Goal: Task Accomplishment & Management: Manage account settings

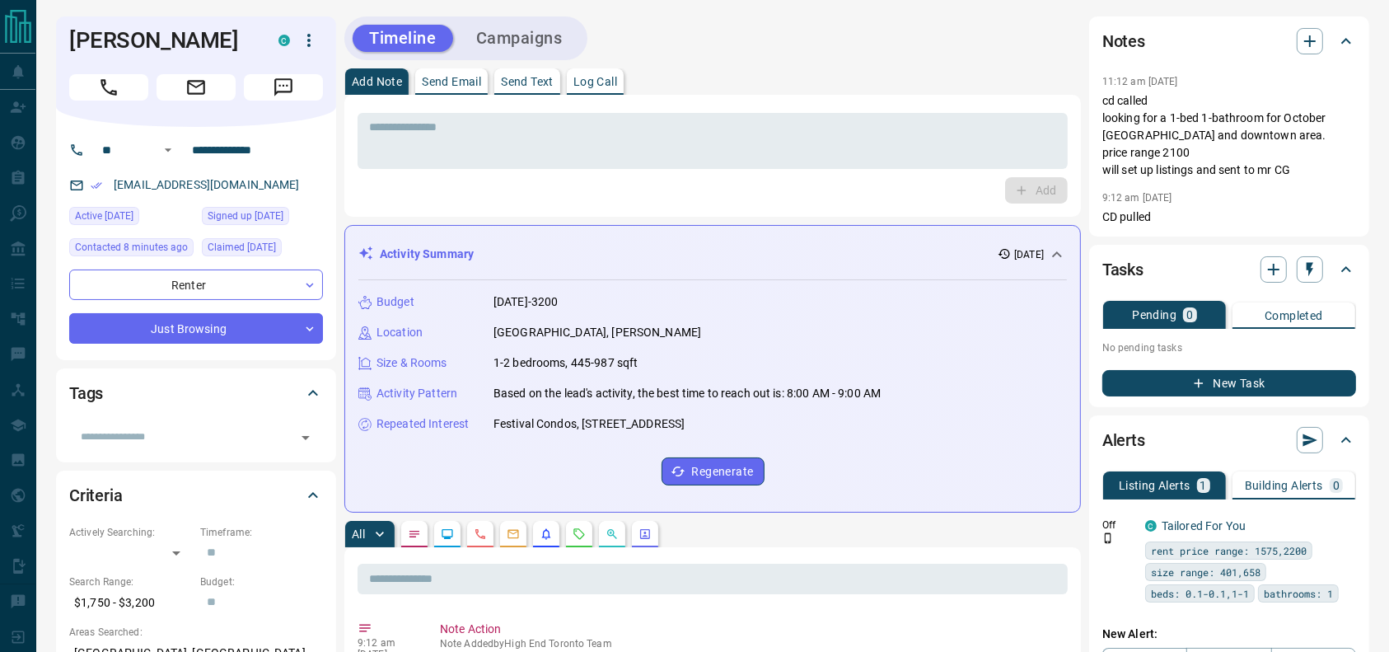
click at [171, 49] on h1 "Nirajan Dhakal" at bounding box center [161, 40] width 185 height 26
copy div "Nirajan Dhakal C"
click at [283, 148] on input "**********" at bounding box center [249, 150] width 129 height 26
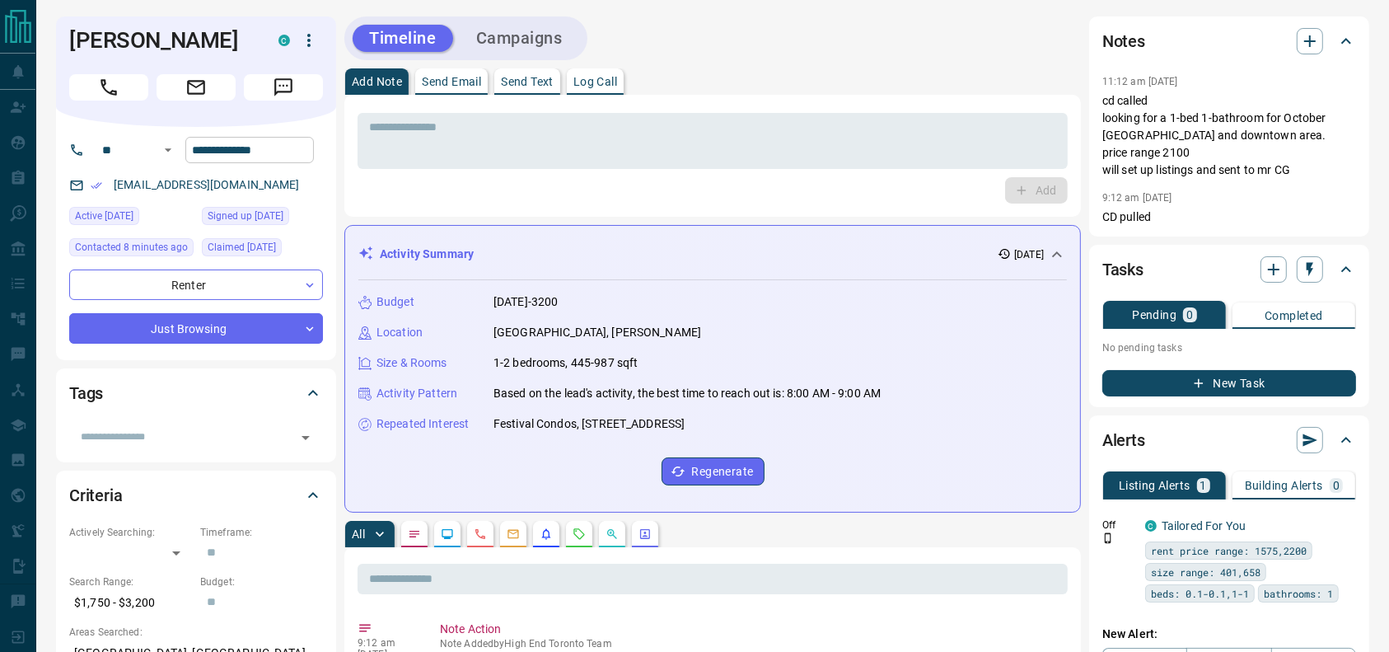
click at [283, 148] on input "**********" at bounding box center [249, 150] width 129 height 26
click at [316, 30] on button "button" at bounding box center [309, 40] width 28 height 28
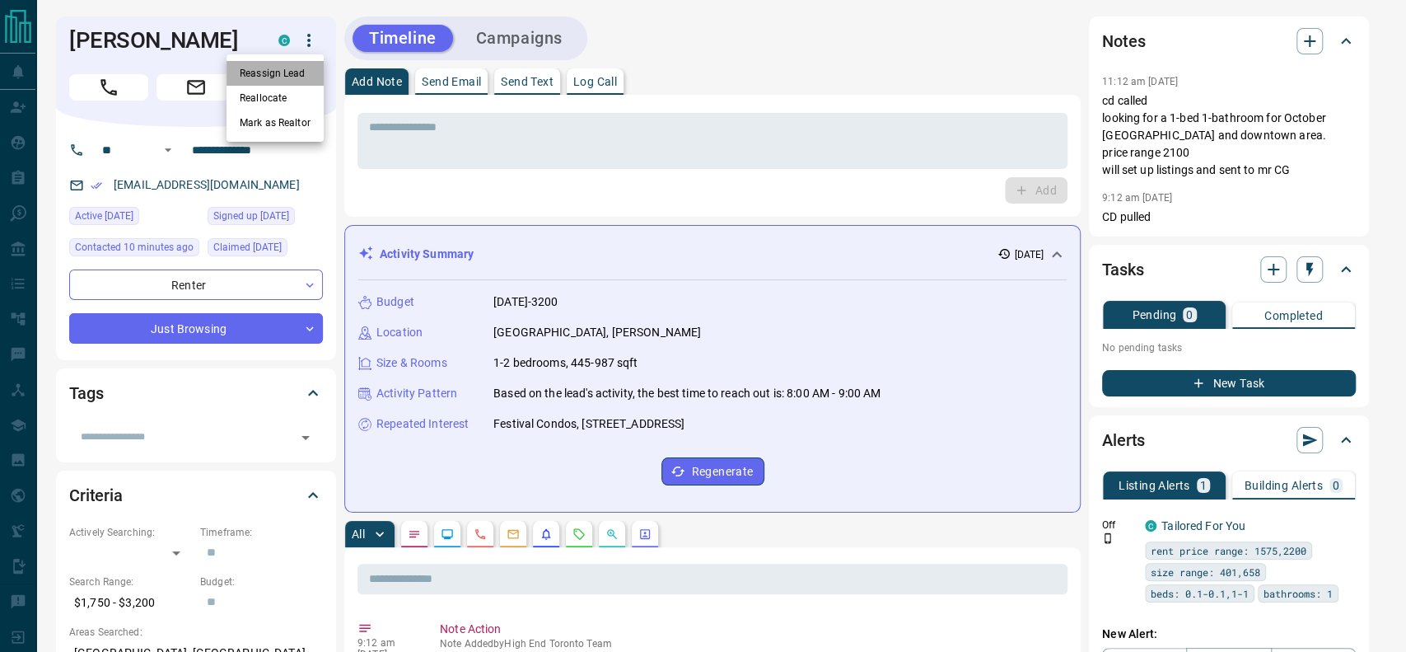
click at [262, 65] on li "Reassign Lead" at bounding box center [275, 73] width 97 height 25
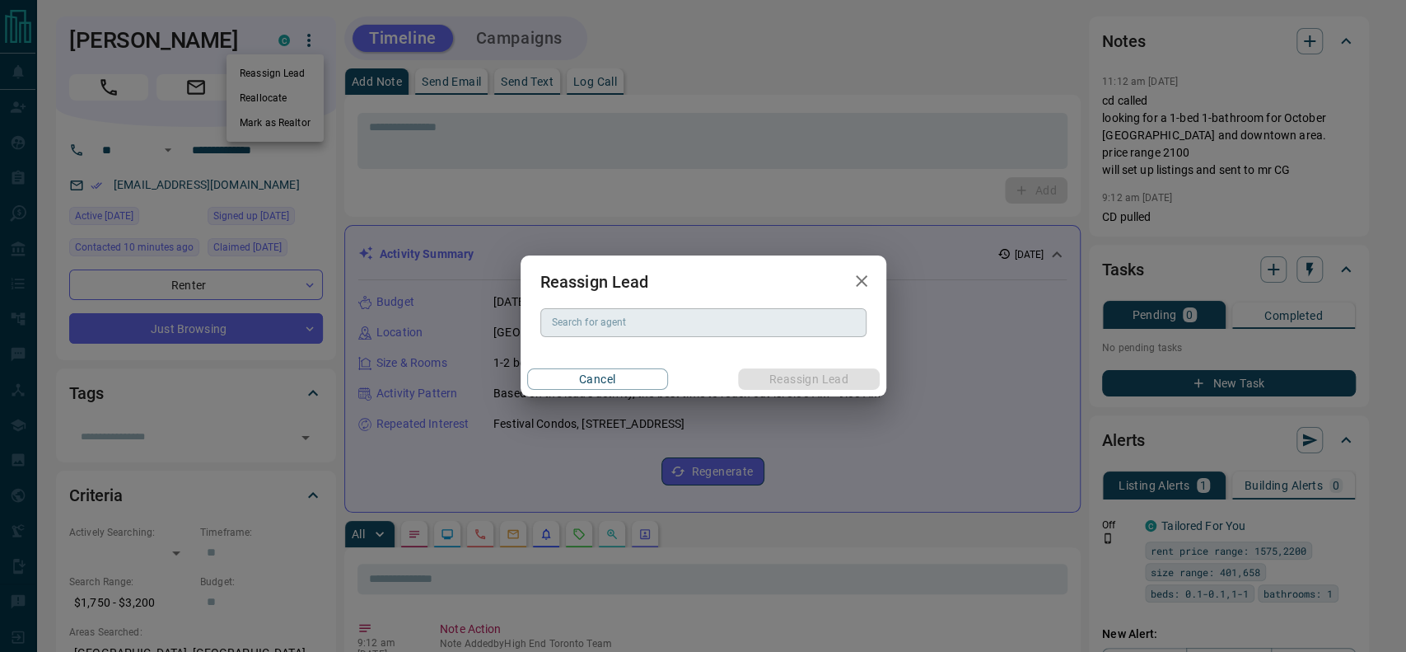
click at [699, 311] on div "Search for agent" at bounding box center [703, 322] width 326 height 28
click at [655, 359] on div "No options" at bounding box center [703, 356] width 326 height 38
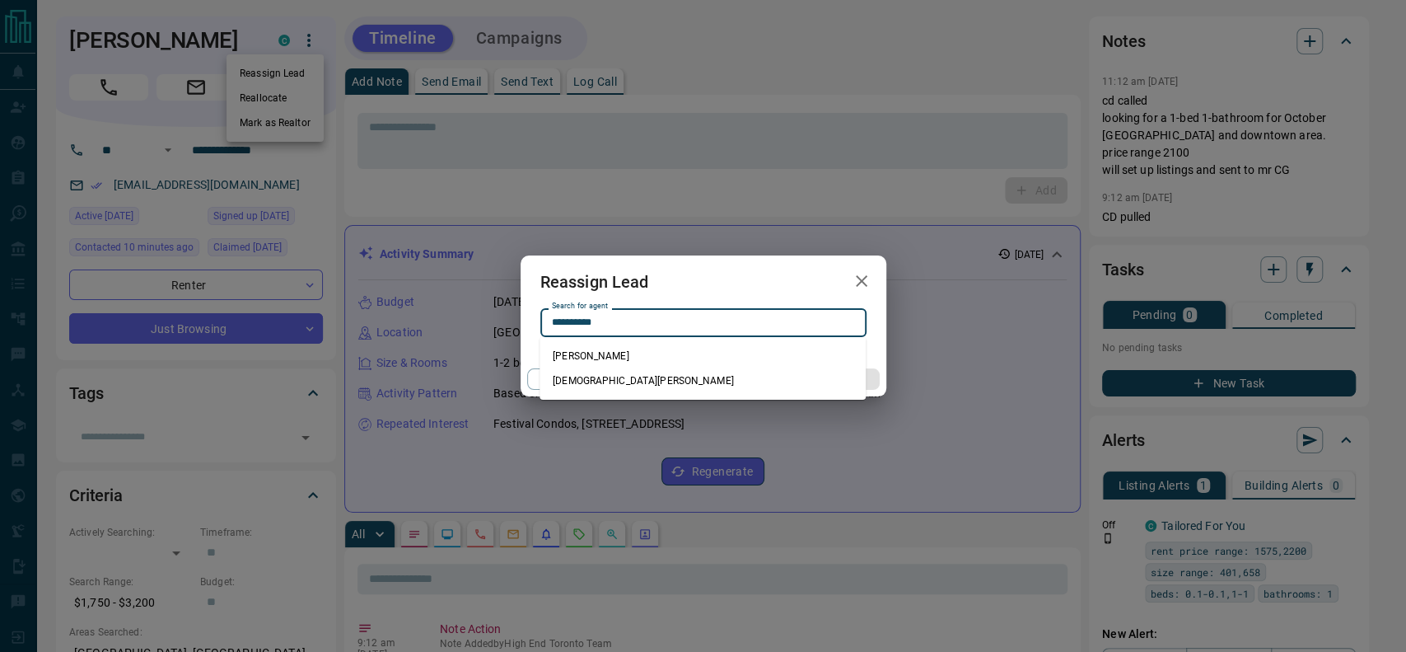
click at [608, 383] on li "Christian Garcia" at bounding box center [703, 380] width 326 height 25
type input "**********"
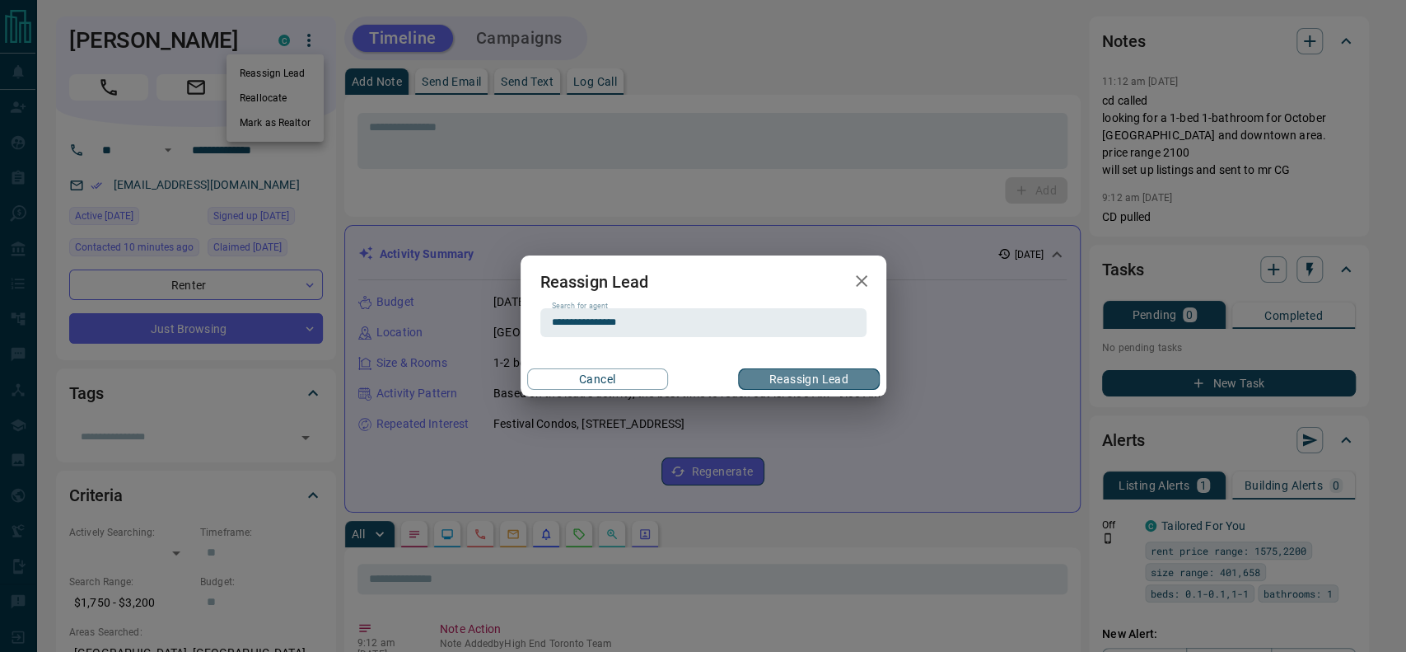
click at [783, 375] on button "Reassign Lead" at bounding box center [808, 378] width 141 height 21
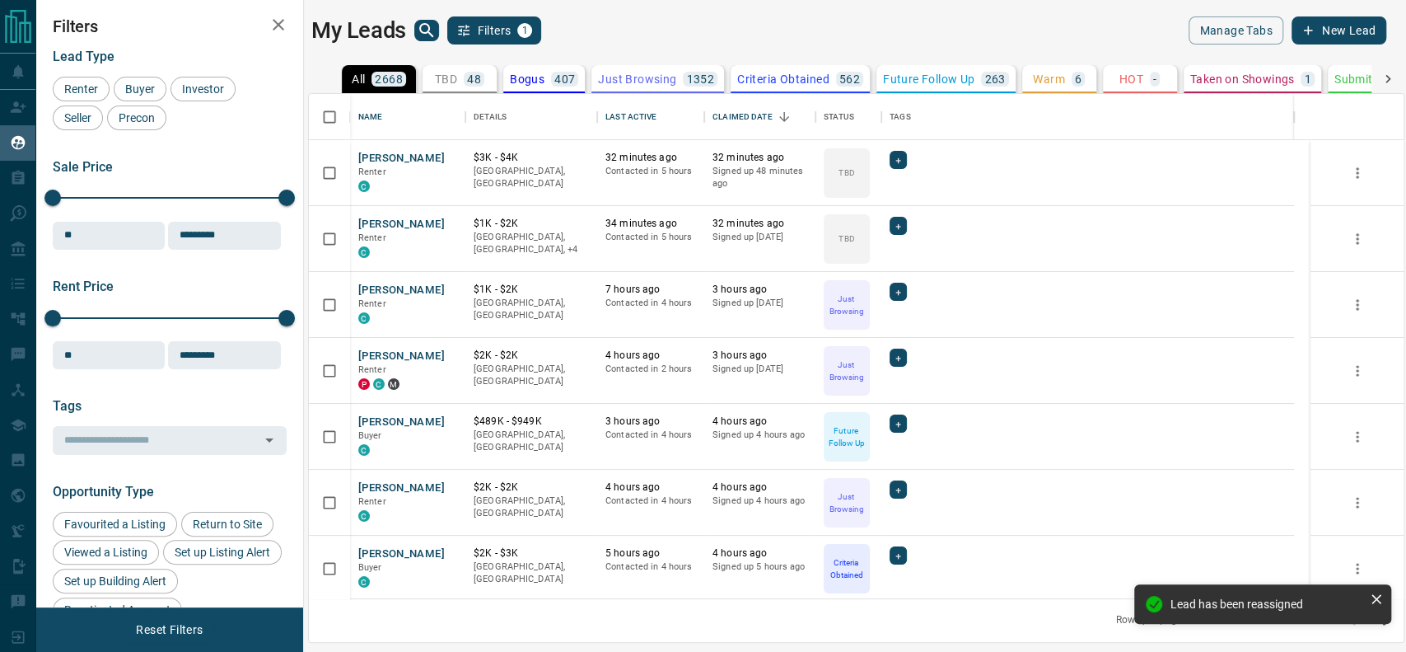
scroll to position [488, 1078]
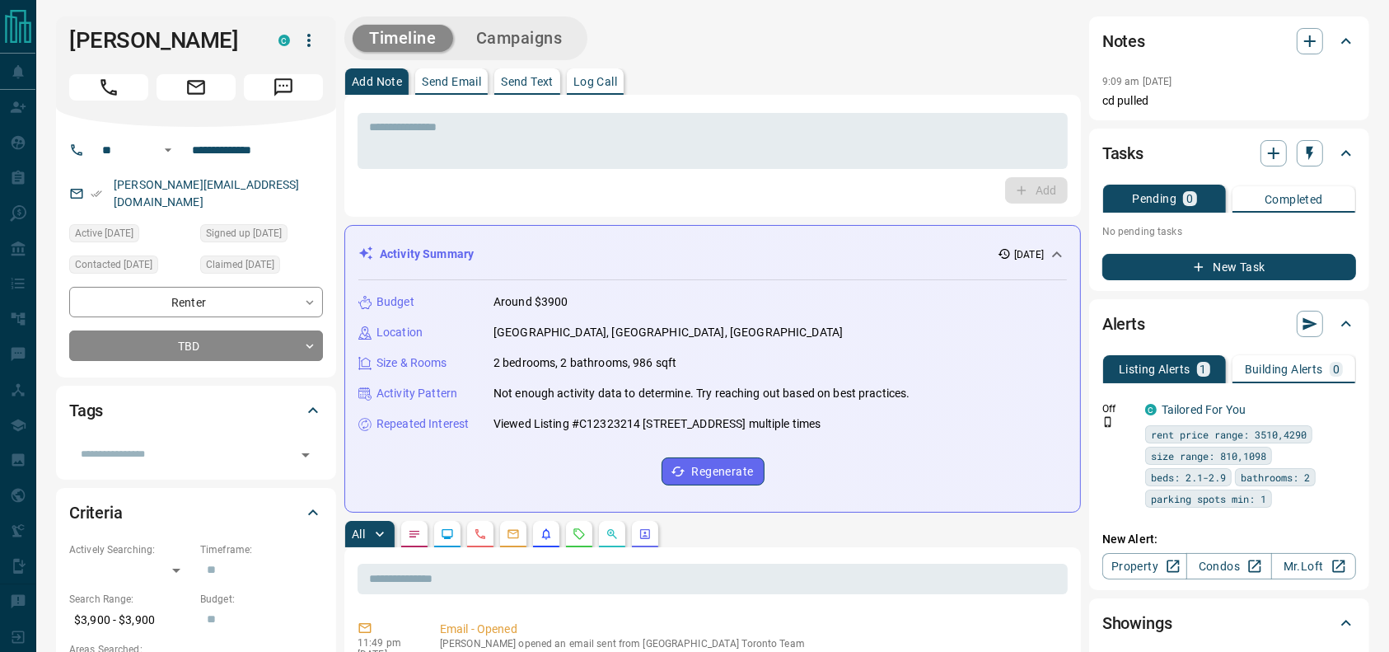
click at [136, 306] on div "**********" at bounding box center [196, 324] width 254 height 74
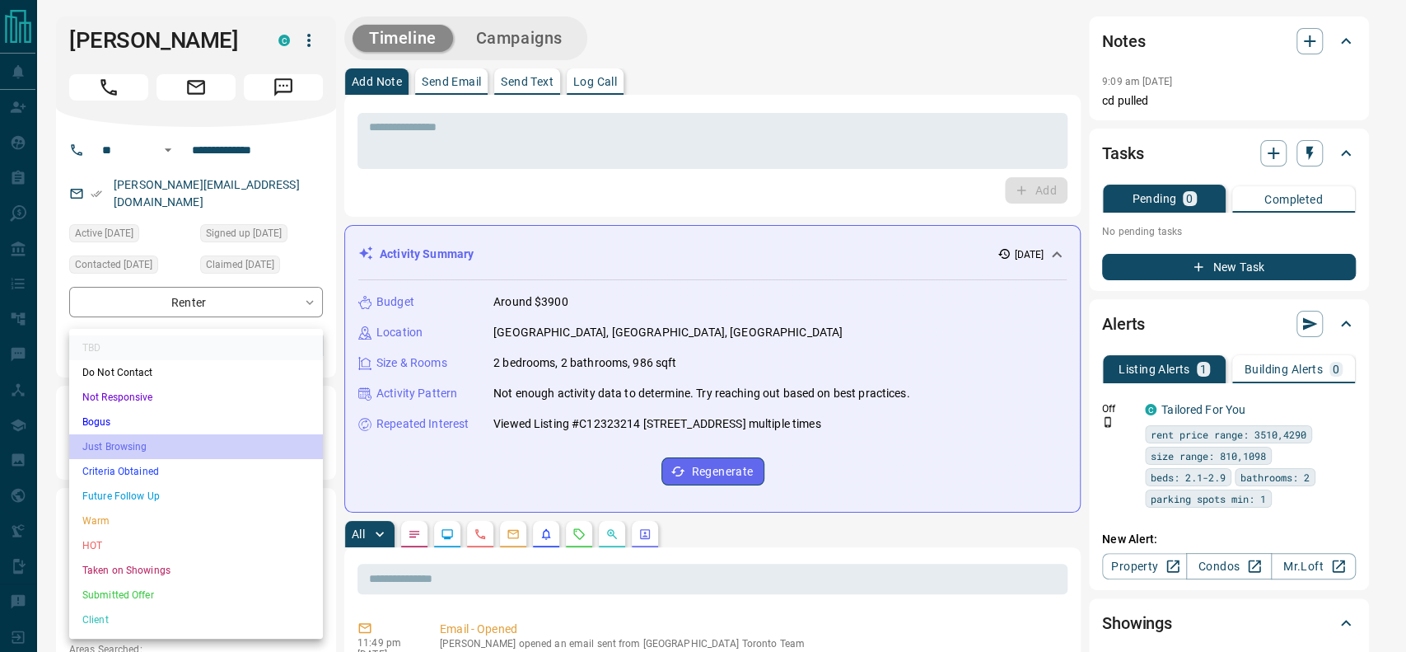
click at [121, 442] on li "Just Browsing" at bounding box center [196, 446] width 254 height 25
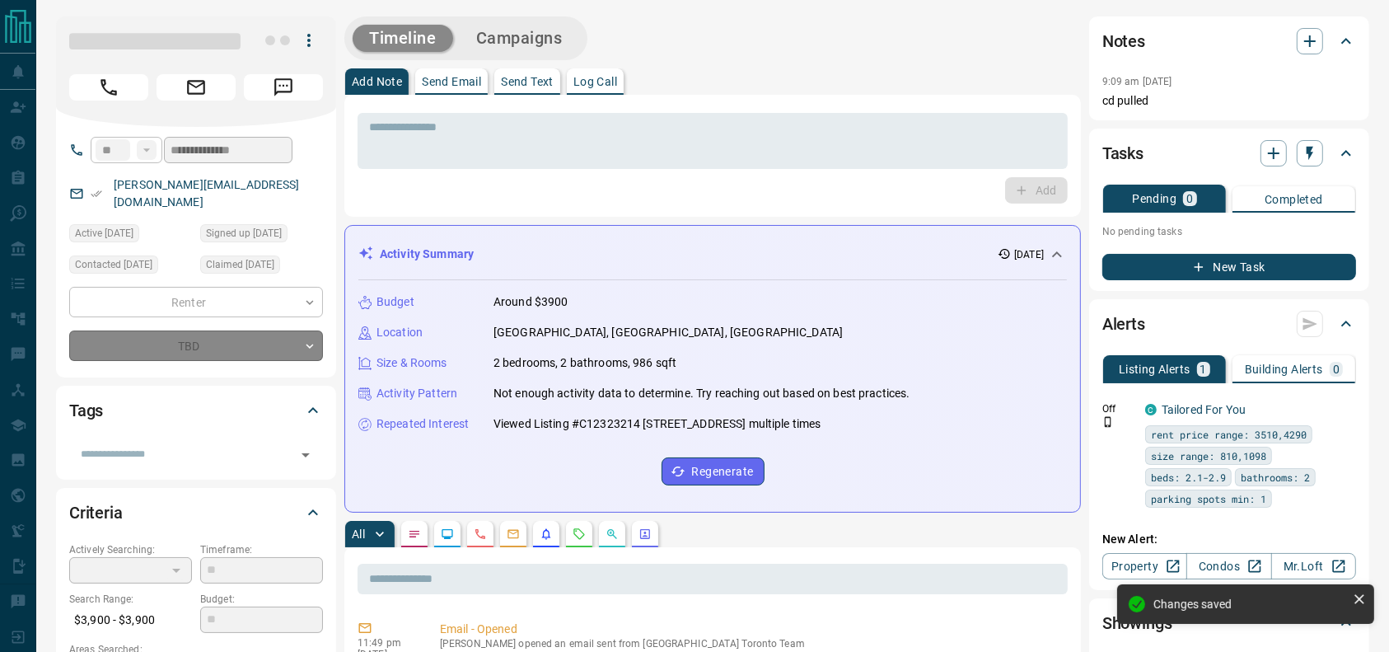
type input "*"
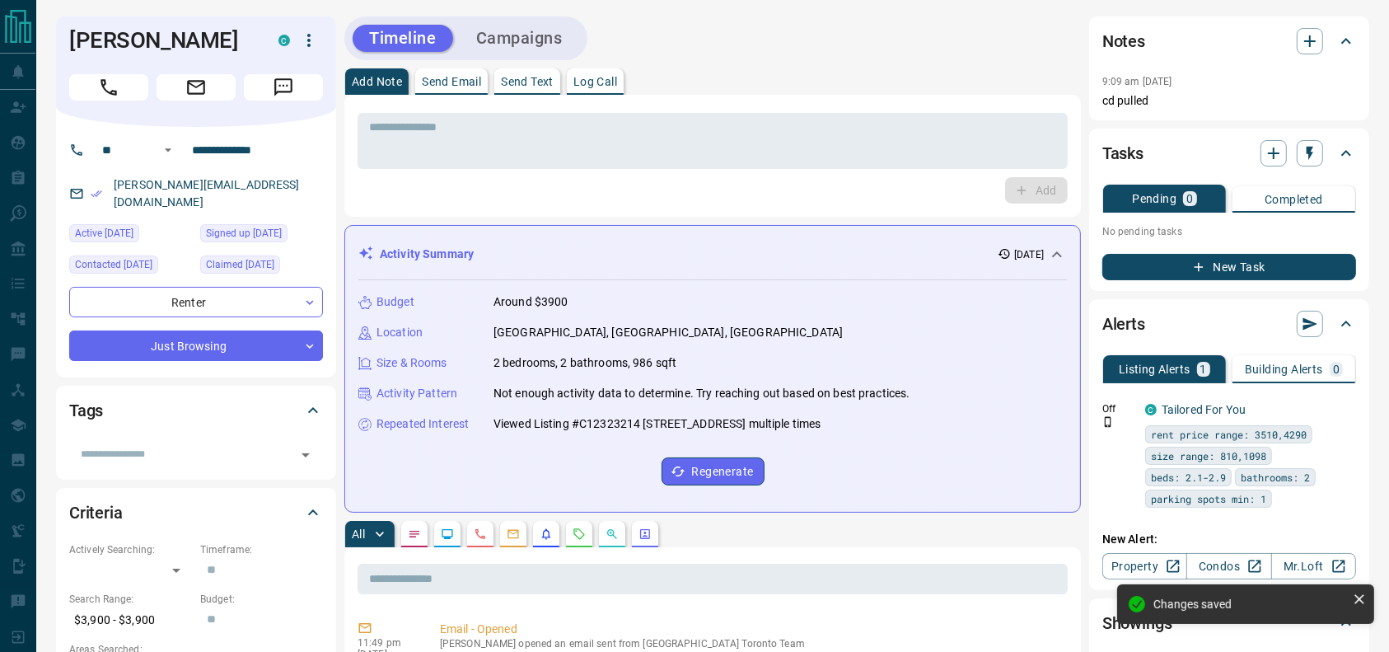
click at [787, 43] on div "Timeline Campaigns" at bounding box center [712, 38] width 737 height 44
click at [133, 82] on button "Call" at bounding box center [108, 87] width 79 height 26
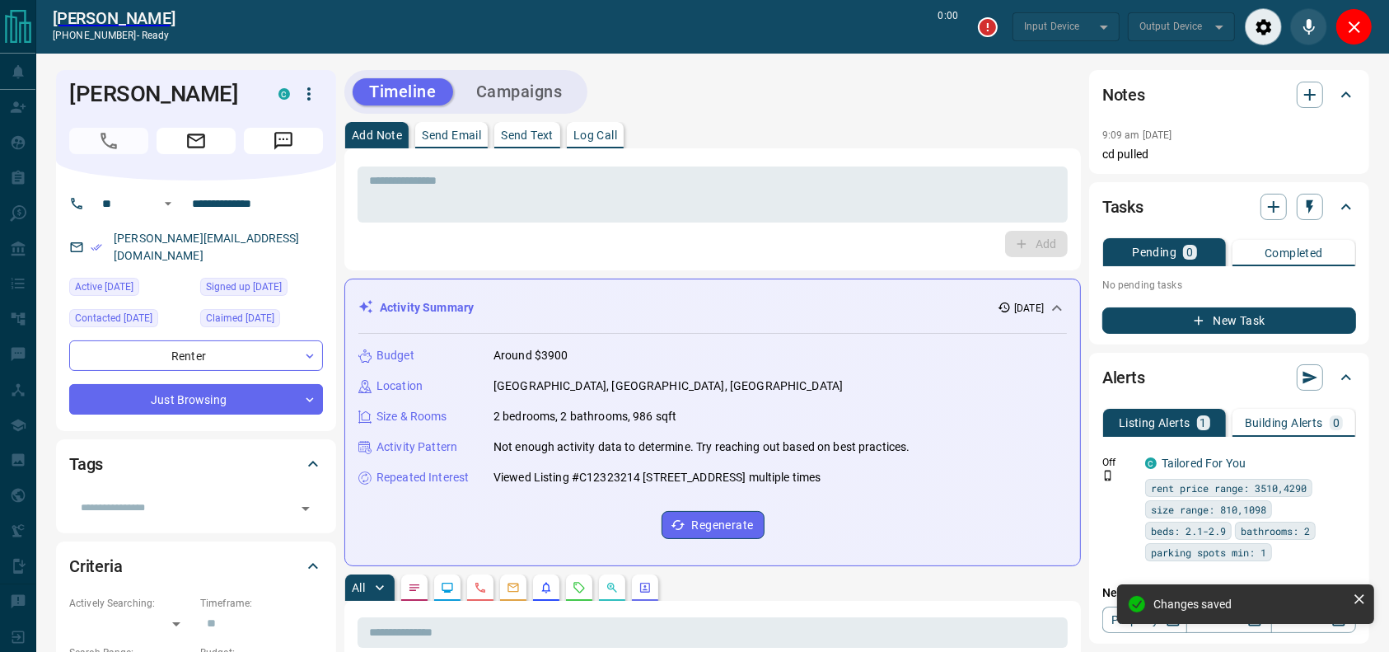
type input "*******"
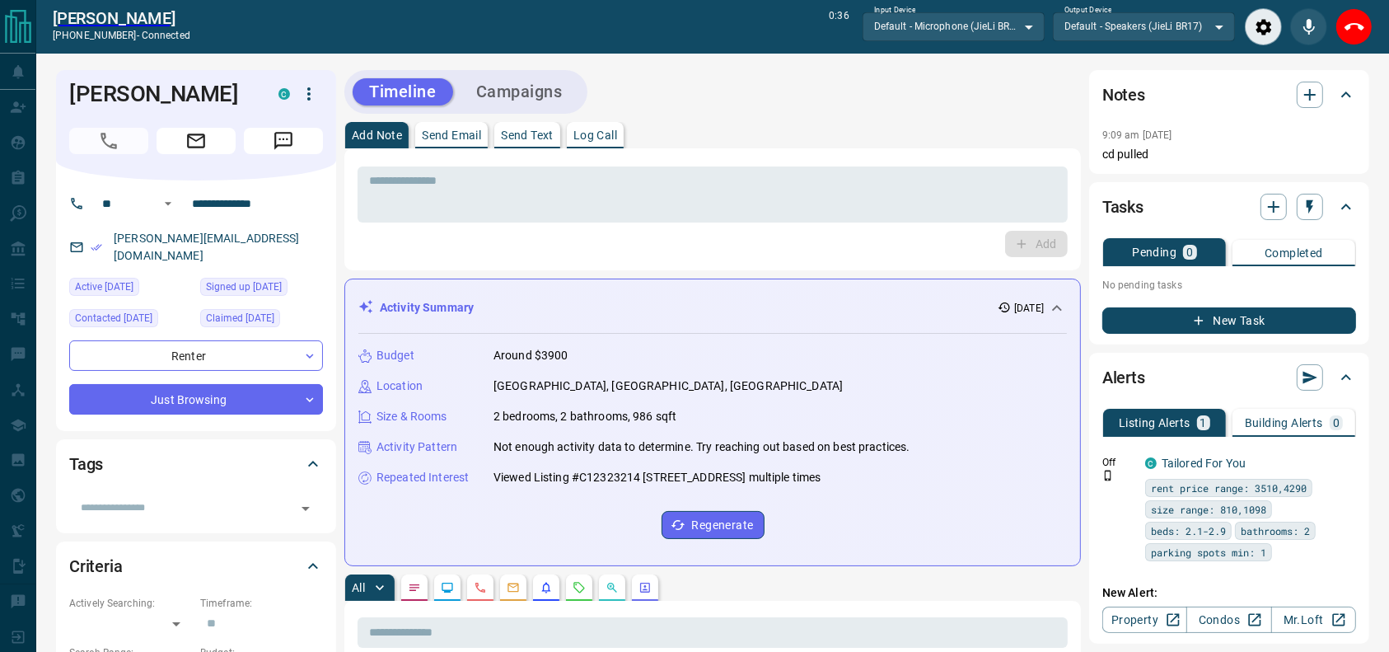
click at [1368, 46] on div "Haoran Zhang +16476868381 - connected 0:36 Input Device Default - Microphone (J…" at bounding box center [712, 27] width 1353 height 54
click at [1368, 40] on div "End Call" at bounding box center [1353, 26] width 37 height 37
click at [1359, 30] on icon "End Call" at bounding box center [1355, 27] width 20 height 20
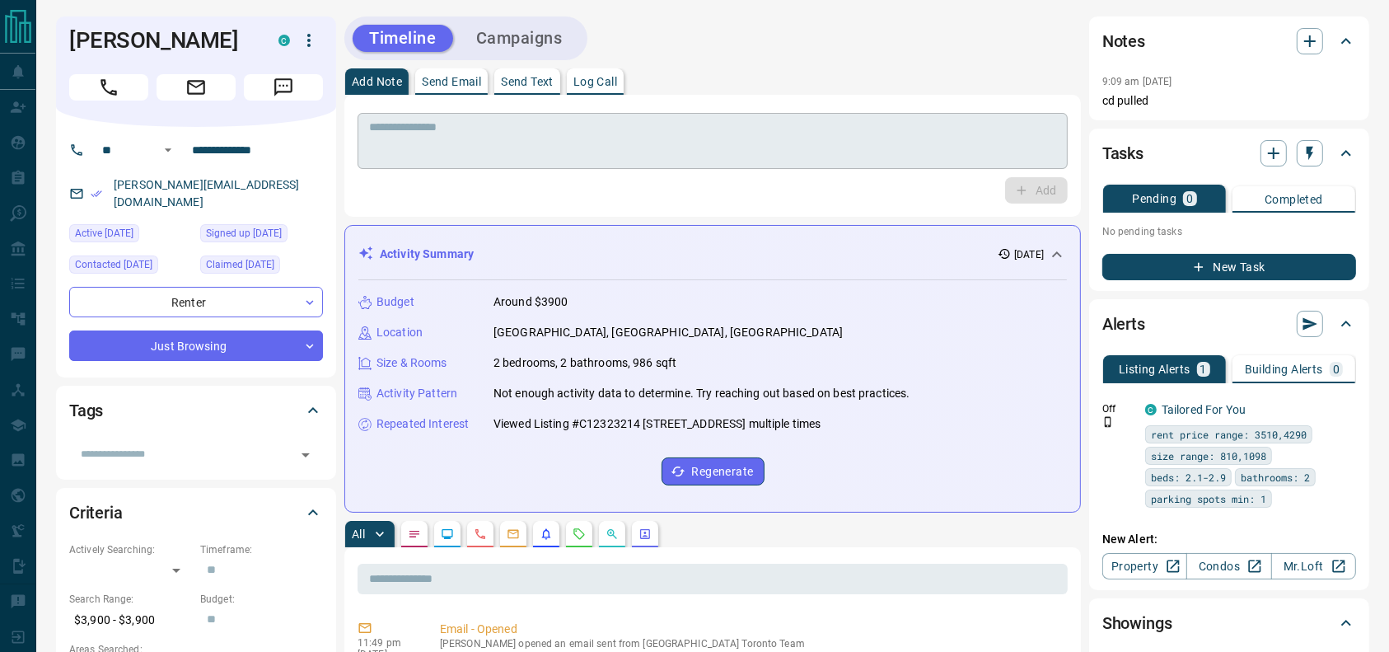
click at [799, 153] on textarea at bounding box center [712, 141] width 687 height 42
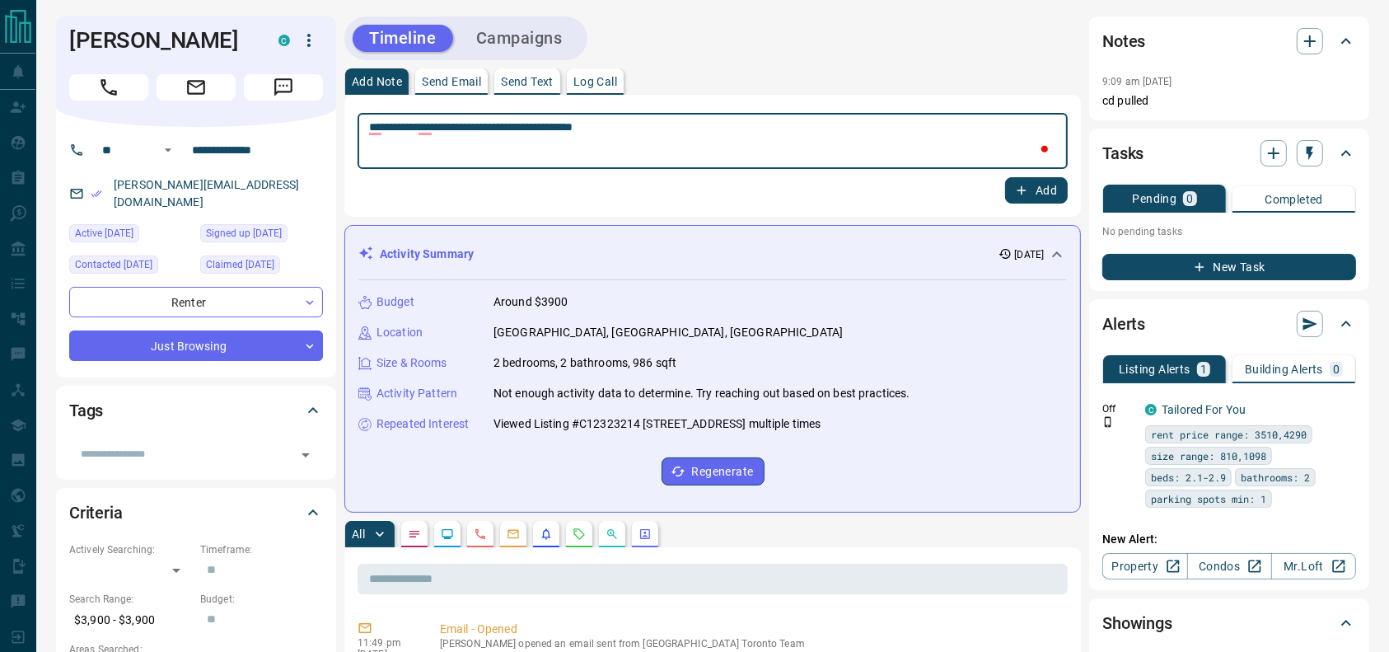
type textarea "**********"
click at [1014, 192] on icon "button" at bounding box center [1021, 190] width 15 height 15
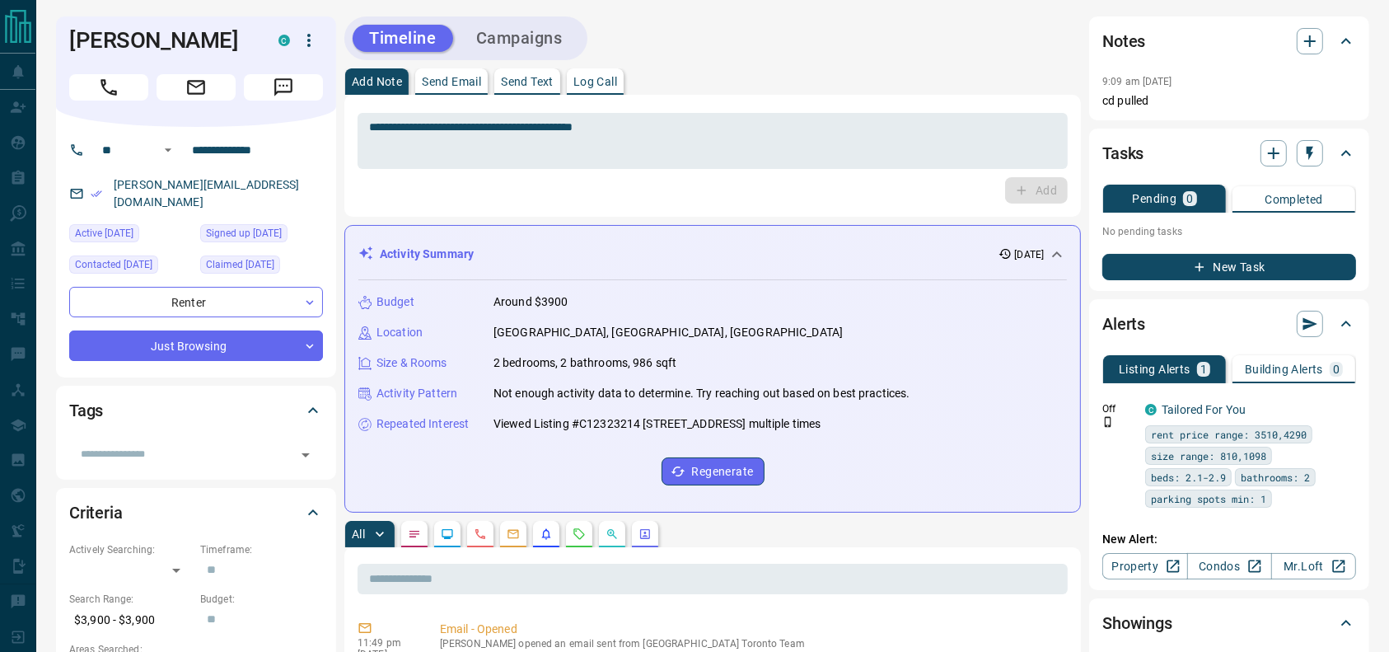
click at [573, 44] on button "Campaigns" at bounding box center [519, 38] width 119 height 27
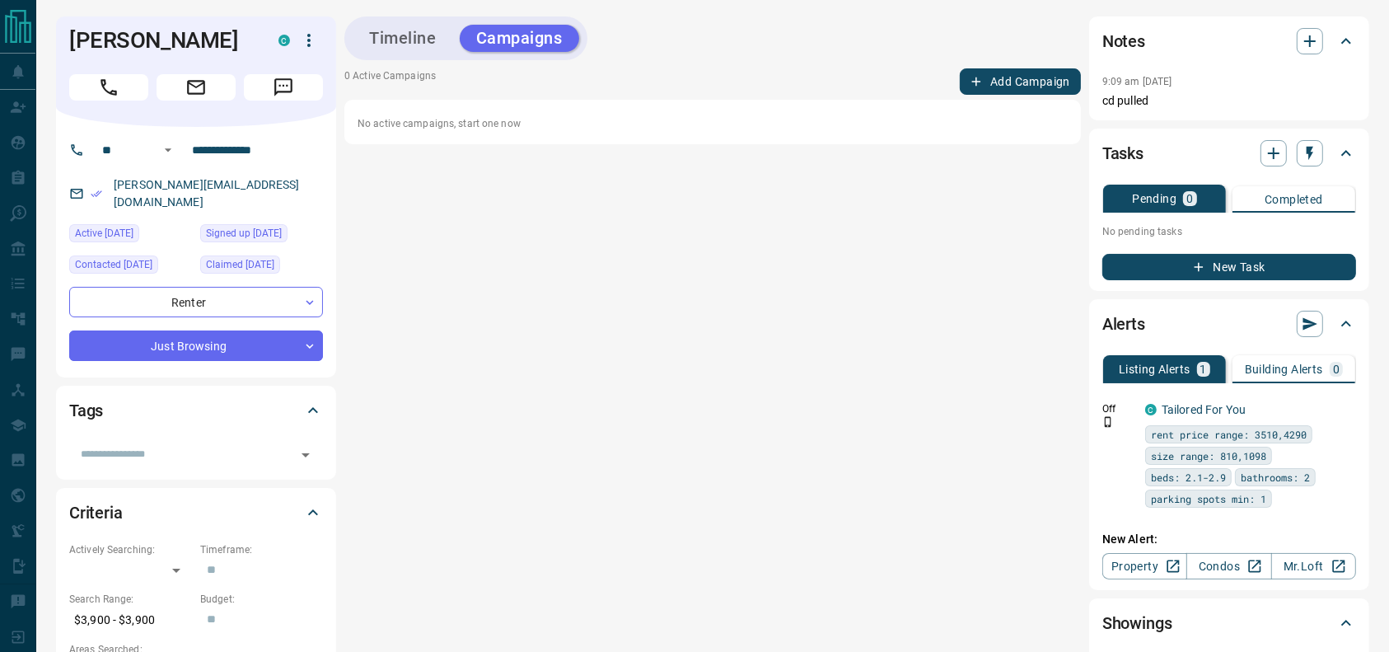
click at [1005, 73] on button "Add Campaign" at bounding box center [1020, 81] width 121 height 26
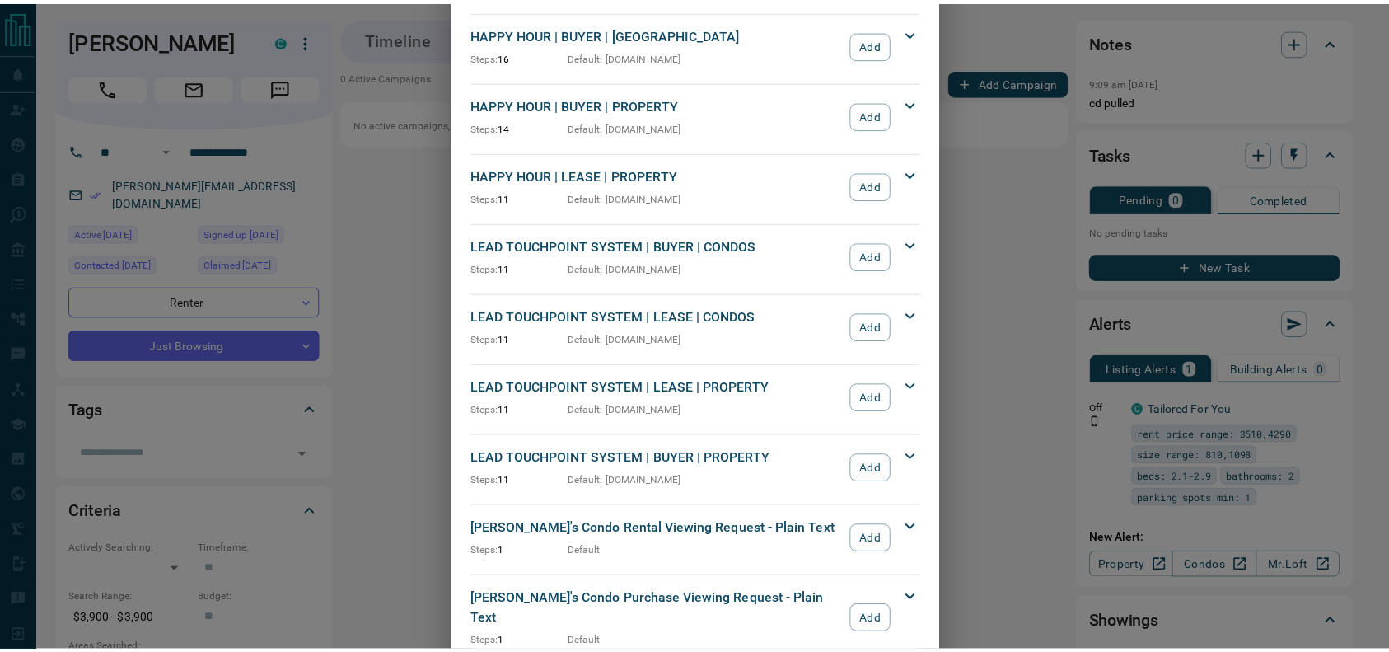
scroll to position [343, 0]
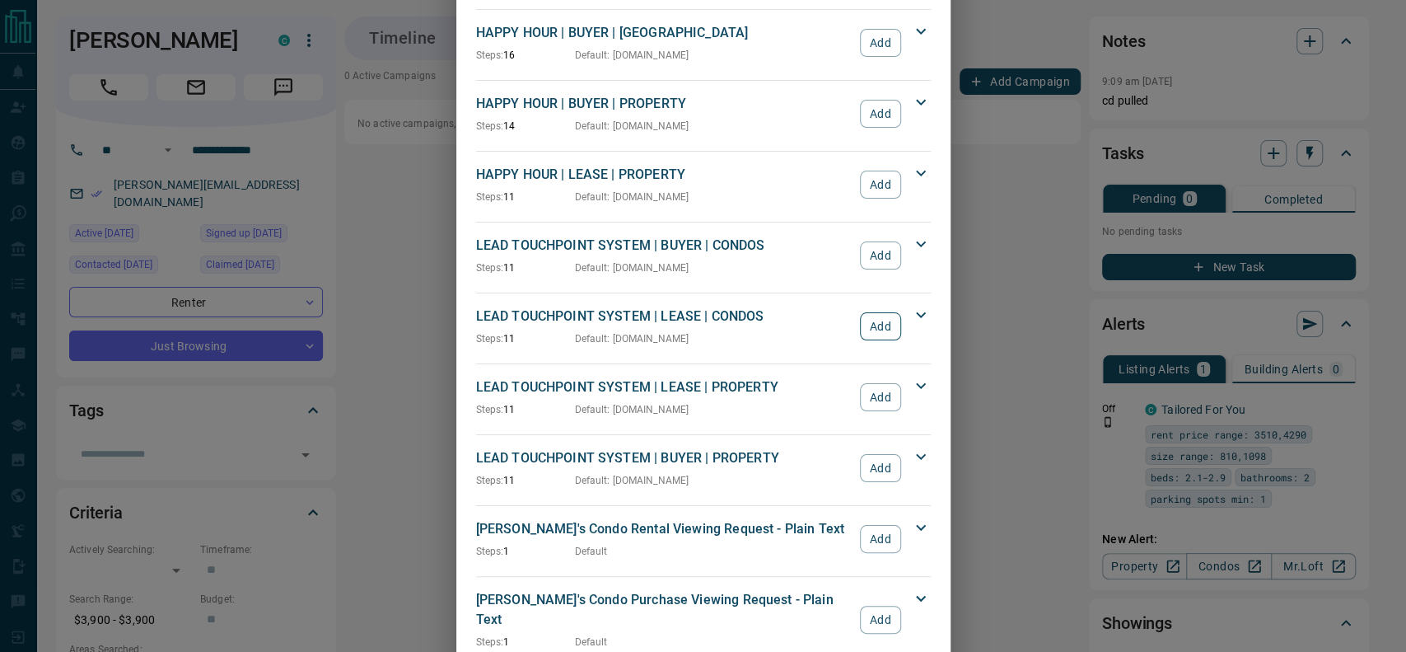
click at [860, 333] on button "Add" at bounding box center [880, 326] width 40 height 28
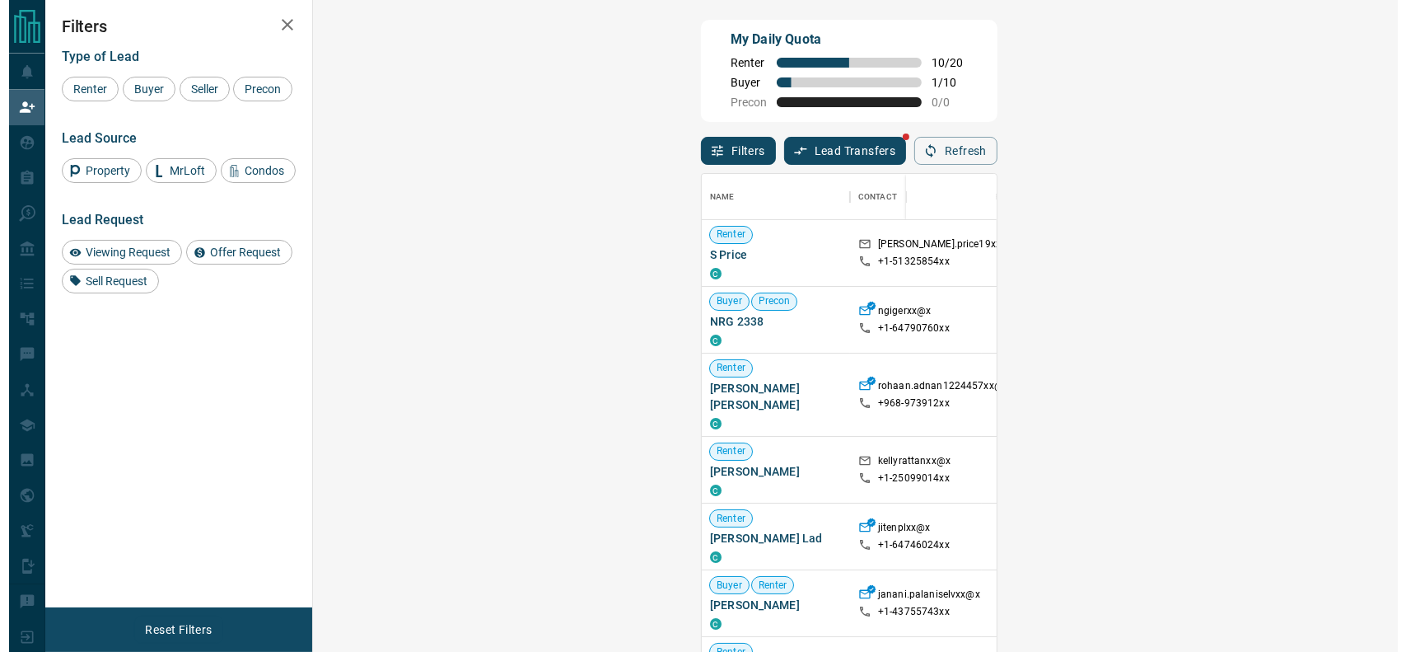
scroll to position [479, 1033]
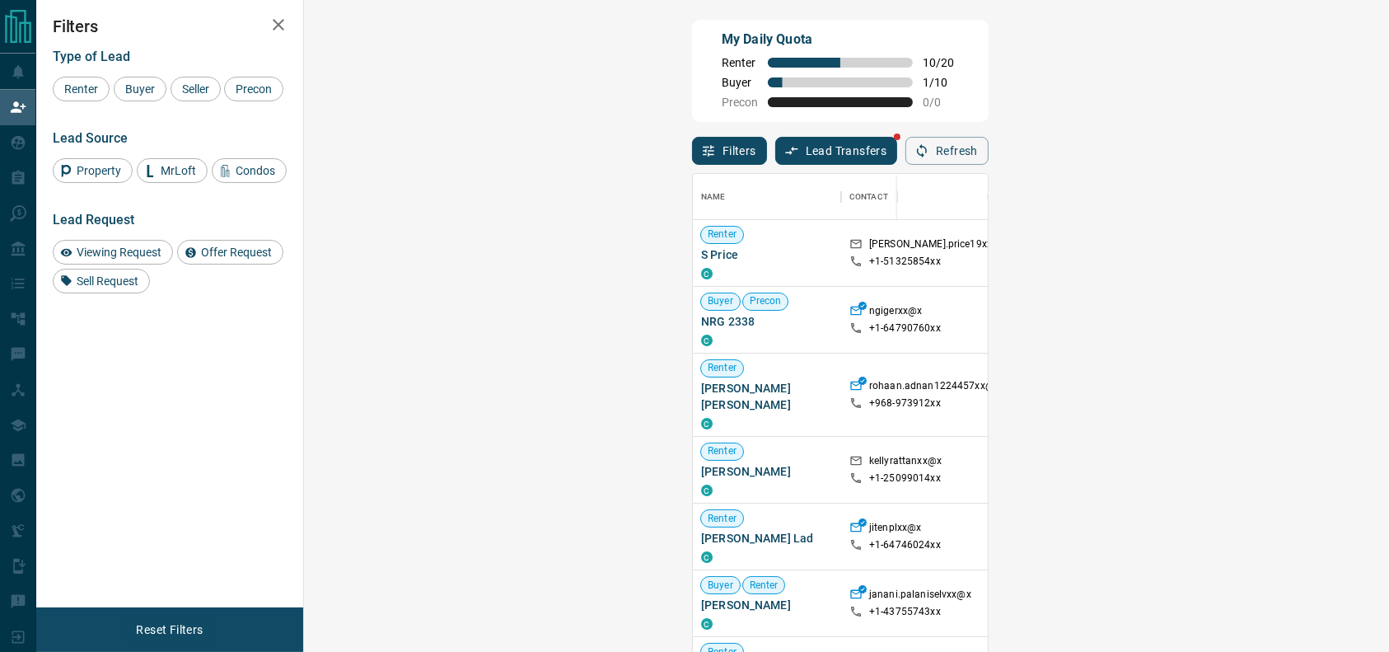
click at [1329, 597] on span "Viewing Request ( 1 )" at bounding box center [1374, 603] width 91 height 12
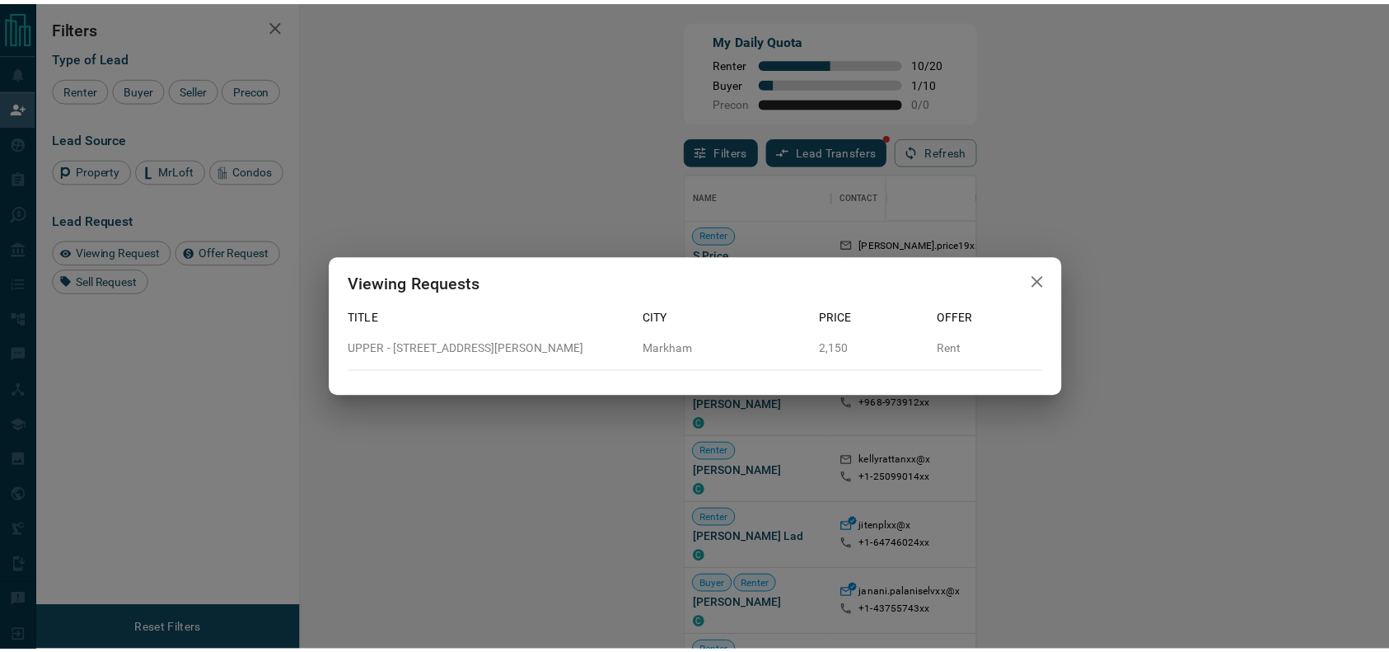
scroll to position [17, 17]
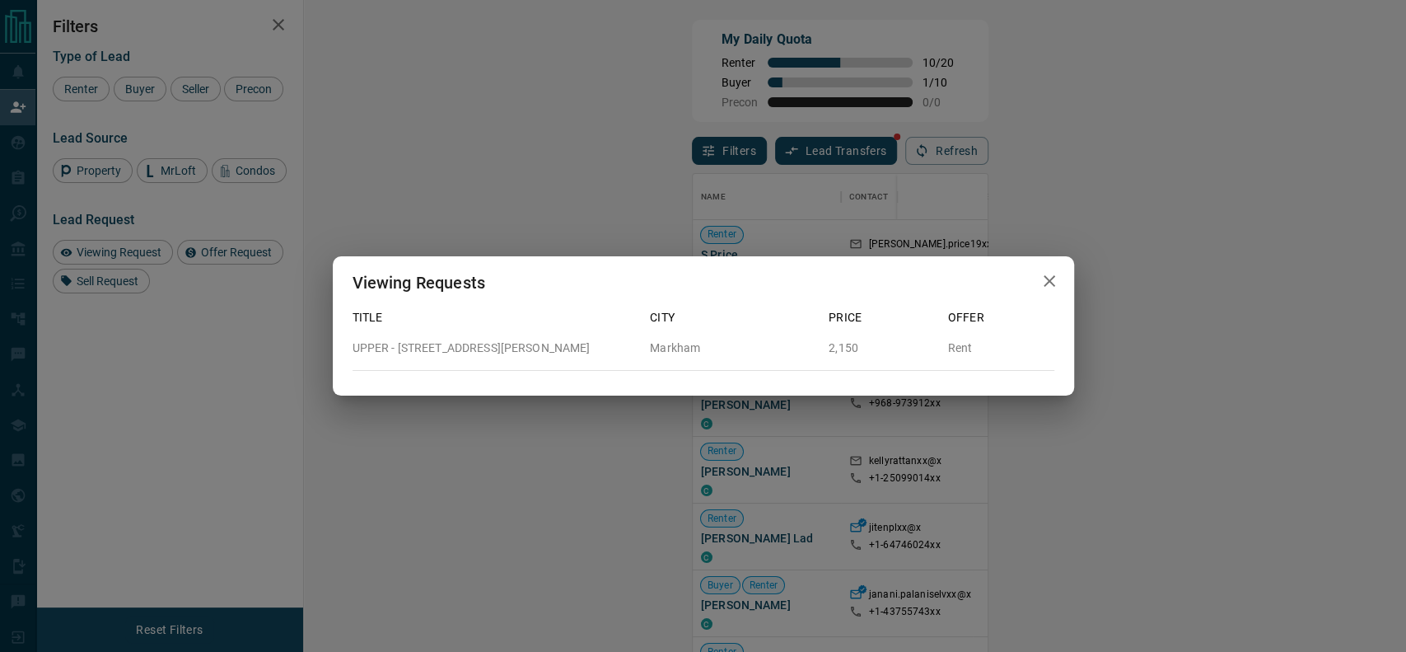
click at [1233, 582] on div "Viewing Requests Title City Price Offer UPPER - 185 Rustle Woods Avenue Markham…" at bounding box center [703, 326] width 1406 height 652
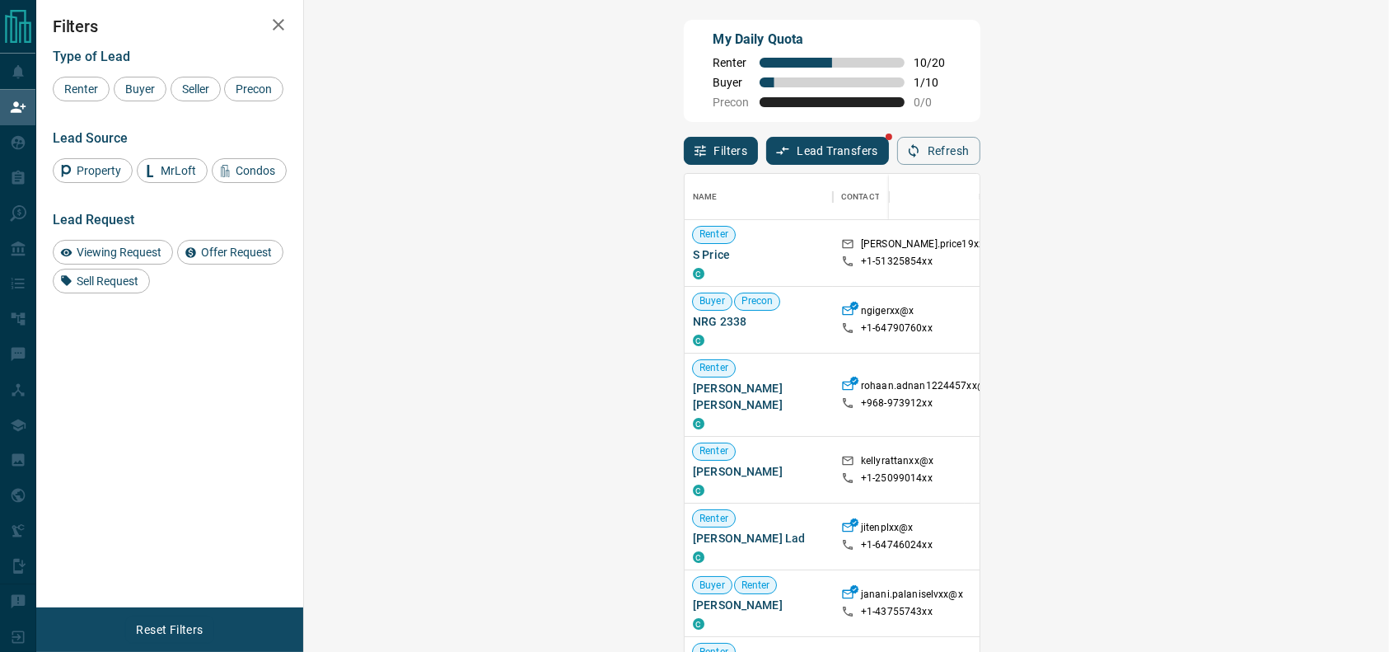
scroll to position [479, 1033]
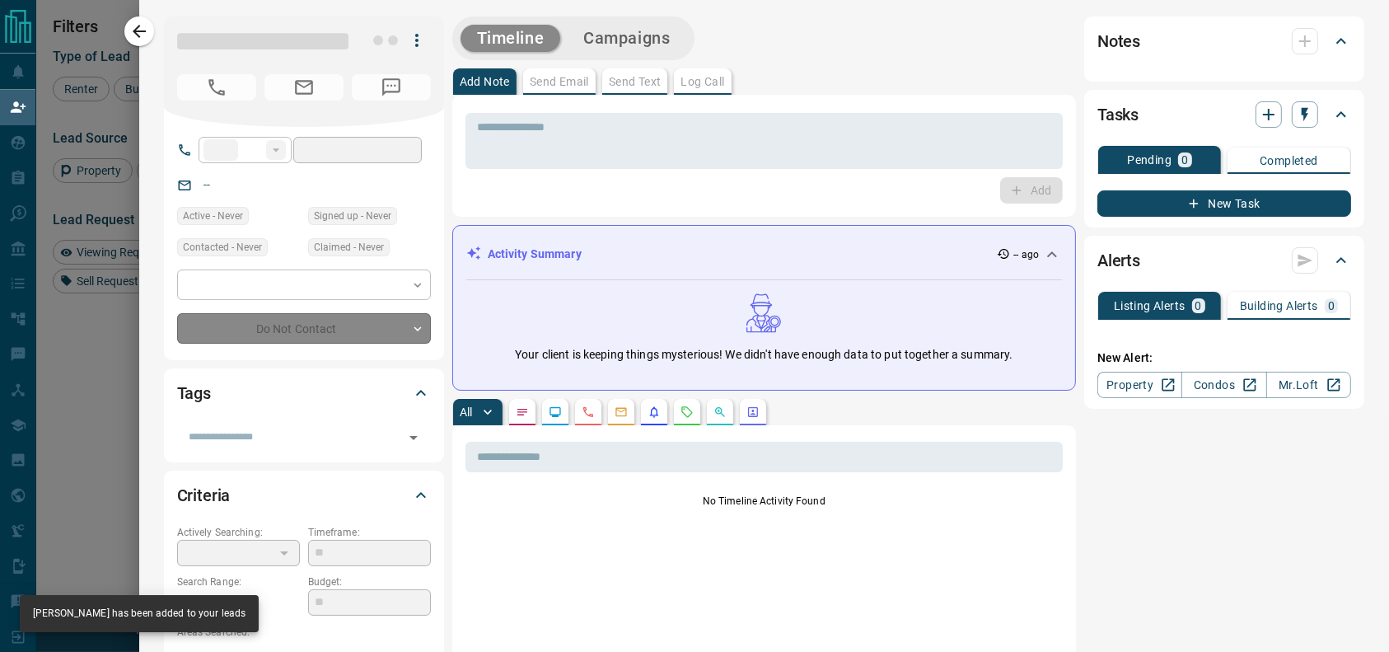
type input "**"
type input "**********"
type input "**"
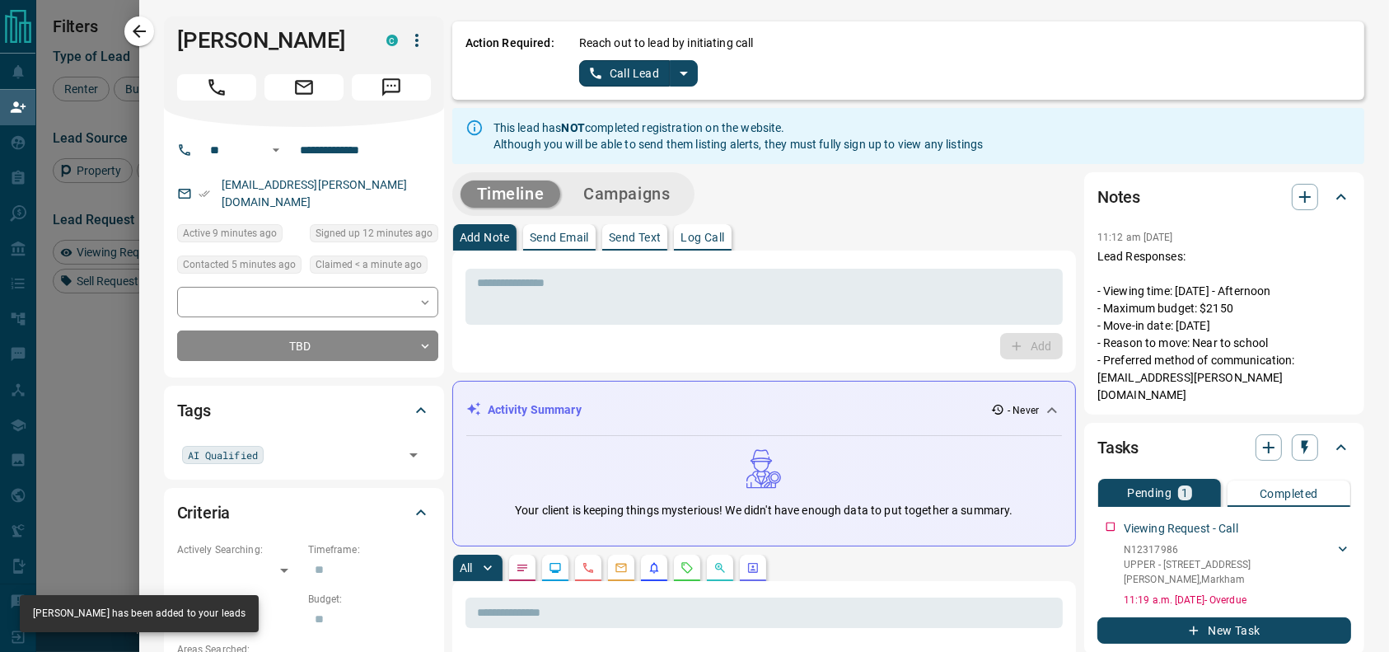
click at [674, 75] on icon "split button" at bounding box center [684, 73] width 20 height 20
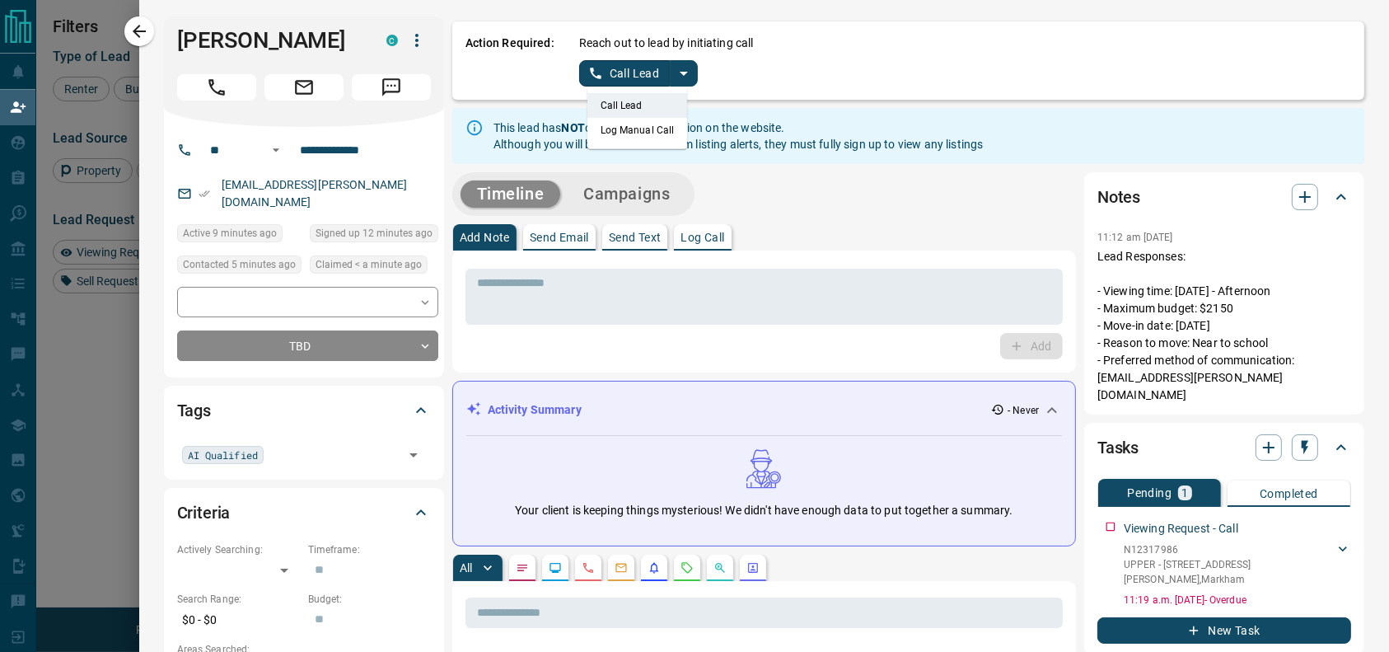
click at [626, 127] on li "Log Manual Call" at bounding box center [637, 130] width 101 height 25
click at [600, 76] on button "Log Manual Call" at bounding box center [633, 73] width 109 height 26
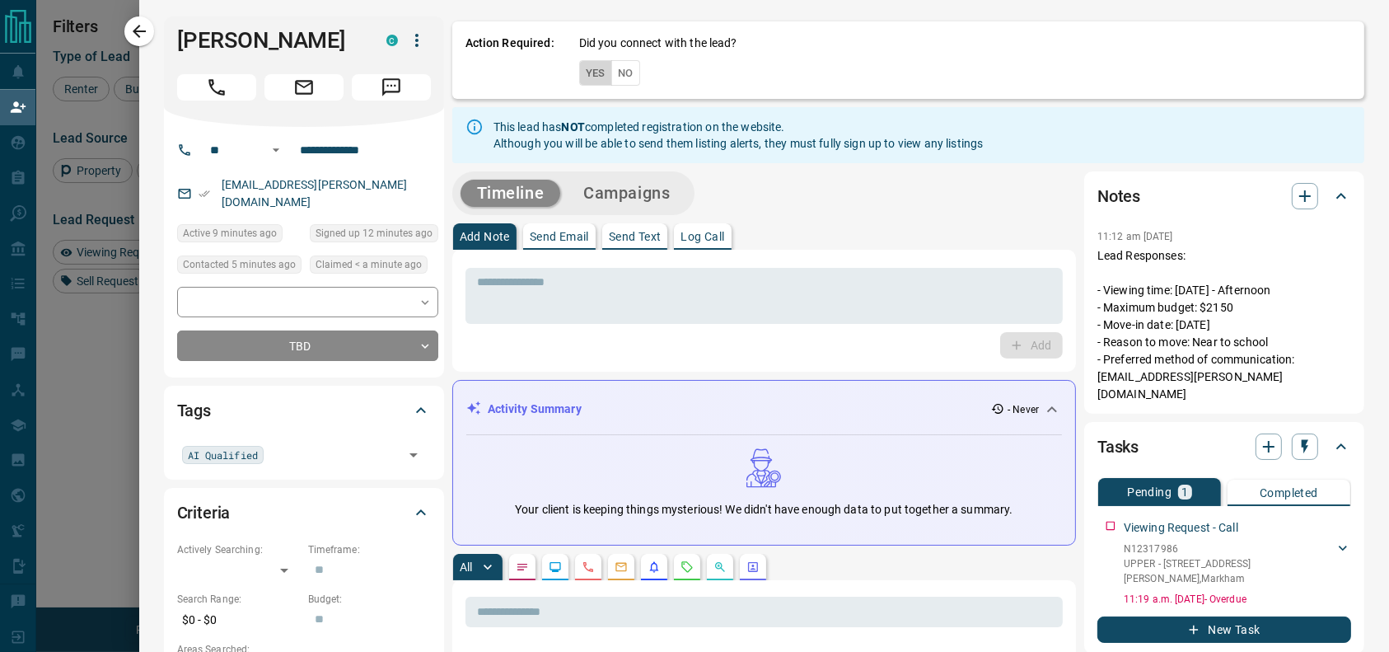
click at [579, 76] on button "Yes" at bounding box center [595, 73] width 33 height 26
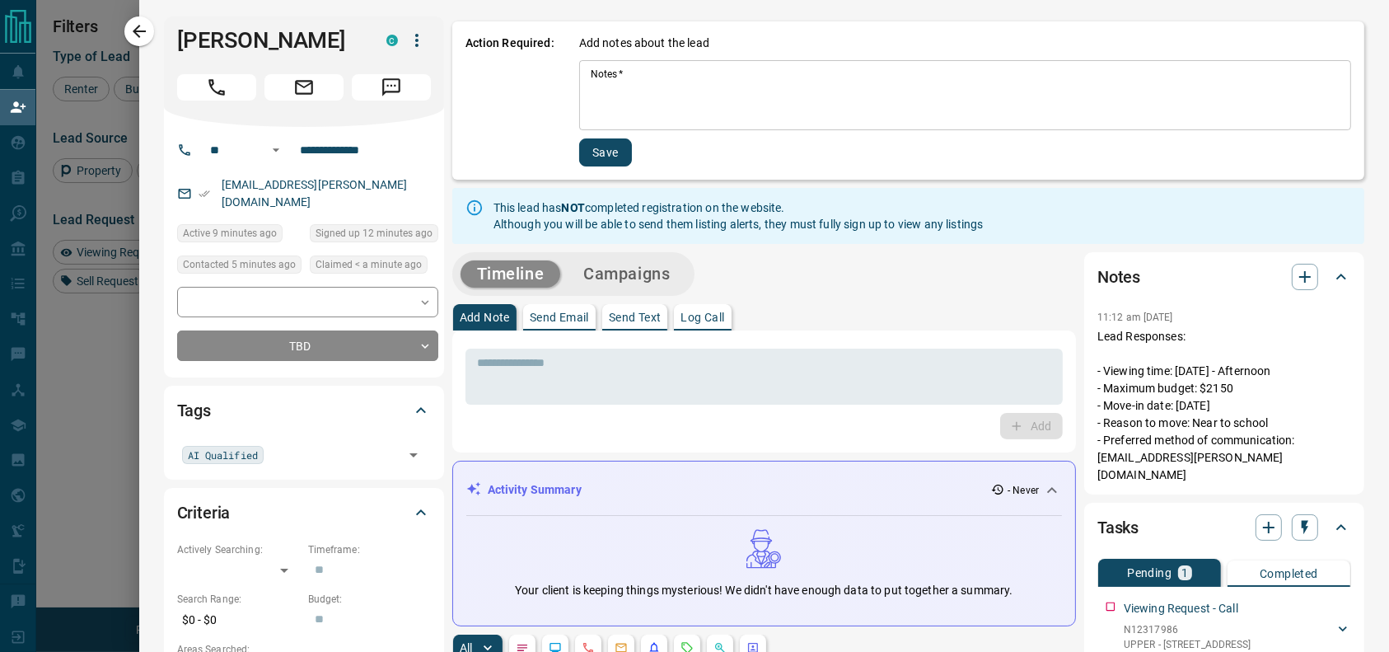
click at [591, 88] on textarea "Notes   *" at bounding box center [965, 96] width 749 height 56
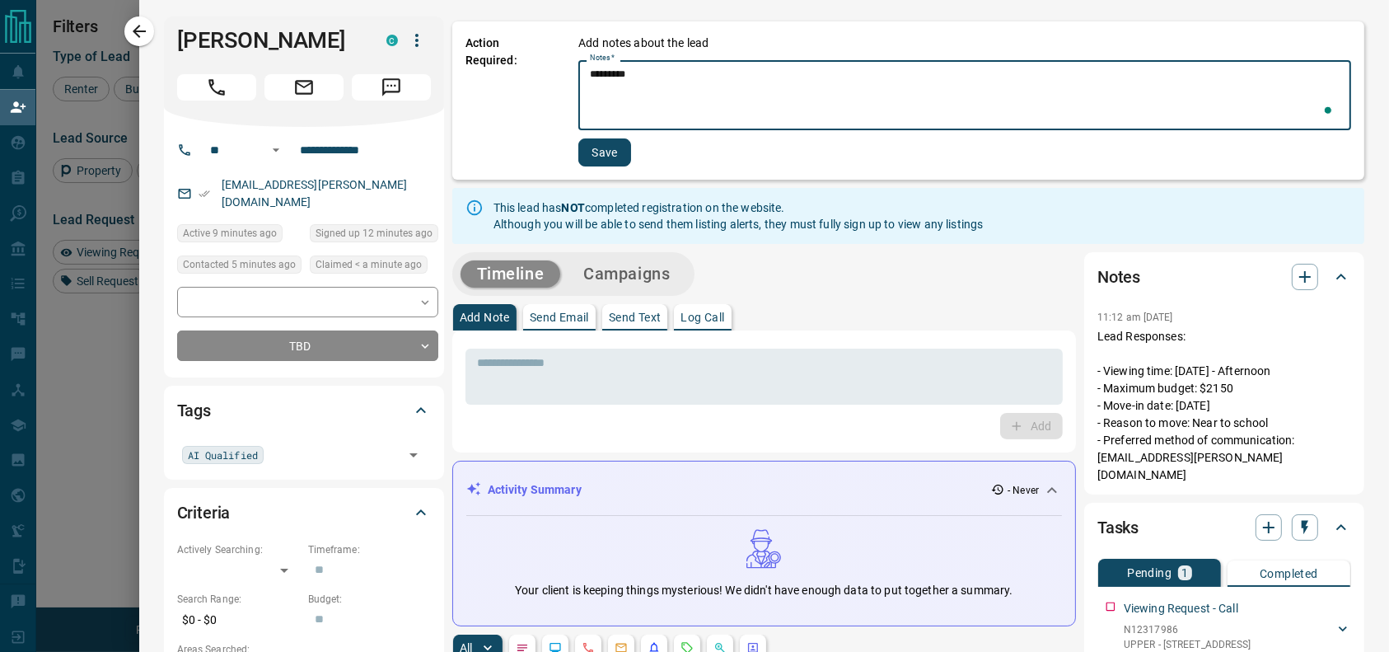
type textarea "*********"
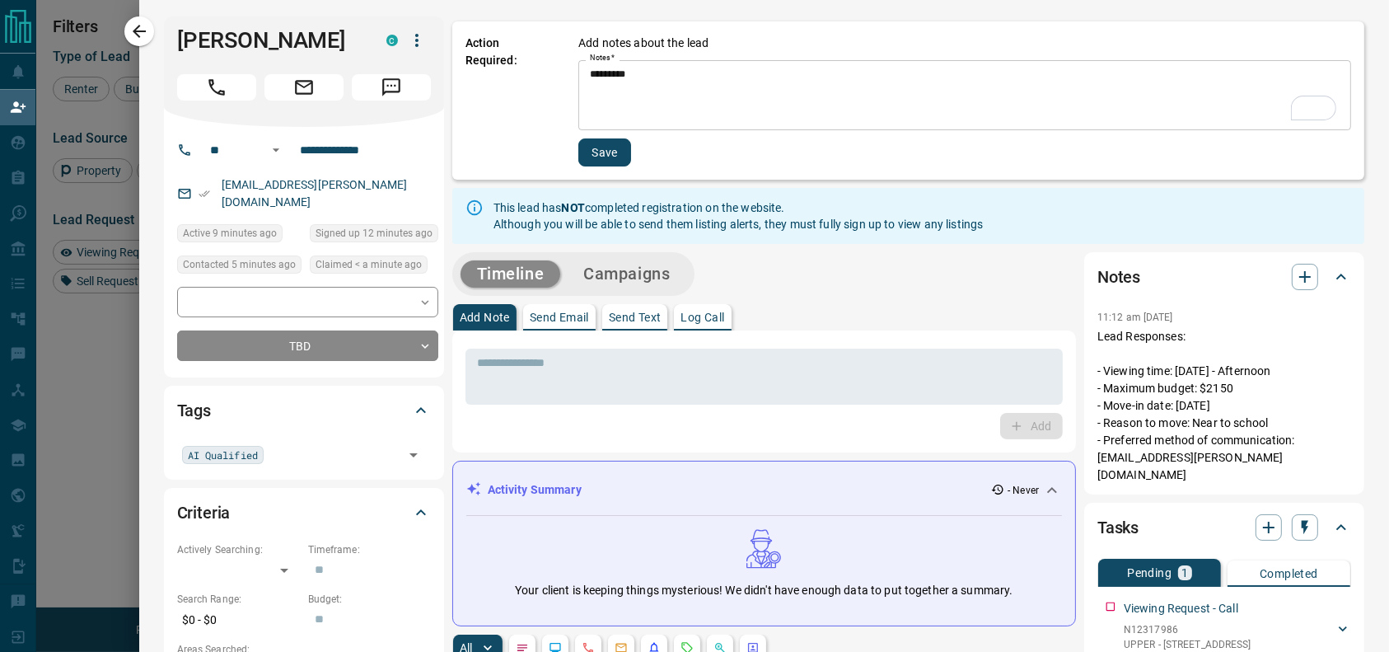
click at [576, 166] on div "Action Required: Add notes about the lead Notes   * ********* * Notes   * Save" at bounding box center [908, 100] width 912 height 158
click at [578, 156] on button "Save" at bounding box center [604, 152] width 53 height 28
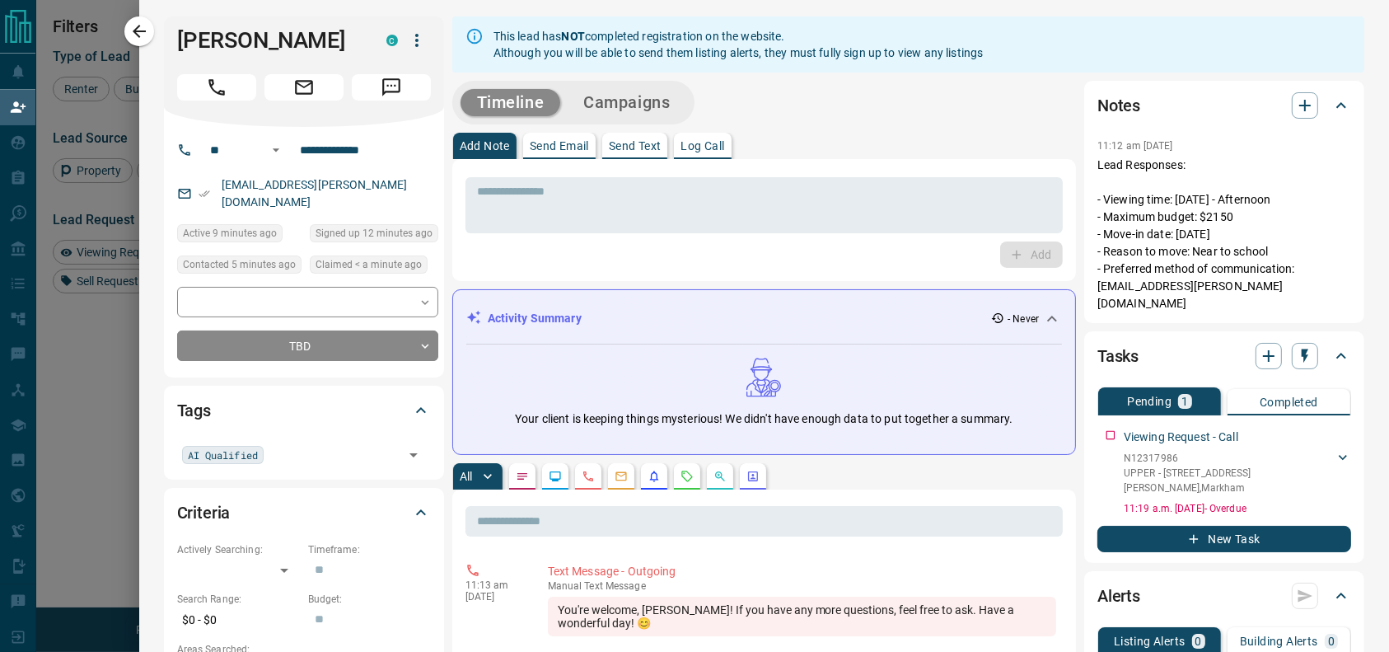
click at [146, 35] on icon "button" at bounding box center [139, 31] width 20 height 20
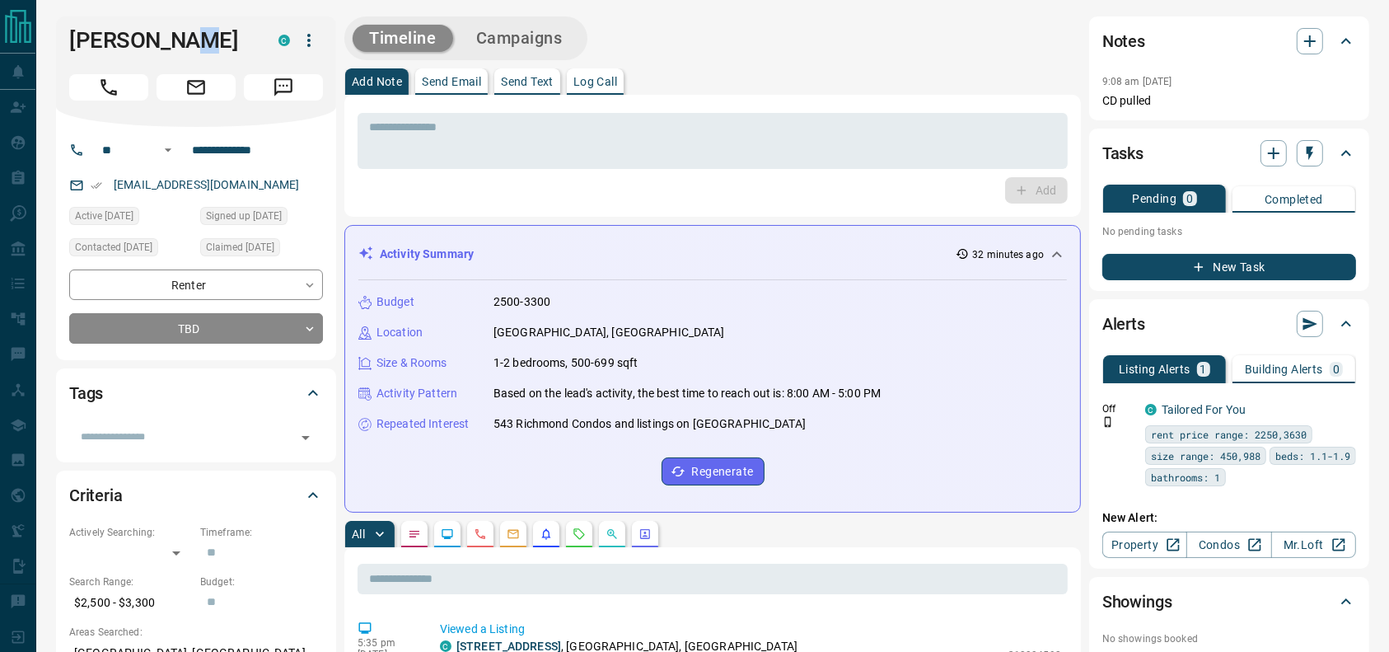
click at [179, 44] on h1 "Neeraj Khataniar" at bounding box center [161, 40] width 185 height 26
click at [598, 147] on textarea at bounding box center [712, 141] width 687 height 42
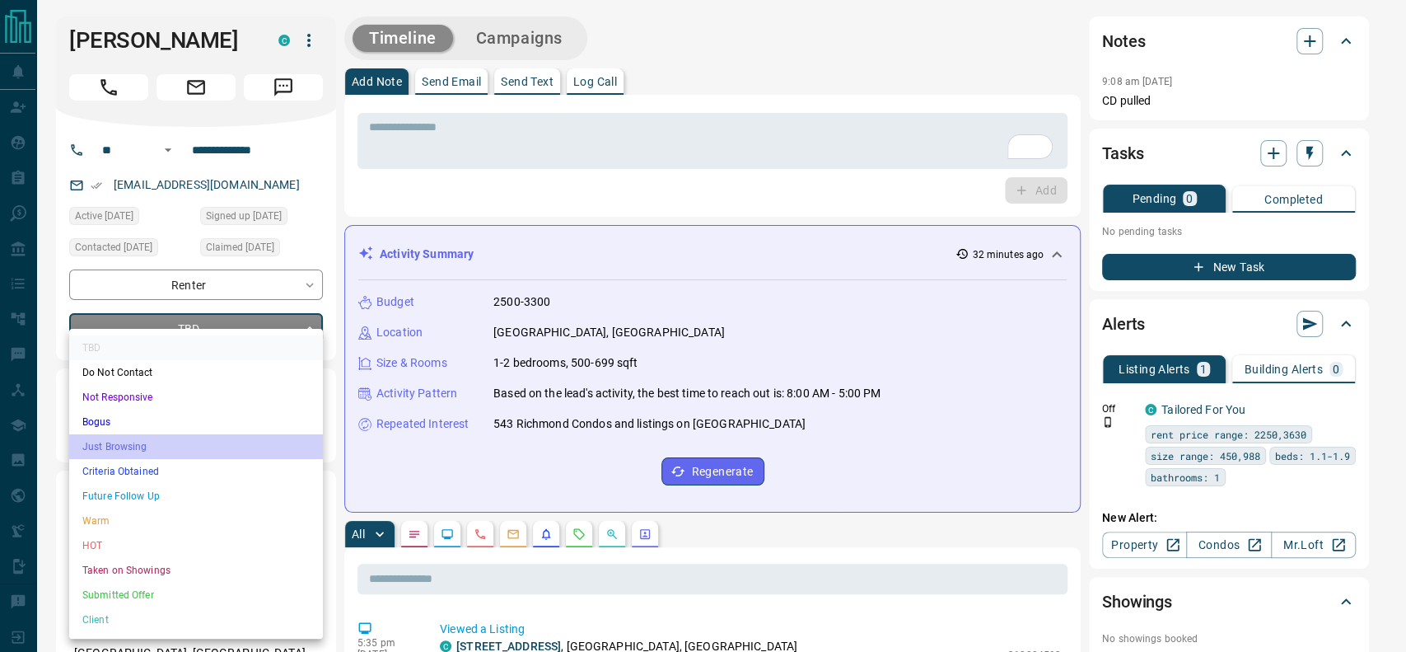
click at [82, 434] on li "Just Browsing" at bounding box center [196, 446] width 254 height 25
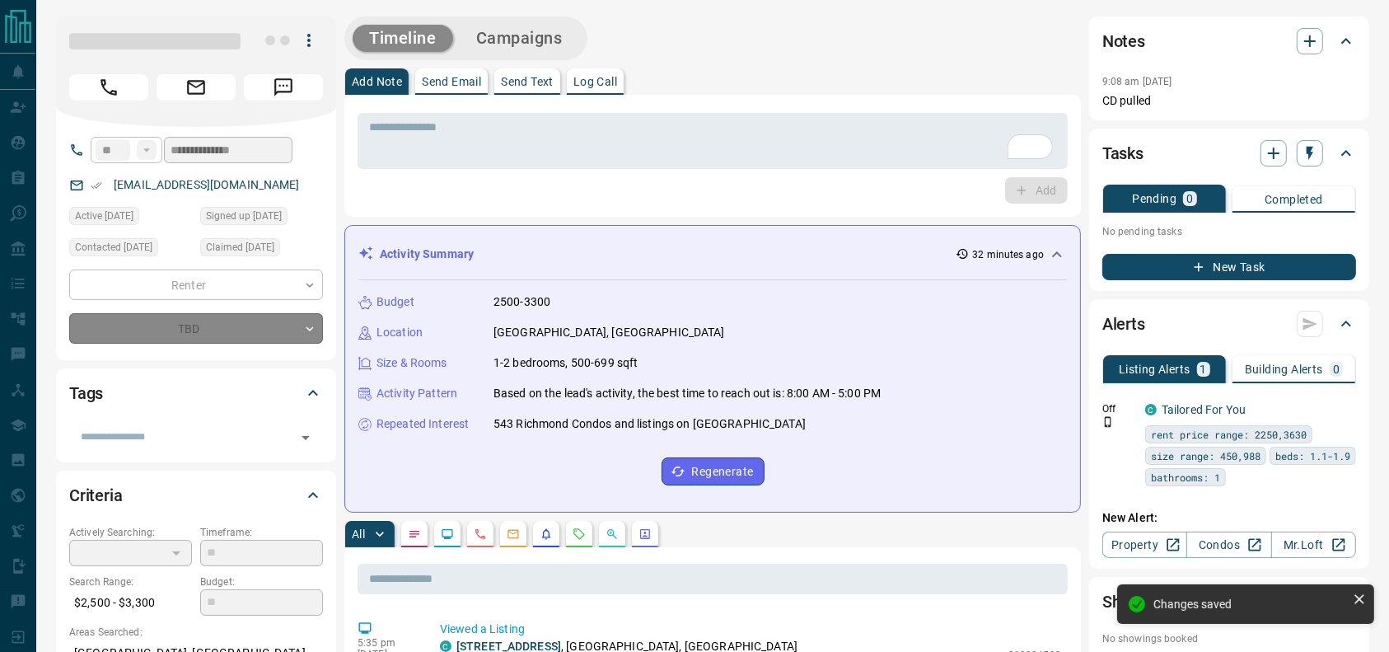
type input "*"
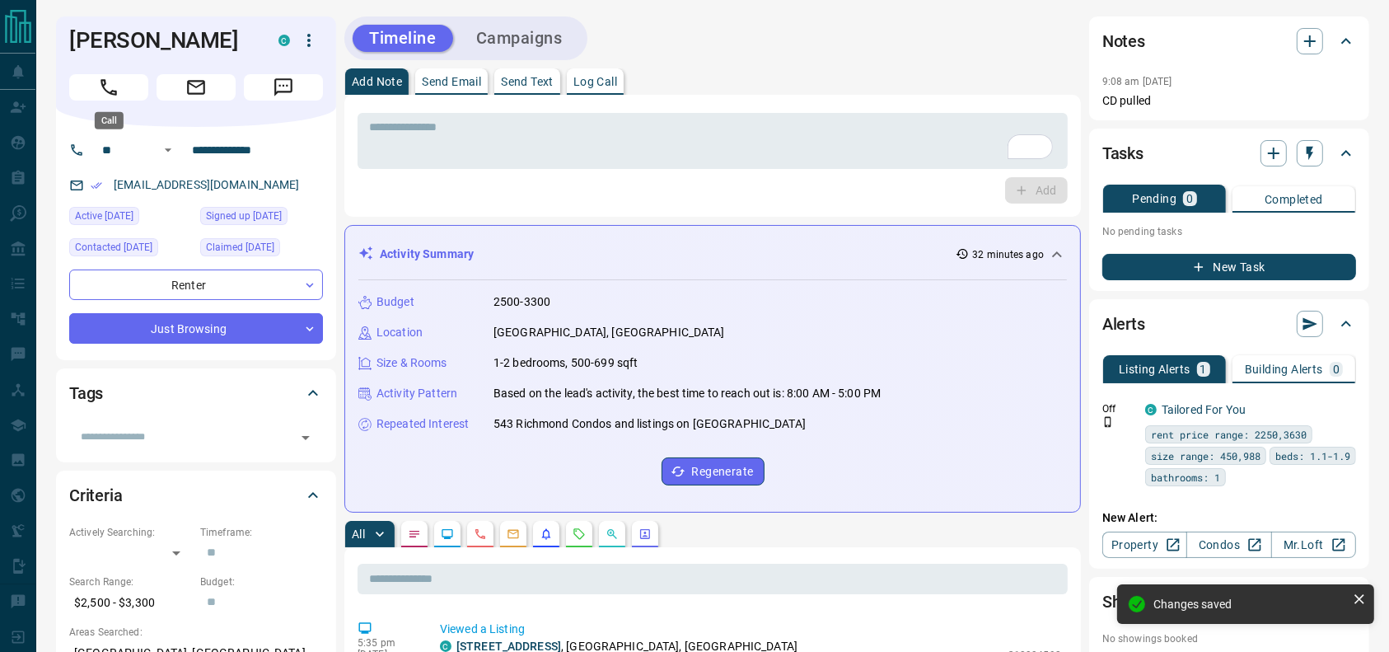
click at [100, 89] on icon "Call" at bounding box center [108, 87] width 21 height 21
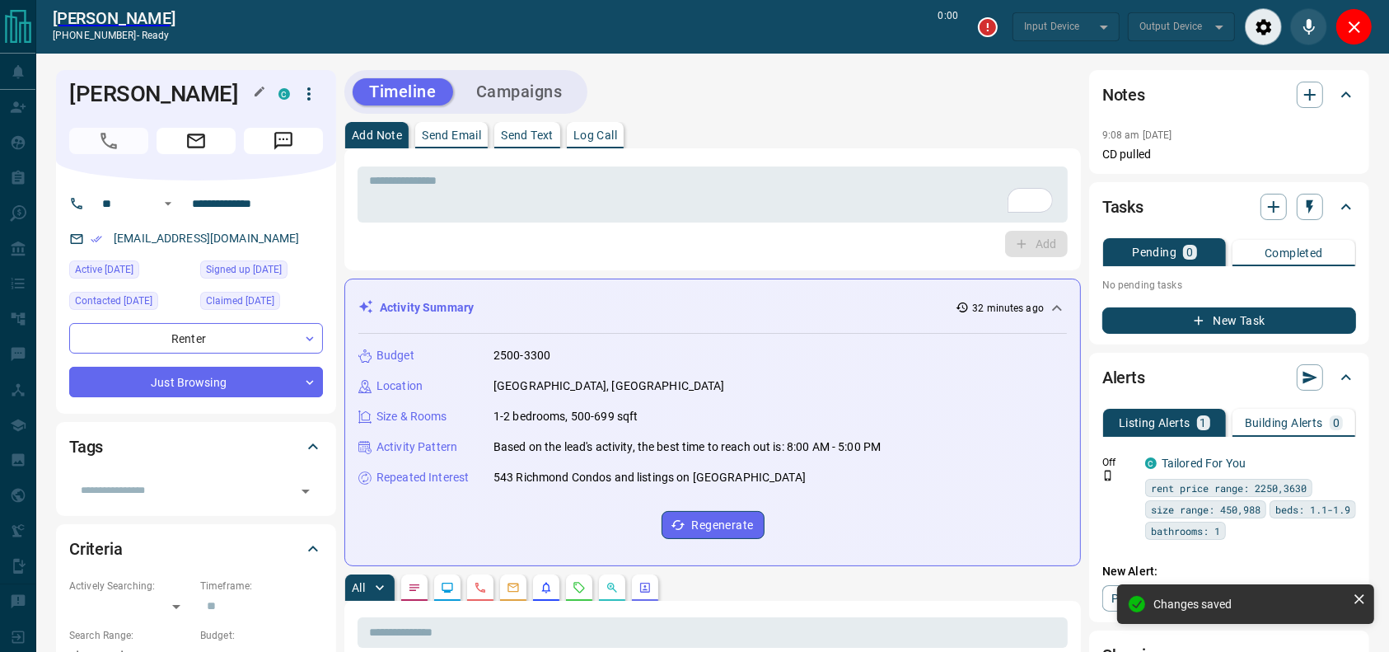
type input "*******"
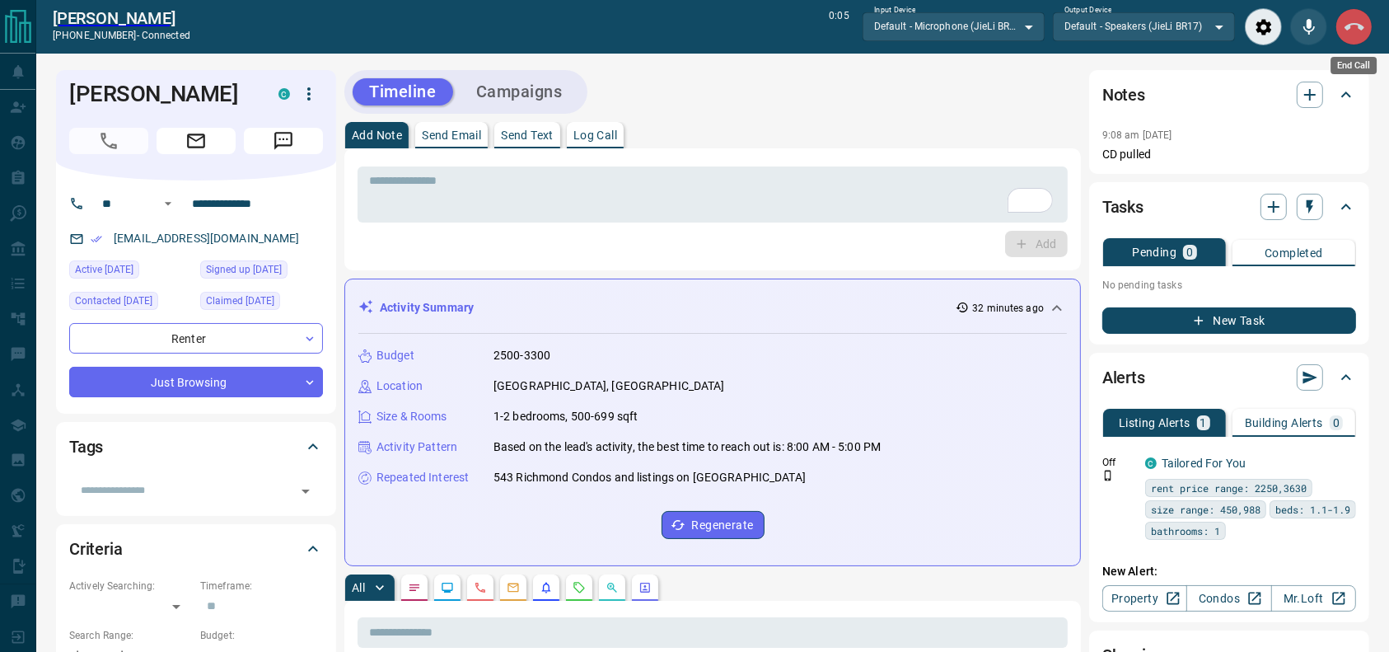
click at [1351, 30] on icon "End Call" at bounding box center [1355, 27] width 20 height 20
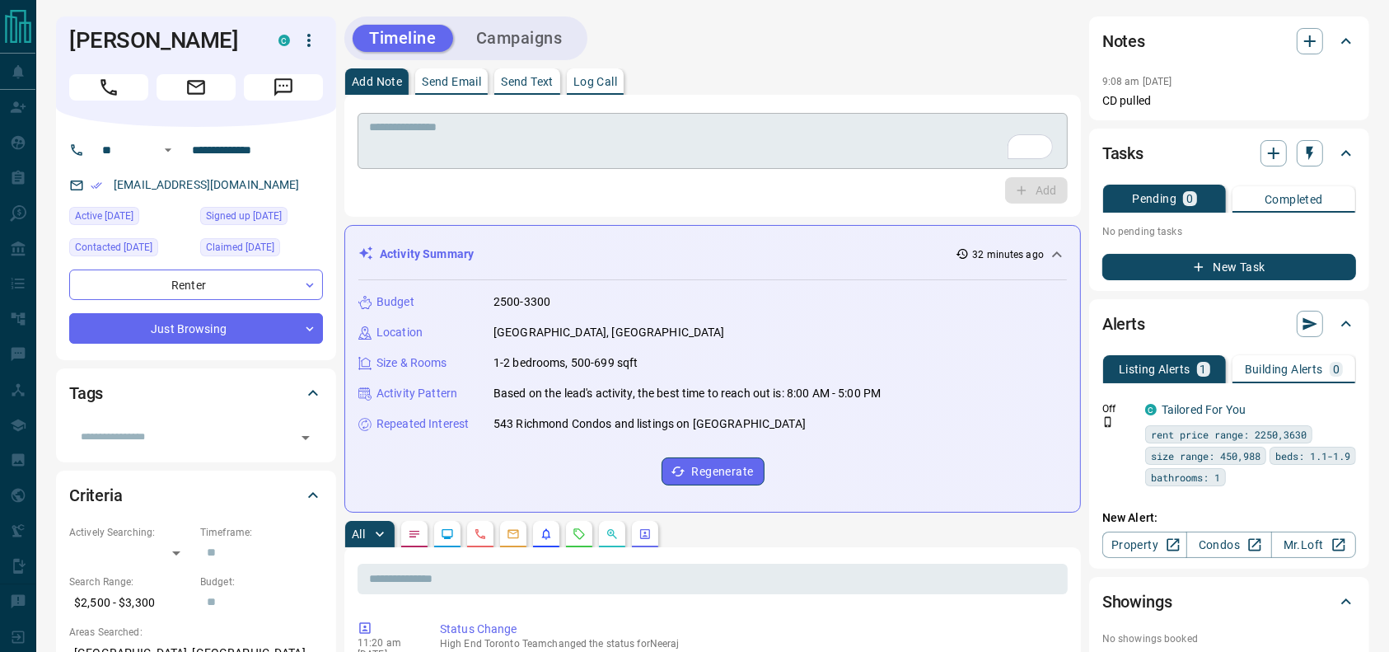
click at [758, 122] on textarea "To enrich screen reader interactions, please activate Accessibility in Grammarl…" at bounding box center [712, 141] width 687 height 42
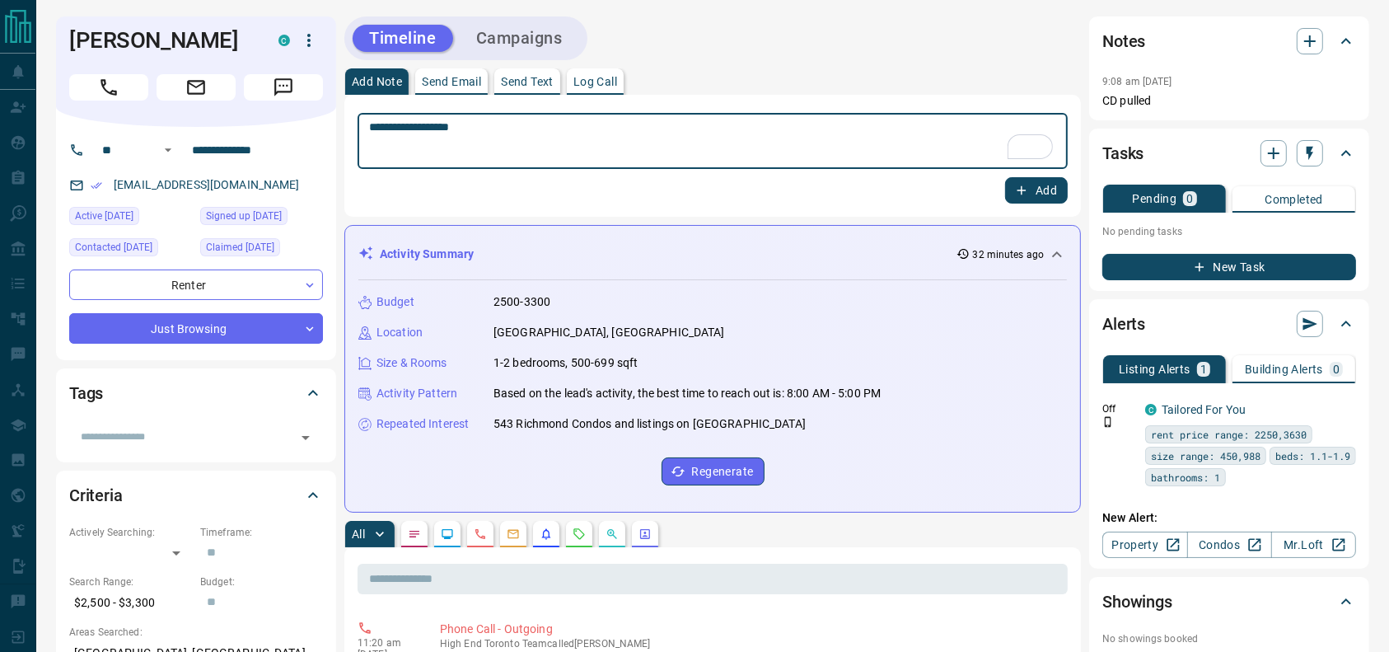
type textarea "**********"
click at [1031, 190] on button "Add" at bounding box center [1036, 190] width 63 height 26
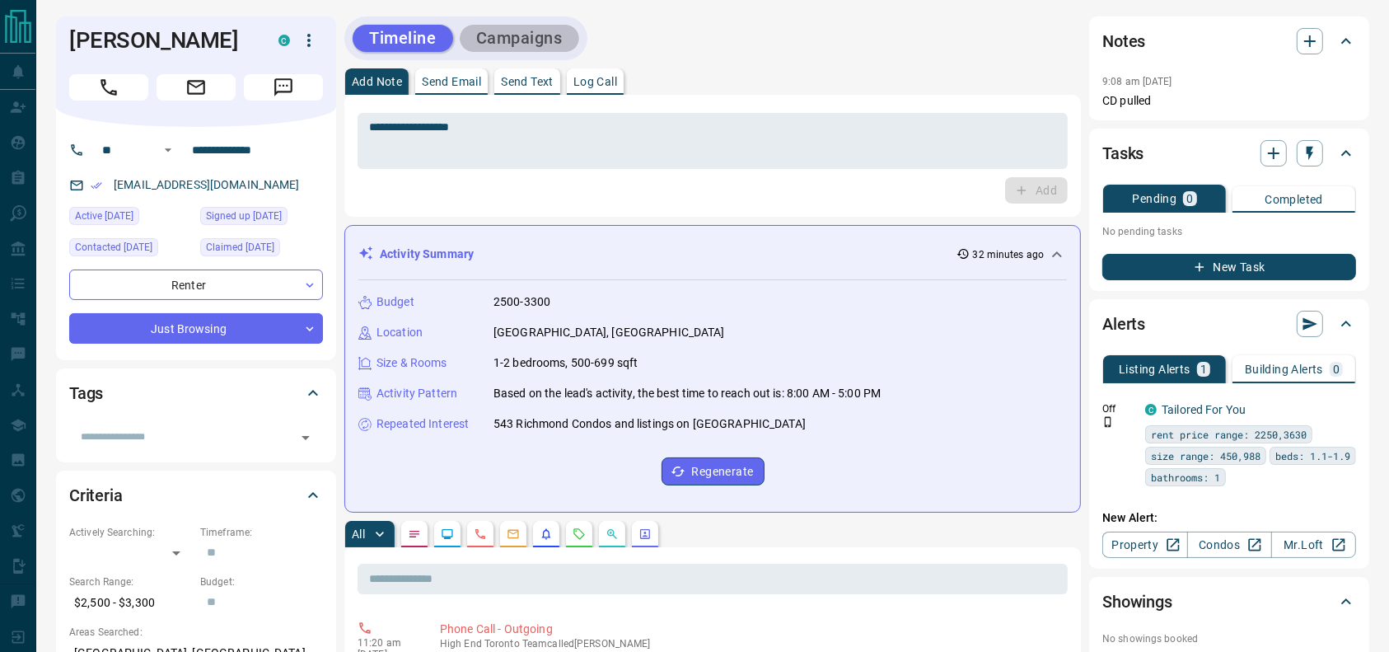
click at [525, 50] on button "Campaigns" at bounding box center [519, 38] width 119 height 27
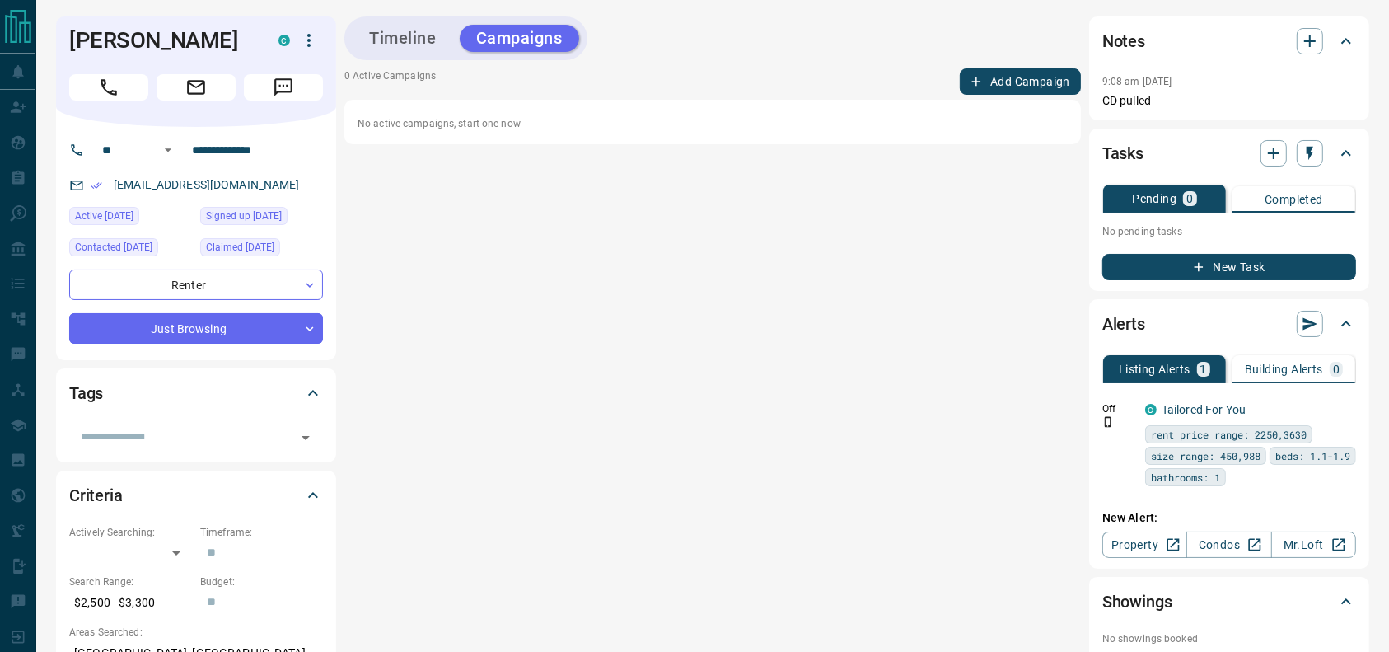
click at [966, 98] on div "0 Active Campaigns Add Campaign No active campaigns, start one now" at bounding box center [712, 106] width 737 height 76
click at [969, 96] on div "0 Active Campaigns Add Campaign No active campaigns, start one now" at bounding box center [712, 106] width 737 height 76
click at [971, 89] on button "Add Campaign" at bounding box center [1020, 81] width 121 height 26
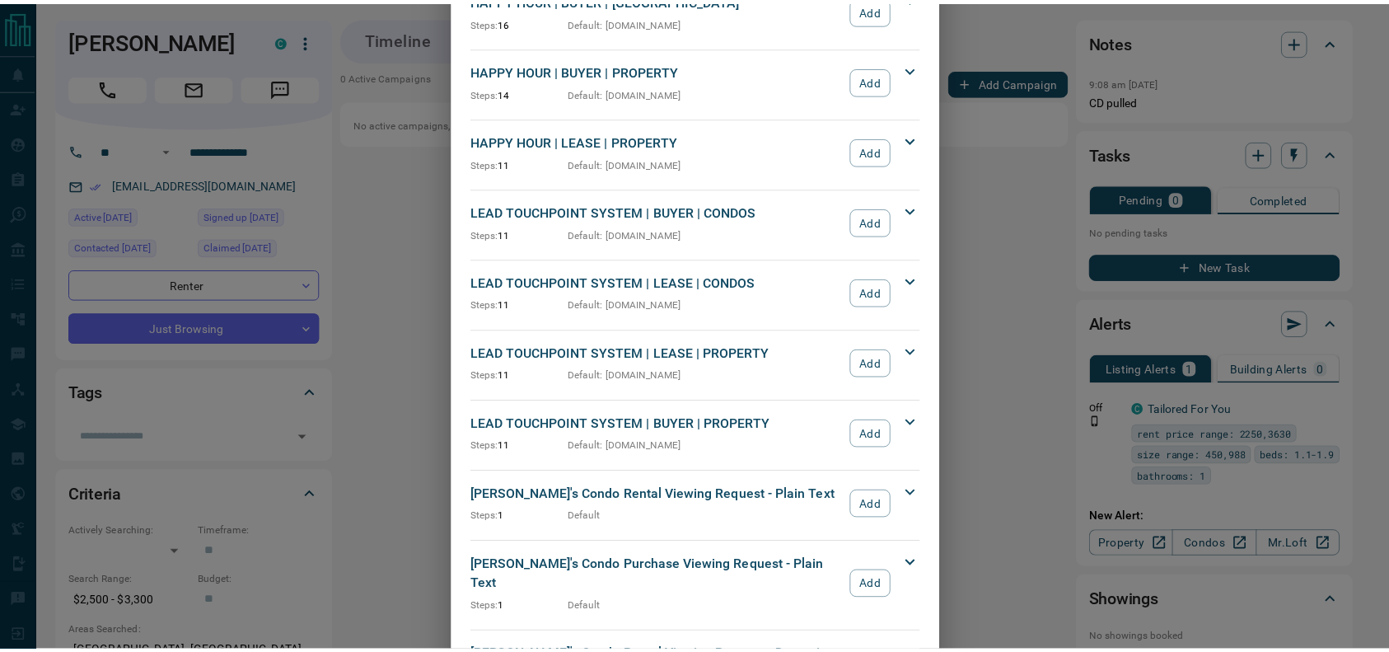
scroll to position [397, 0]
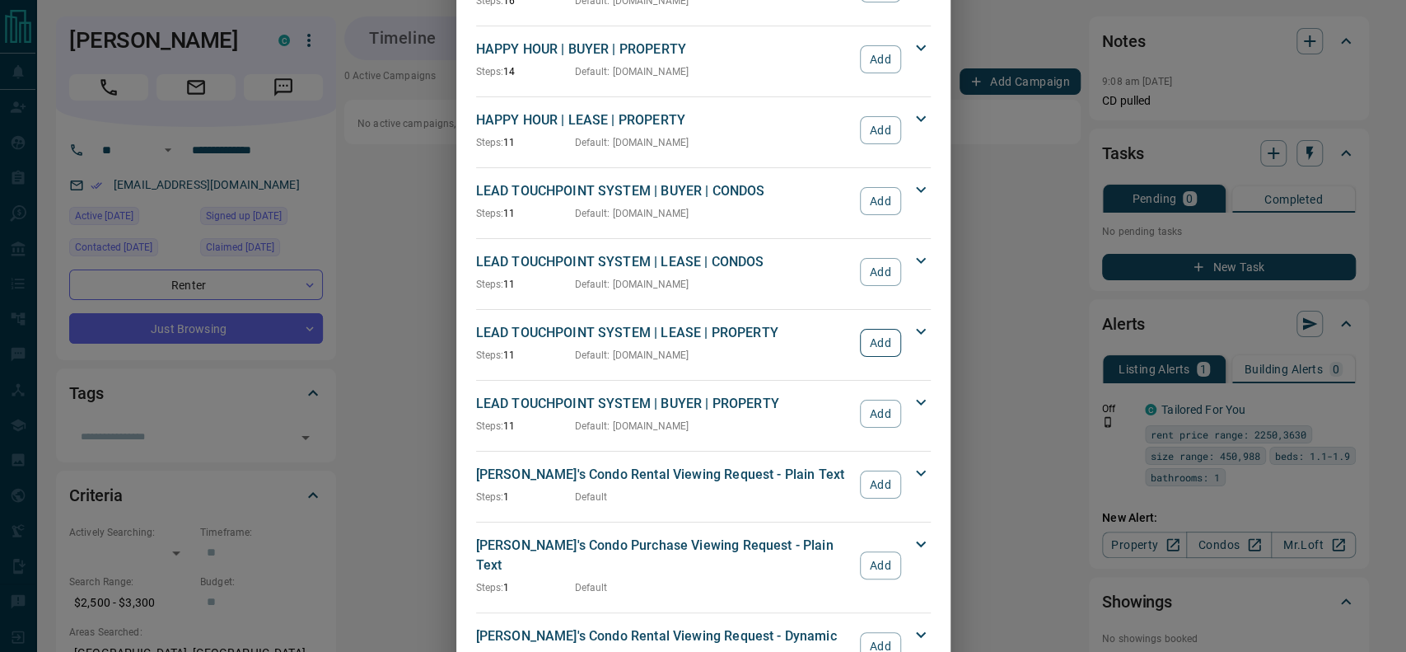
click at [880, 330] on button "Add" at bounding box center [880, 343] width 40 height 28
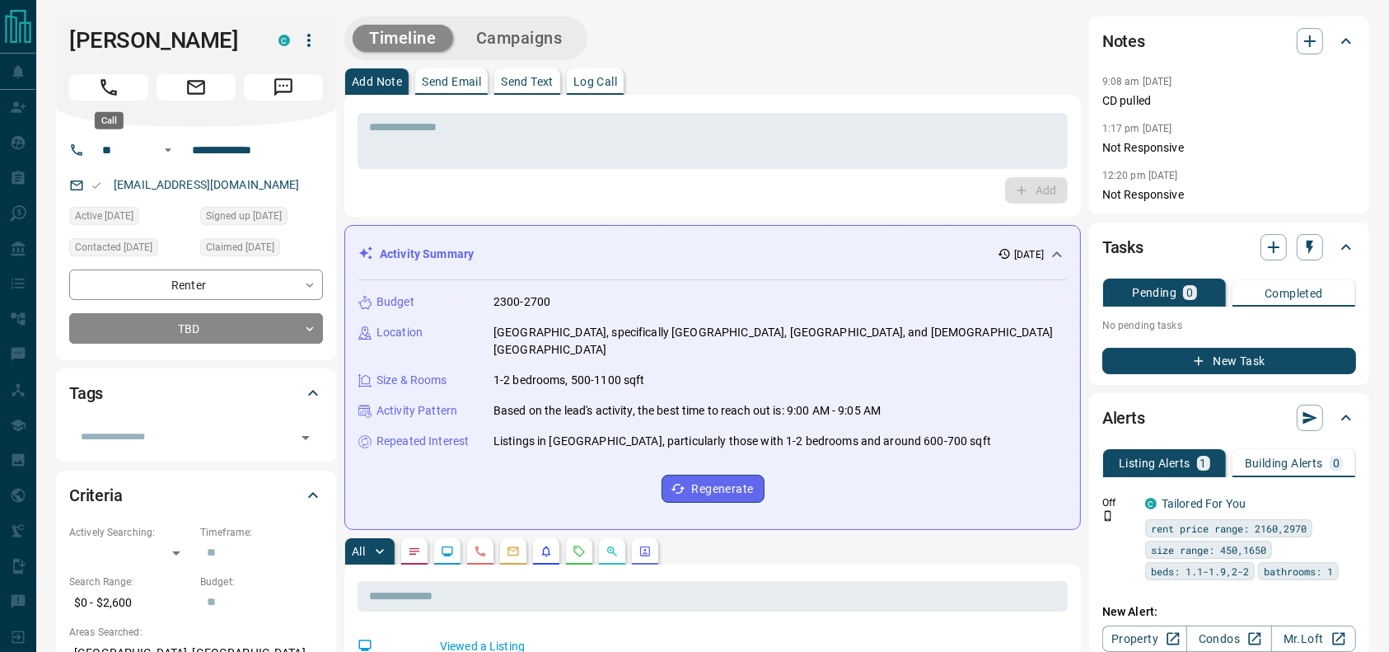
click at [129, 87] on button "Call" at bounding box center [108, 87] width 79 height 26
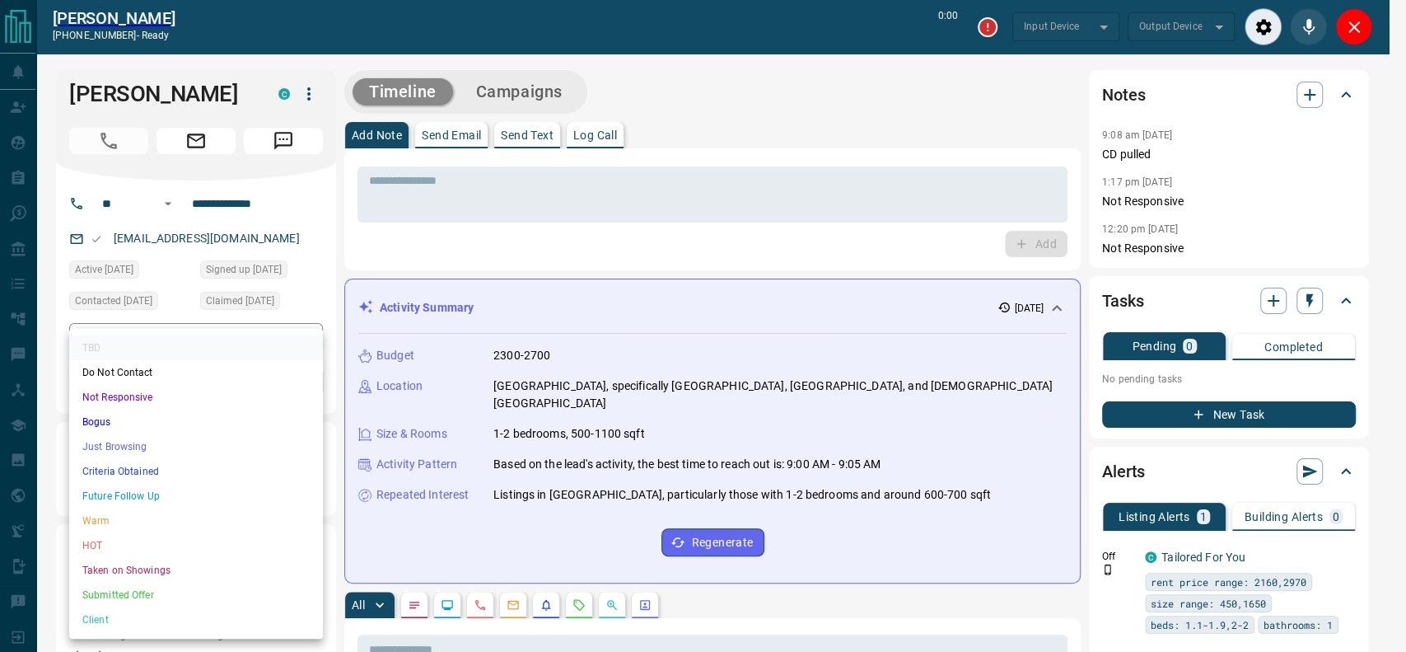
type input "*******"
drag, startPoint x: 151, startPoint y: 465, endPoint x: 147, endPoint y: 436, distance: 29.0
click at [147, 436] on ul "TBD Do Not Contact Not Responsive Bogus Just Browsing Criteria Obtained Future …" at bounding box center [196, 484] width 254 height 310
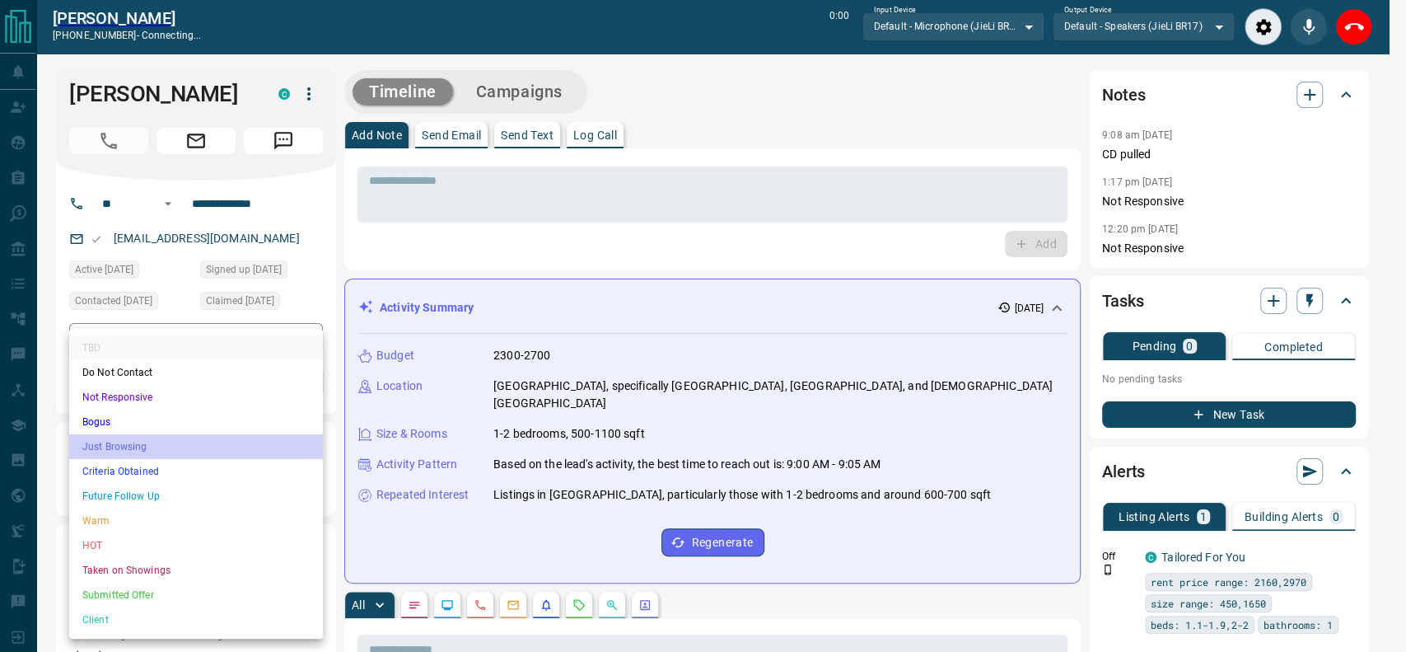
click at [147, 436] on li "Just Browsing" at bounding box center [196, 446] width 254 height 25
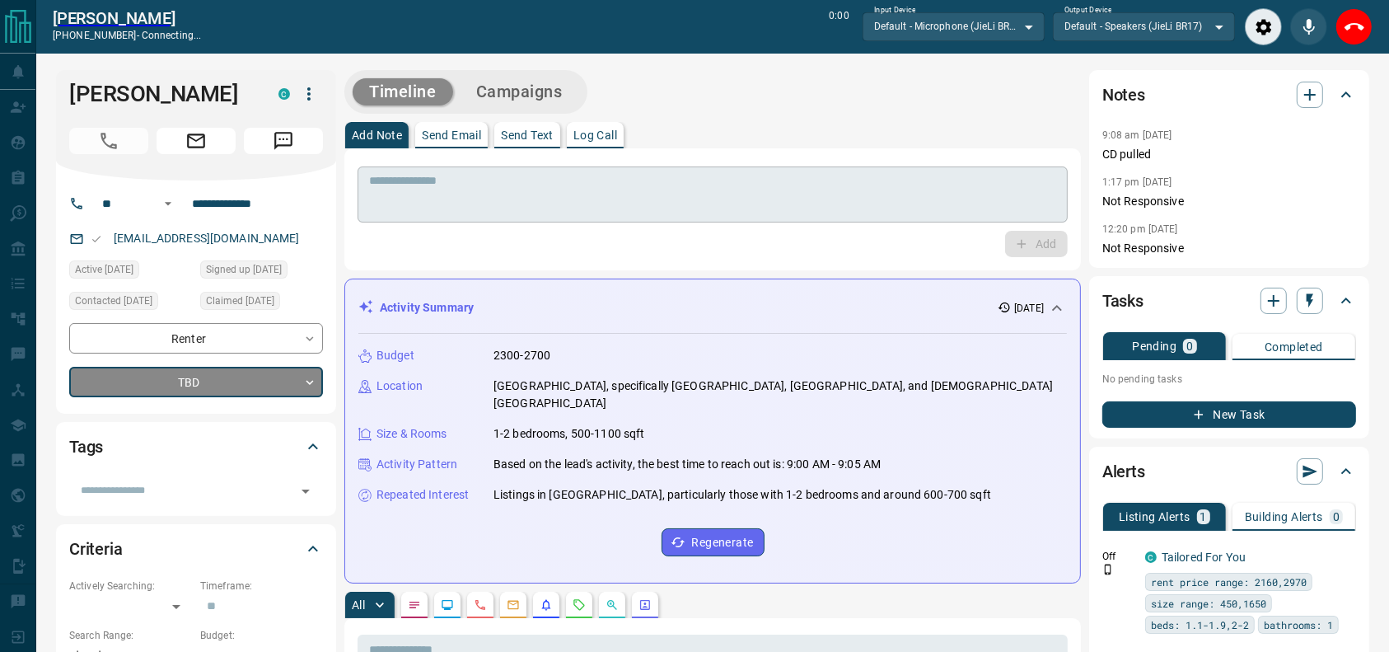
click at [648, 191] on textarea at bounding box center [712, 195] width 687 height 42
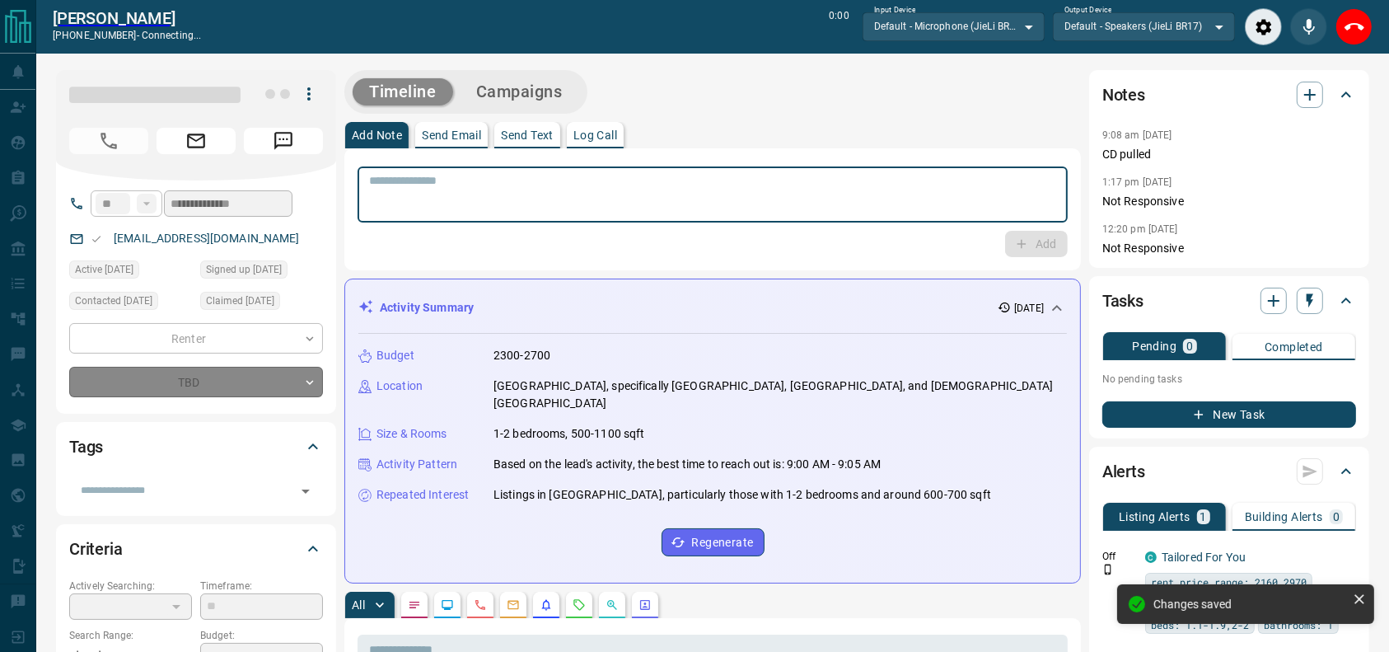
type input "*"
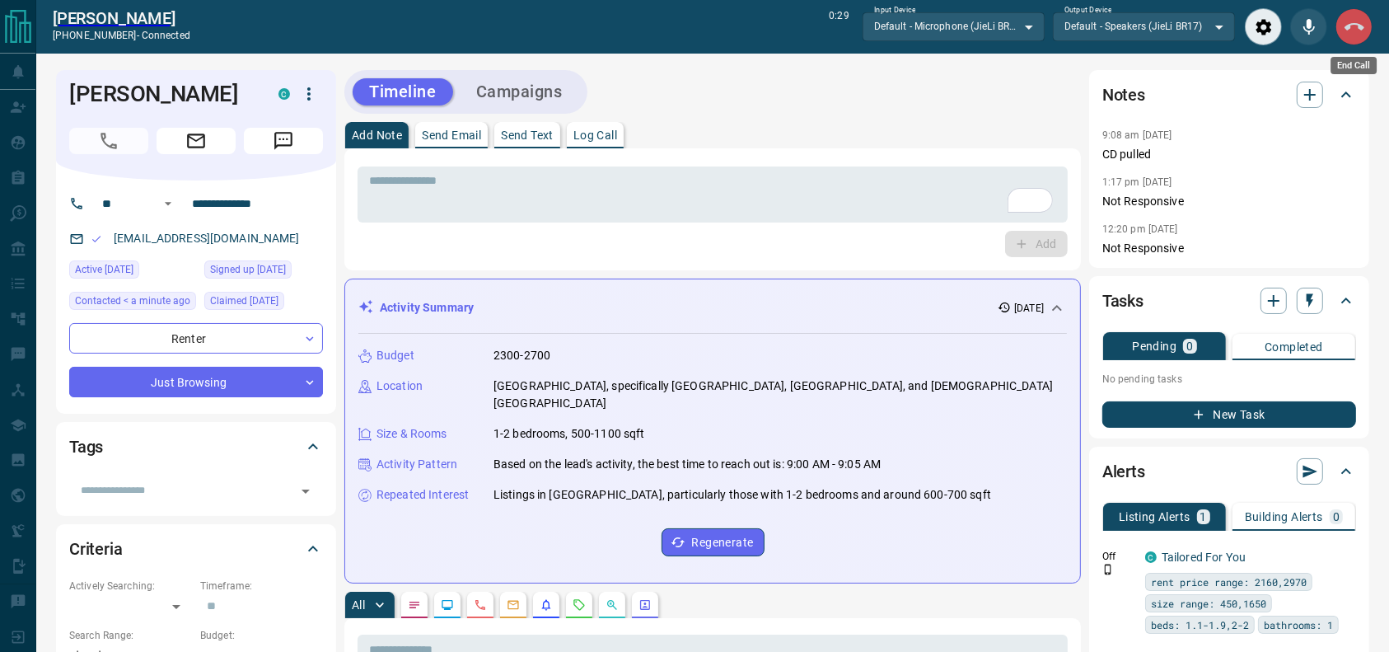
click at [1358, 8] on button "End Call" at bounding box center [1353, 26] width 37 height 37
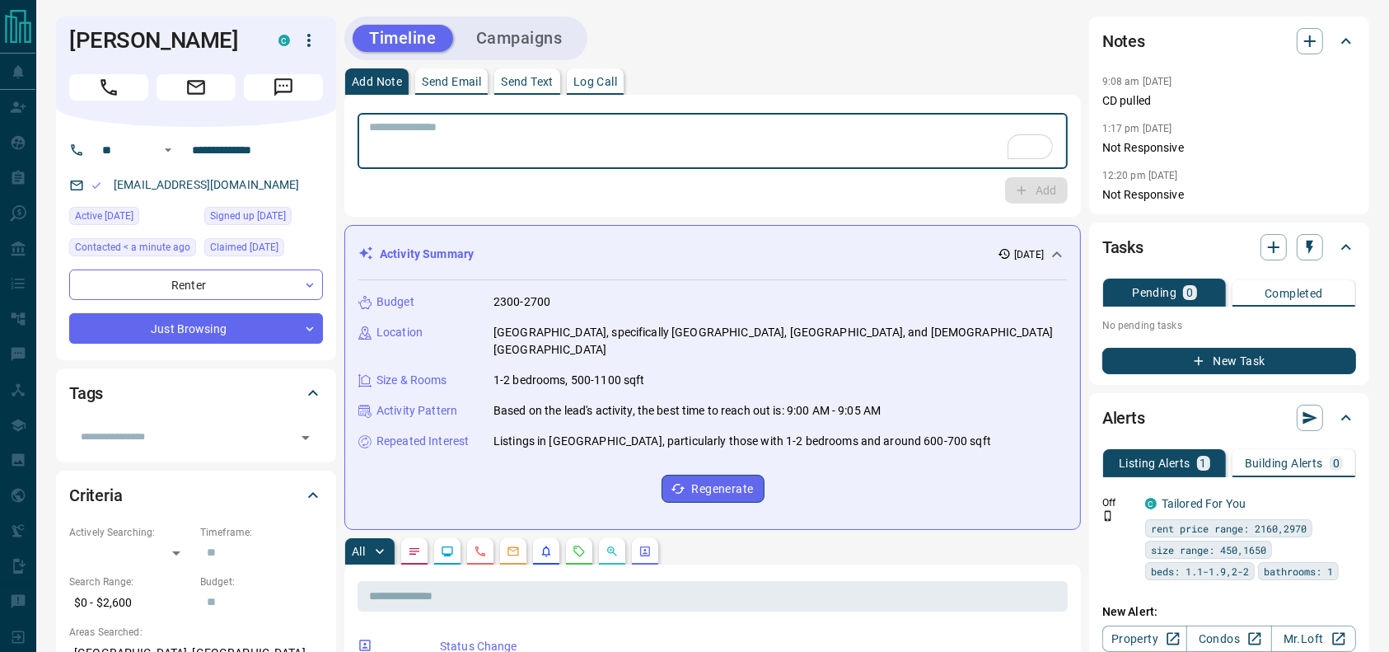
click at [890, 129] on textarea "To enrich screen reader interactions, please activate Accessibility in Grammarl…" at bounding box center [712, 141] width 687 height 42
type textarea "**********"
click at [1013, 189] on button "Add" at bounding box center [1036, 190] width 63 height 26
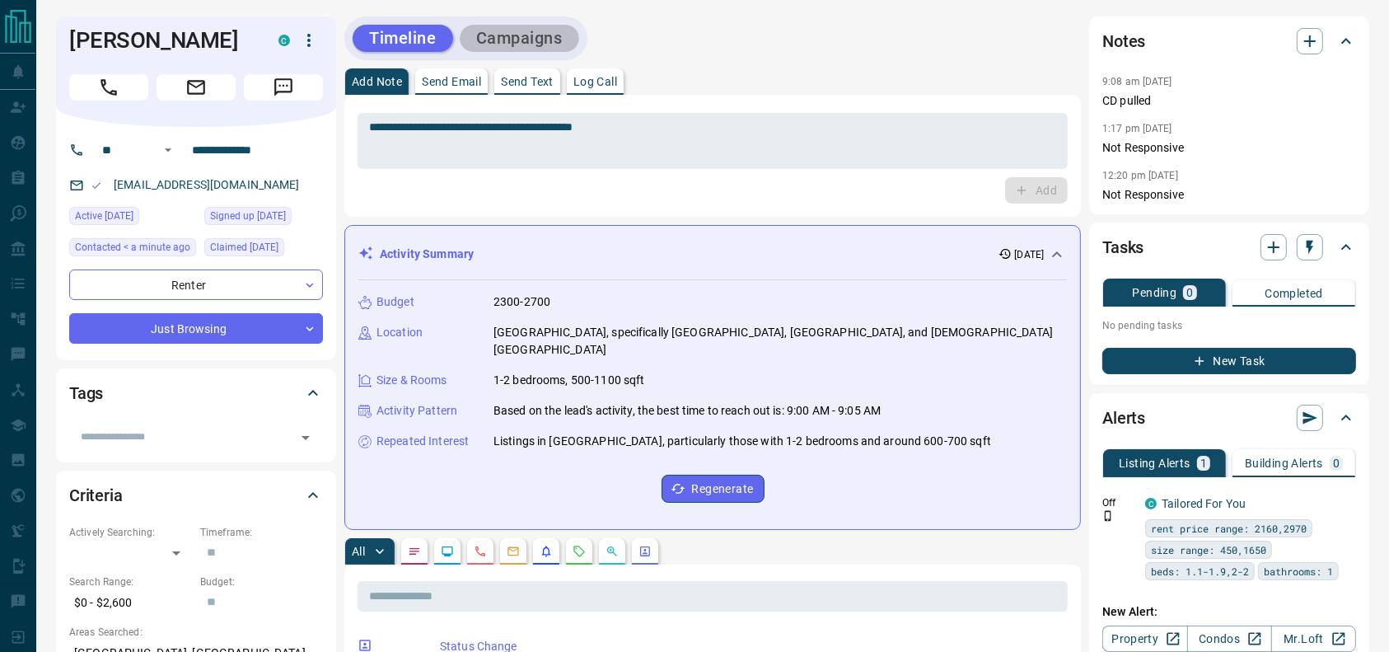
click at [538, 25] on button "Campaigns" at bounding box center [519, 38] width 119 height 27
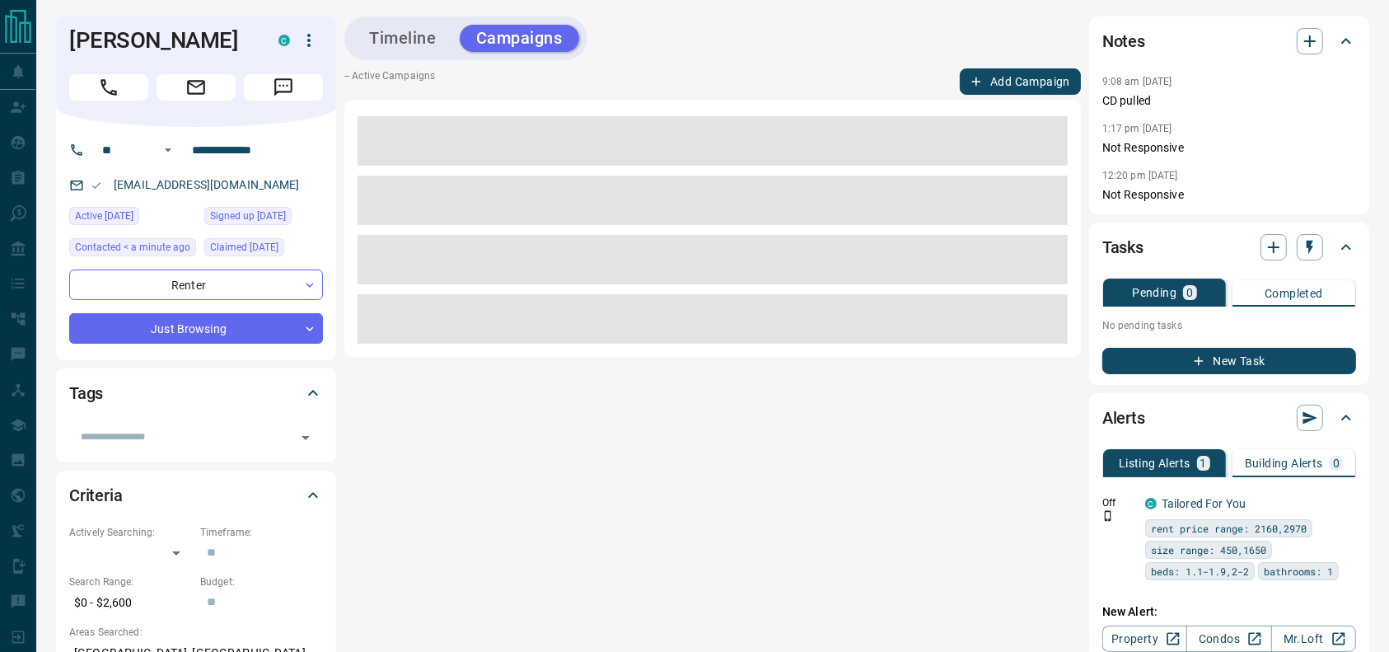
click at [1013, 80] on button "Add Campaign" at bounding box center [1020, 81] width 121 height 26
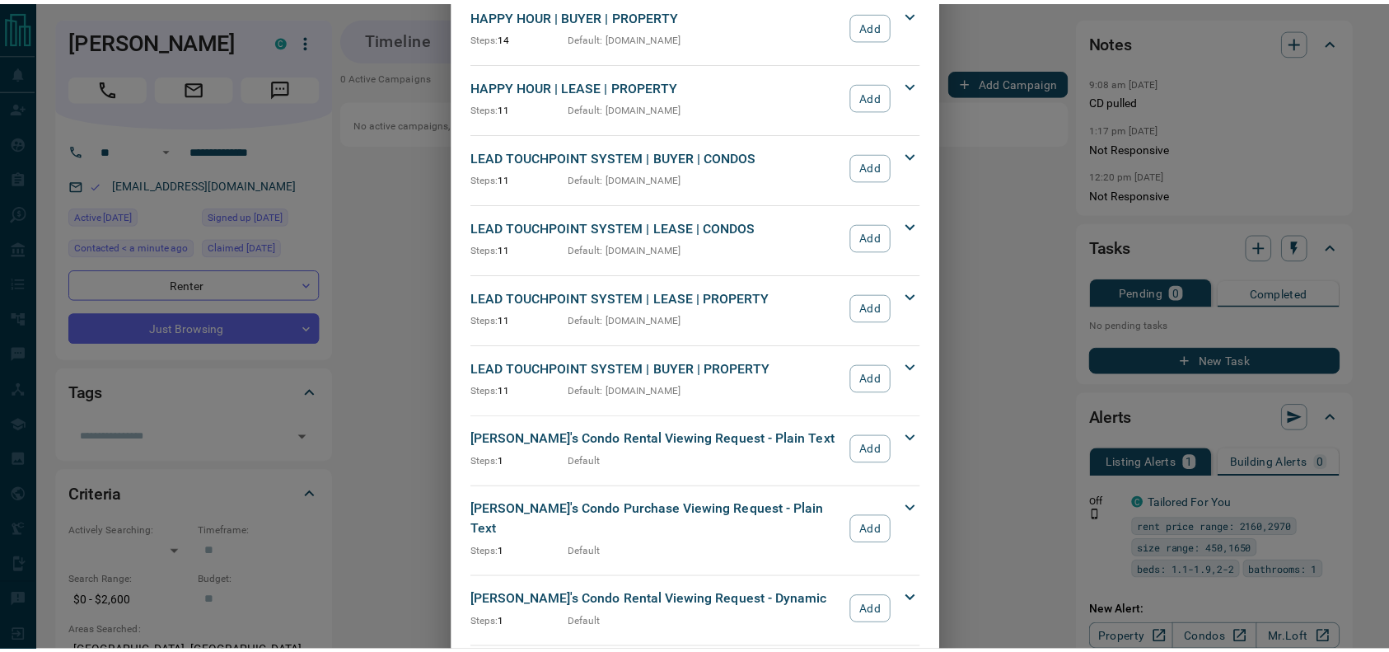
scroll to position [430, 0]
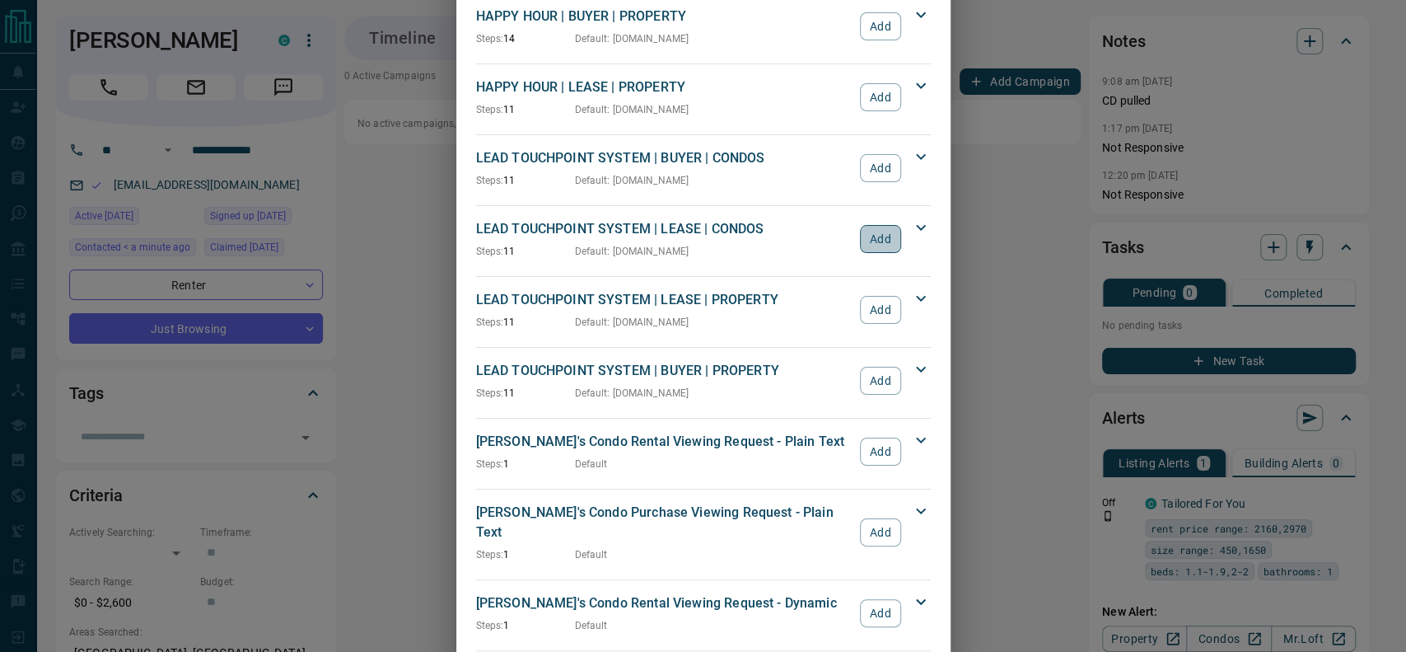
click at [863, 232] on button "Add" at bounding box center [880, 239] width 40 height 28
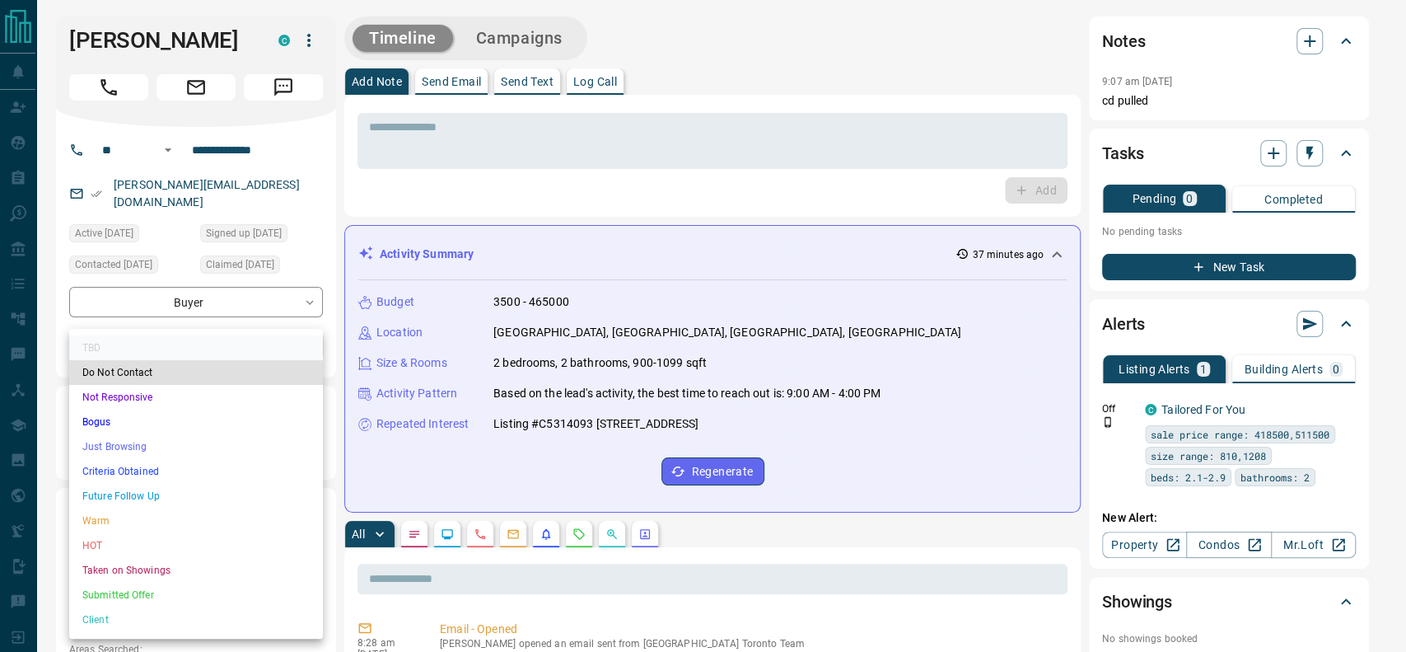
click at [103, 456] on li "Just Browsing" at bounding box center [196, 446] width 254 height 25
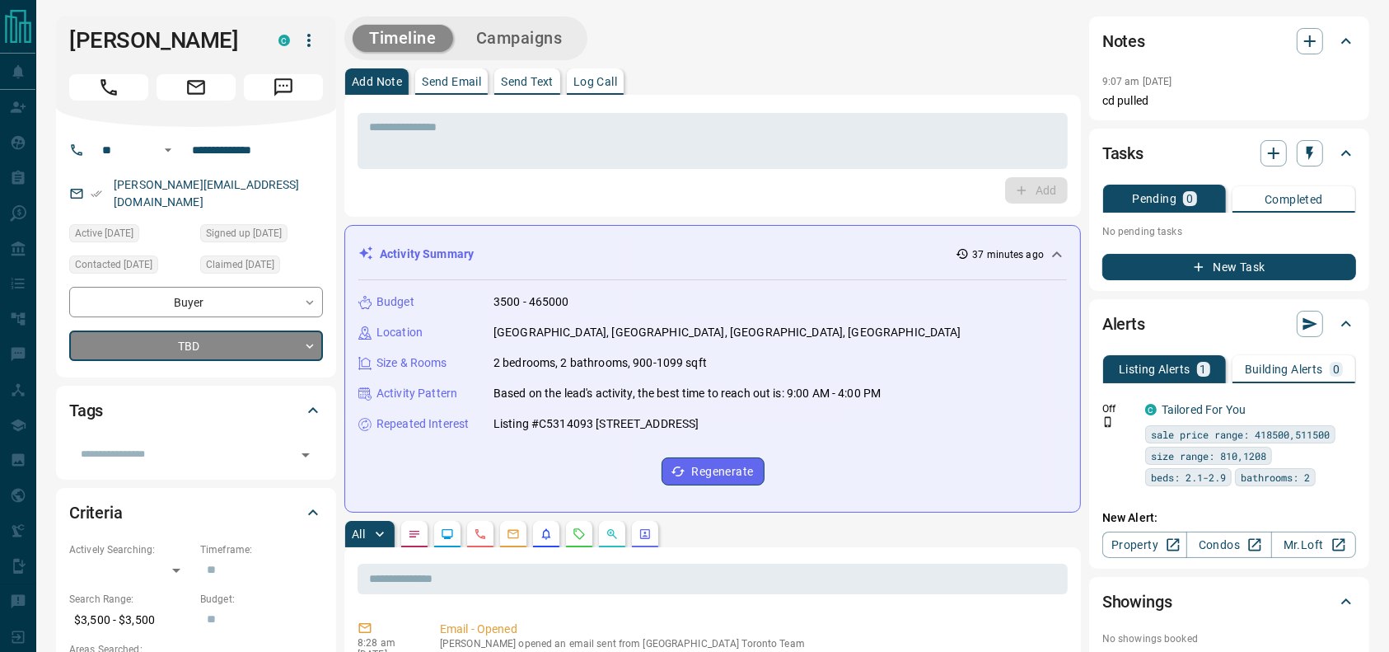
click at [113, 330] on div "TBD" at bounding box center [196, 345] width 254 height 30
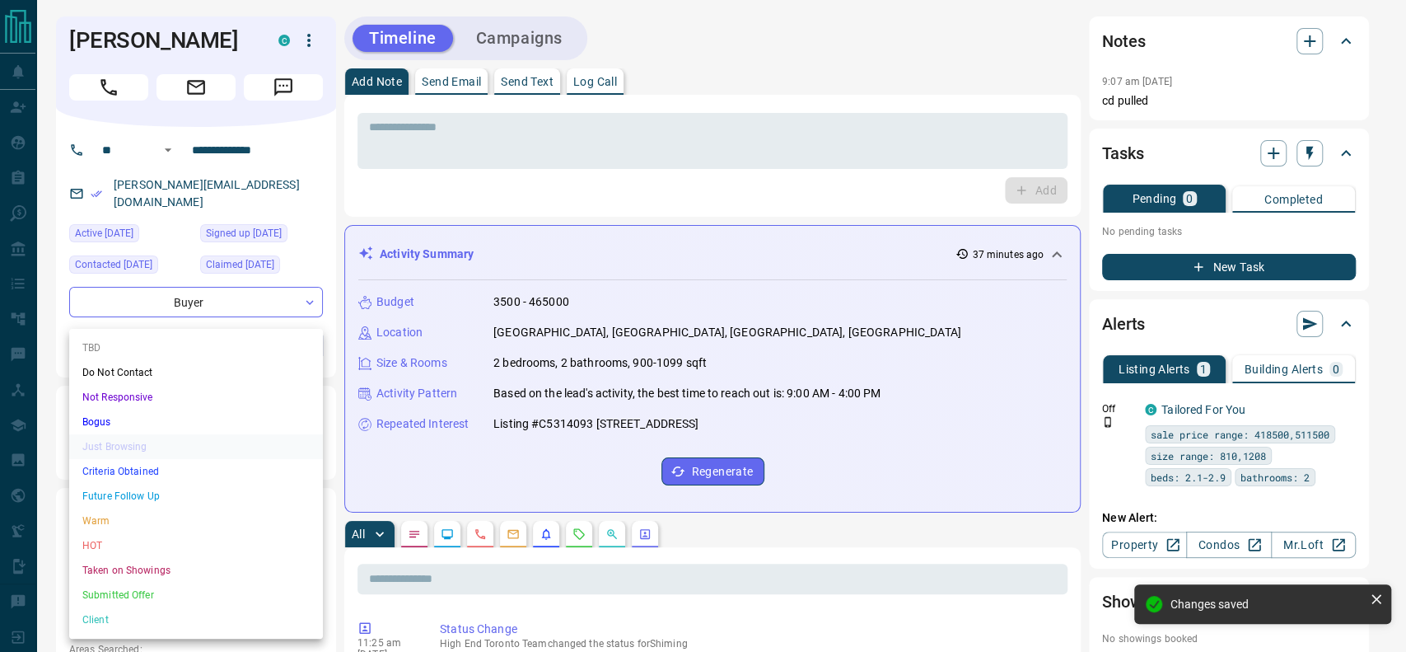
click at [88, 461] on li "Criteria Obtained" at bounding box center [196, 471] width 254 height 25
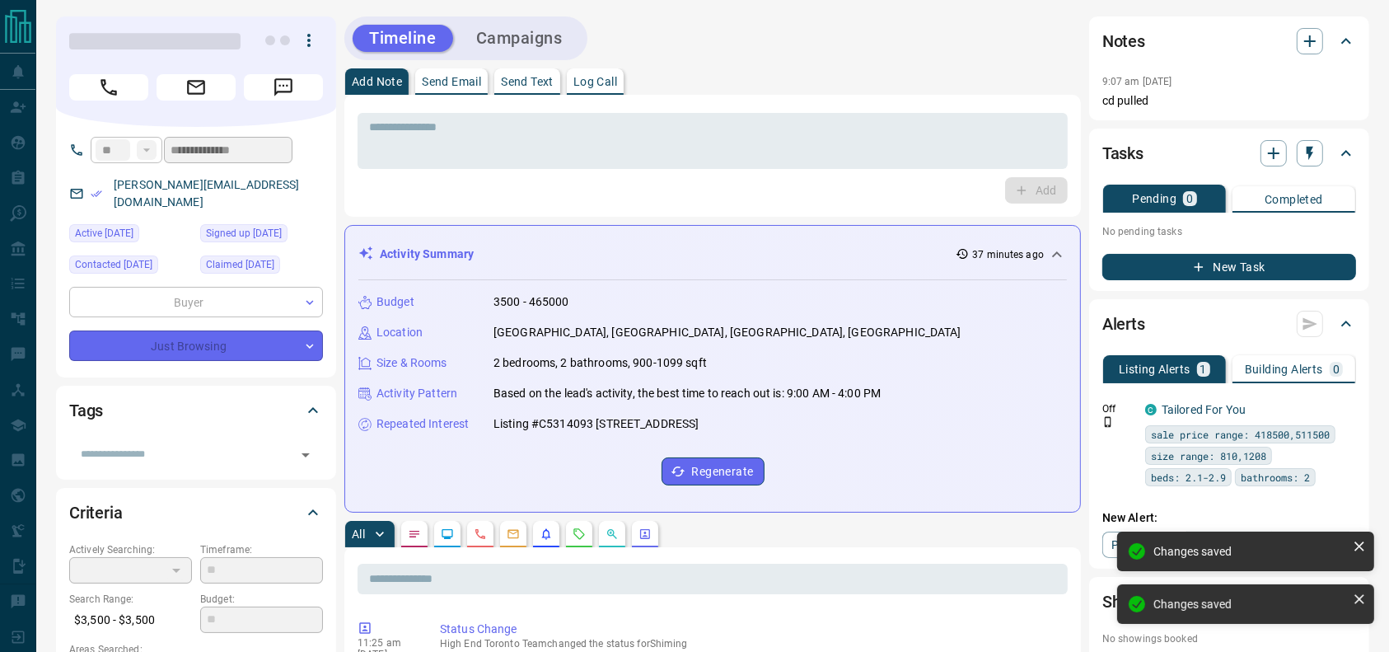
click at [116, 91] on icon "Call" at bounding box center [109, 87] width 16 height 16
type input "*"
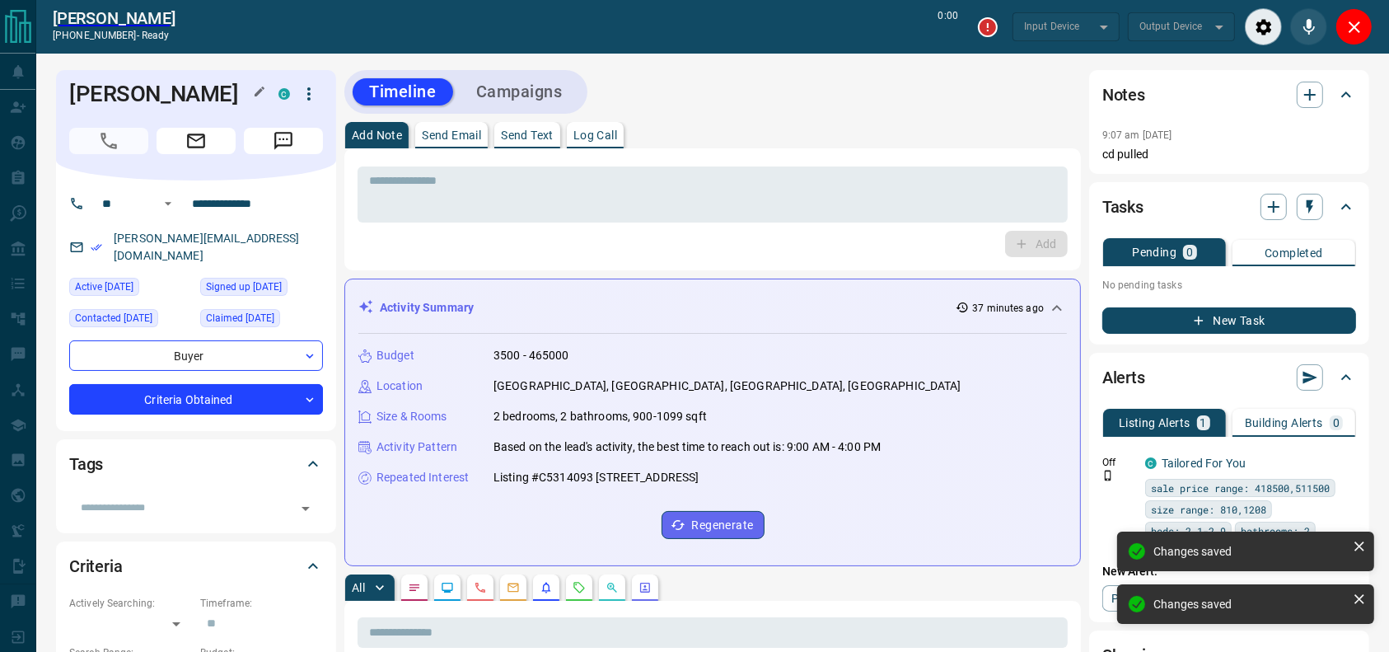
type input "*******"
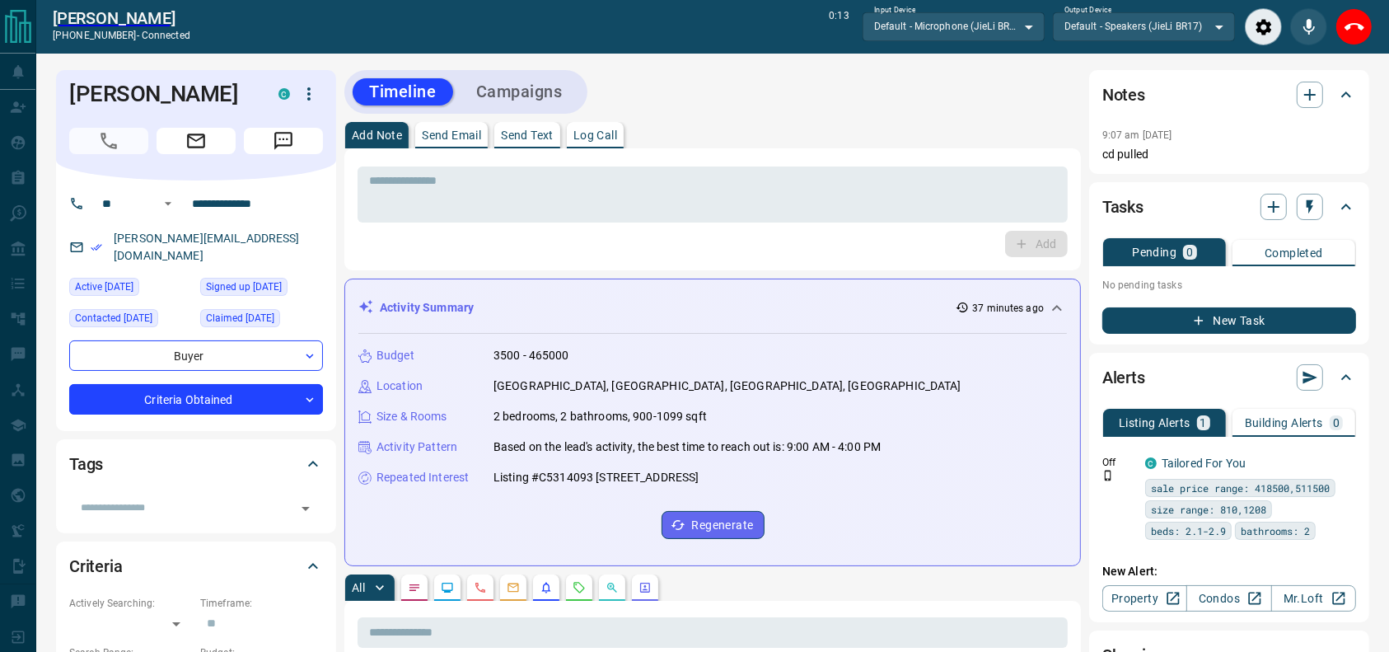
click at [1380, 37] on div "[PERSON_NAME] [PHONE_NUMBER] - connected 0:13 Input Device Default - Microphone…" at bounding box center [712, 27] width 1353 height 54
click at [1364, 30] on button "End Call" at bounding box center [1353, 26] width 37 height 37
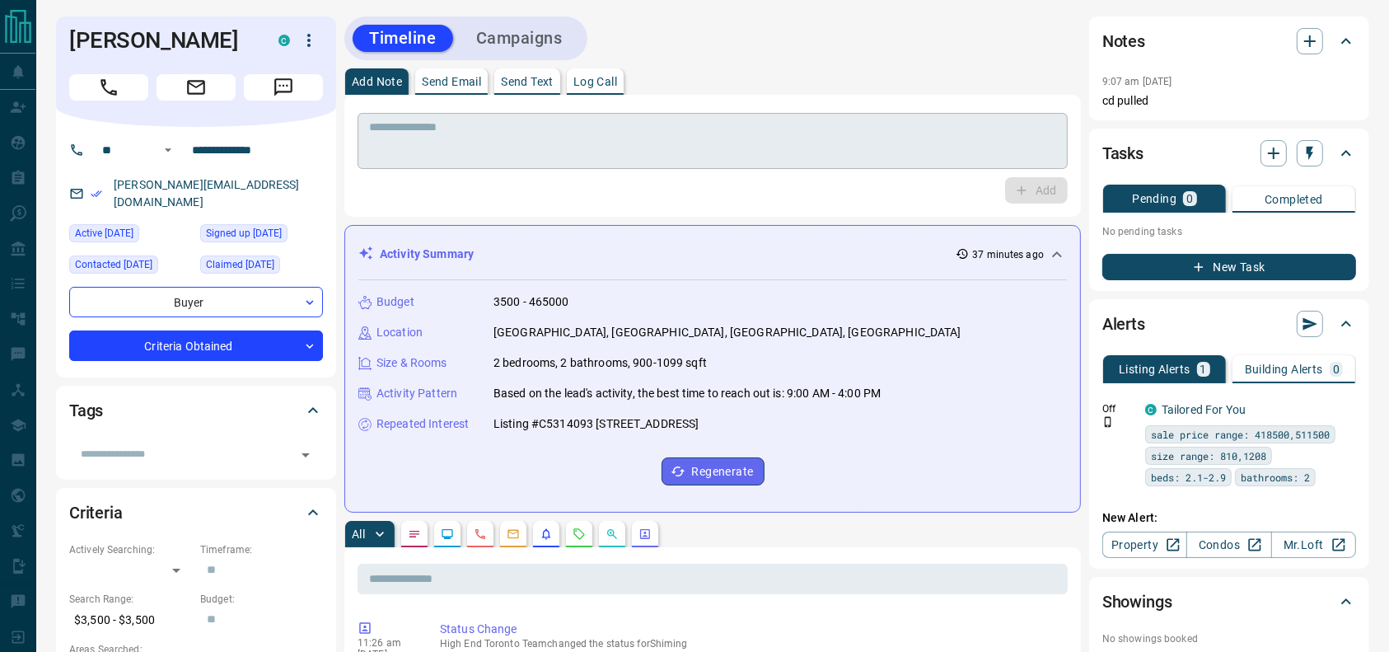
click at [798, 122] on div "* ​" at bounding box center [713, 141] width 710 height 56
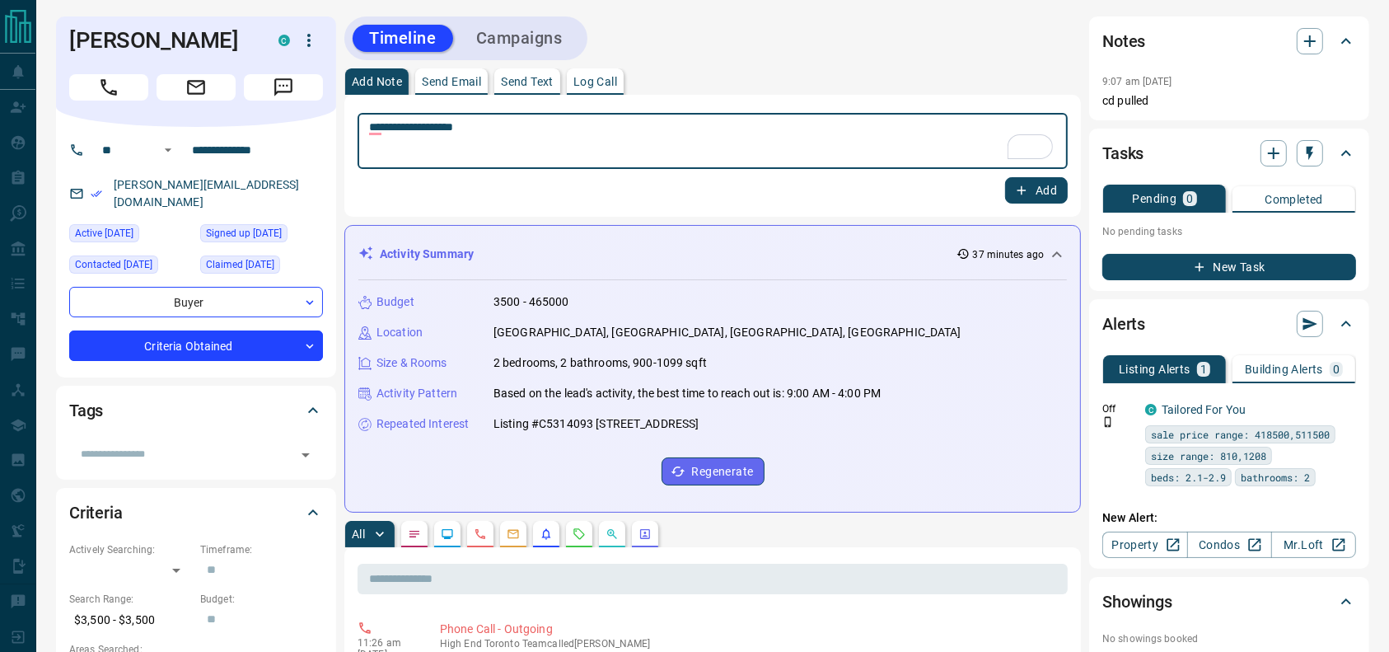
type textarea "**********"
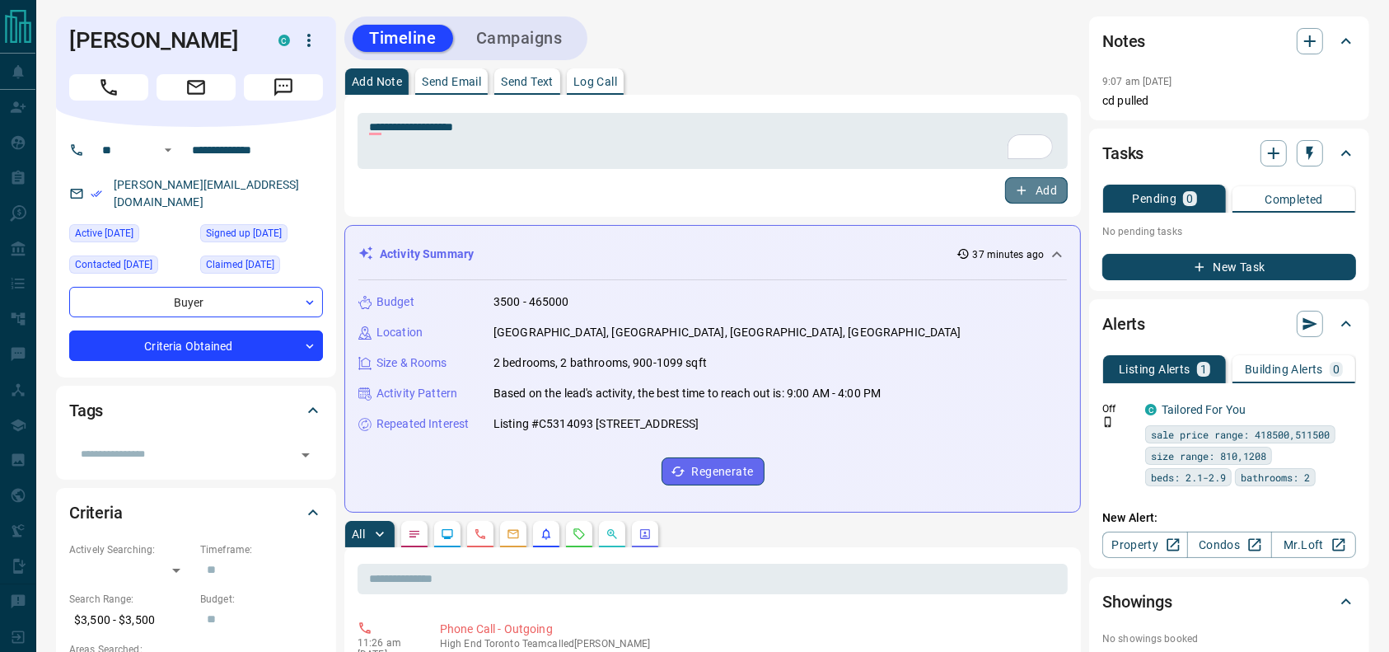
click at [1017, 184] on icon "button" at bounding box center [1021, 190] width 15 height 15
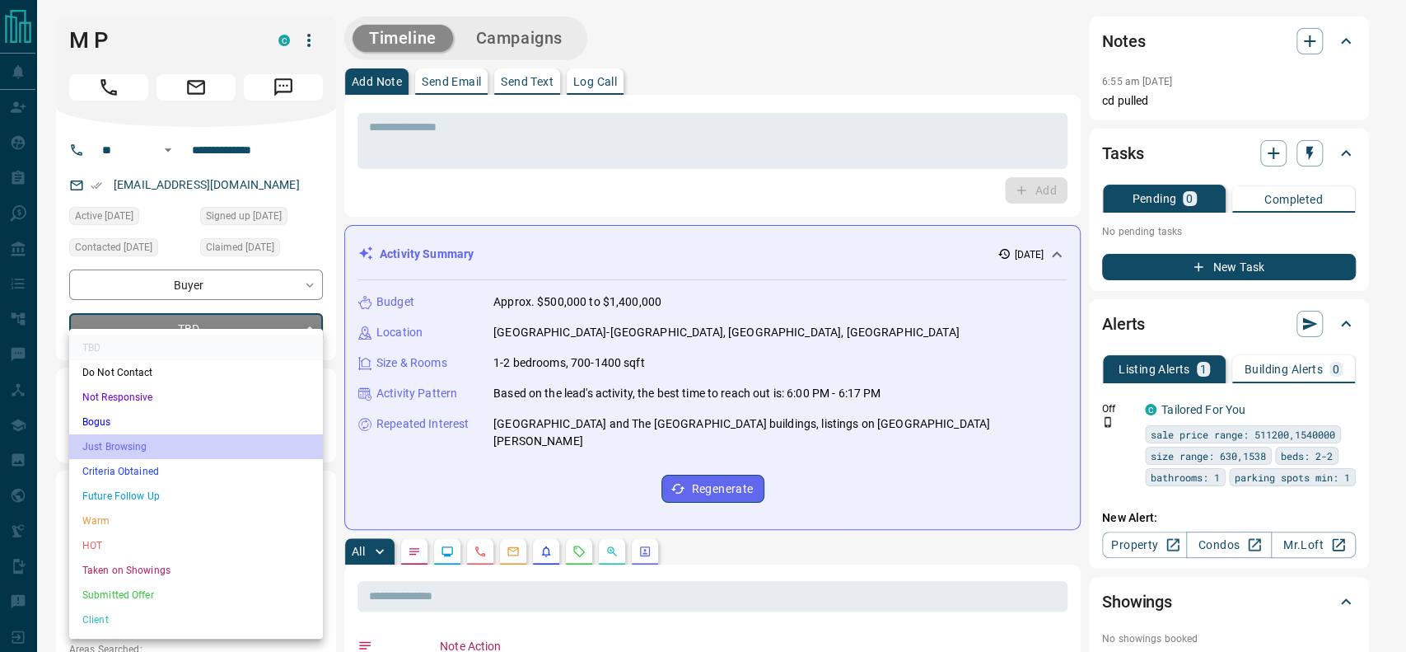
click at [144, 448] on li "Just Browsing" at bounding box center [196, 446] width 254 height 25
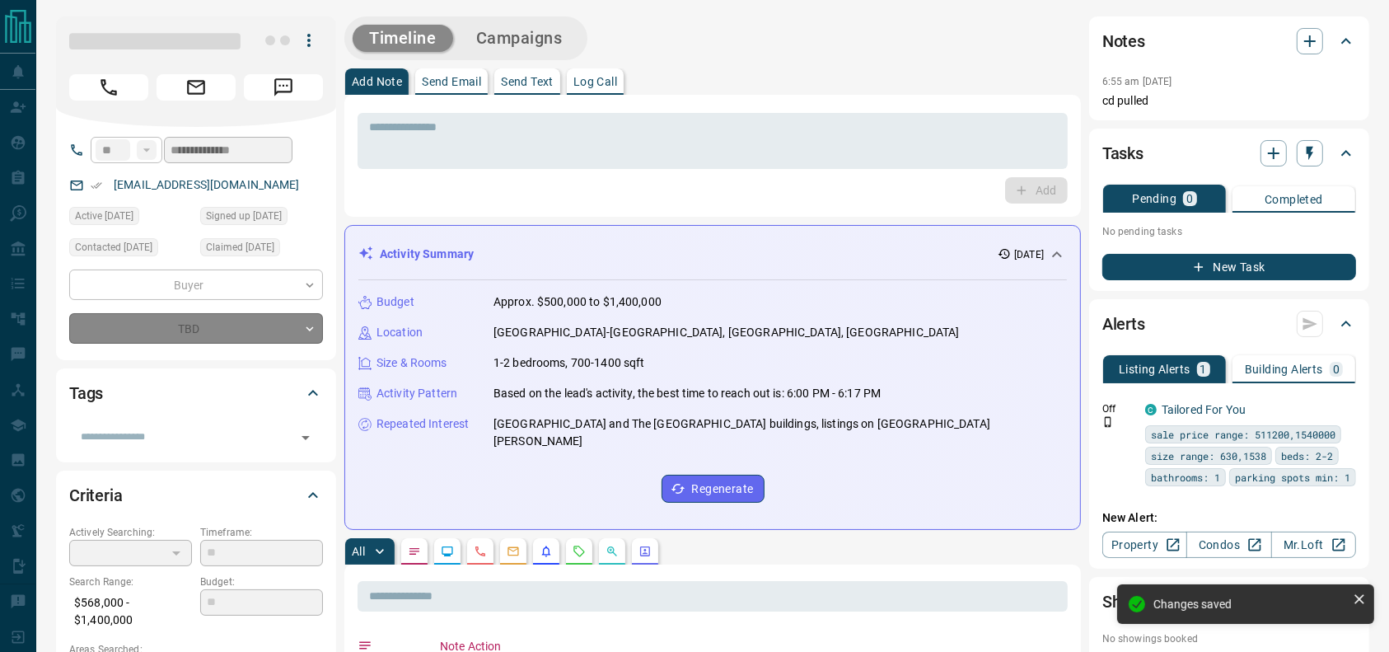
type input "*"
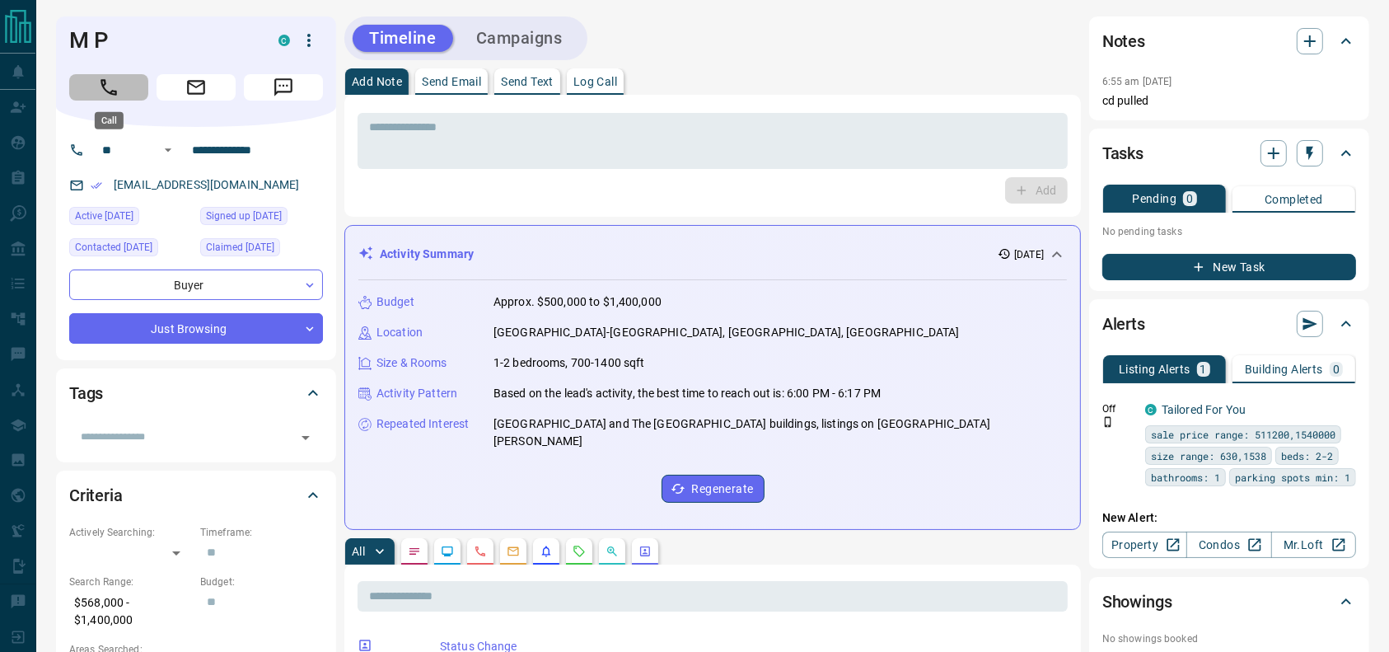
click at [129, 94] on button "Call" at bounding box center [108, 87] width 79 height 26
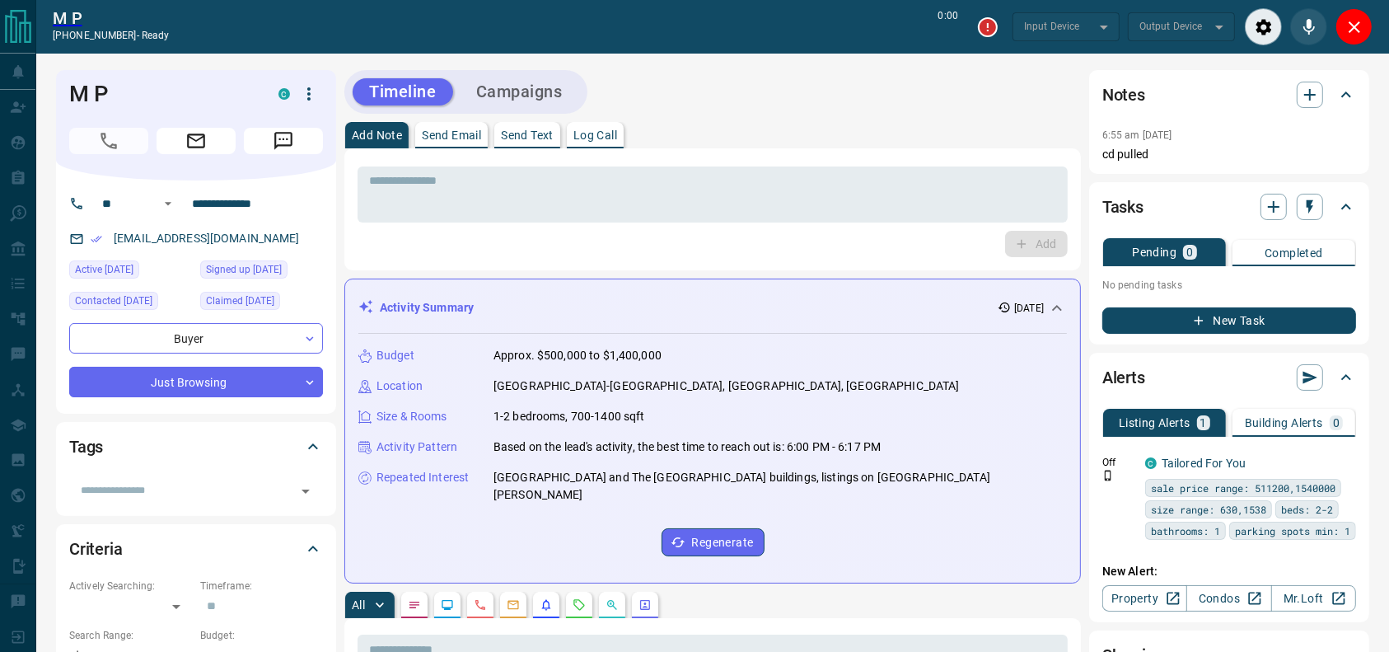
type input "*******"
click at [741, 130] on div "Add Note Send Email Send Text Log Call" at bounding box center [712, 135] width 737 height 26
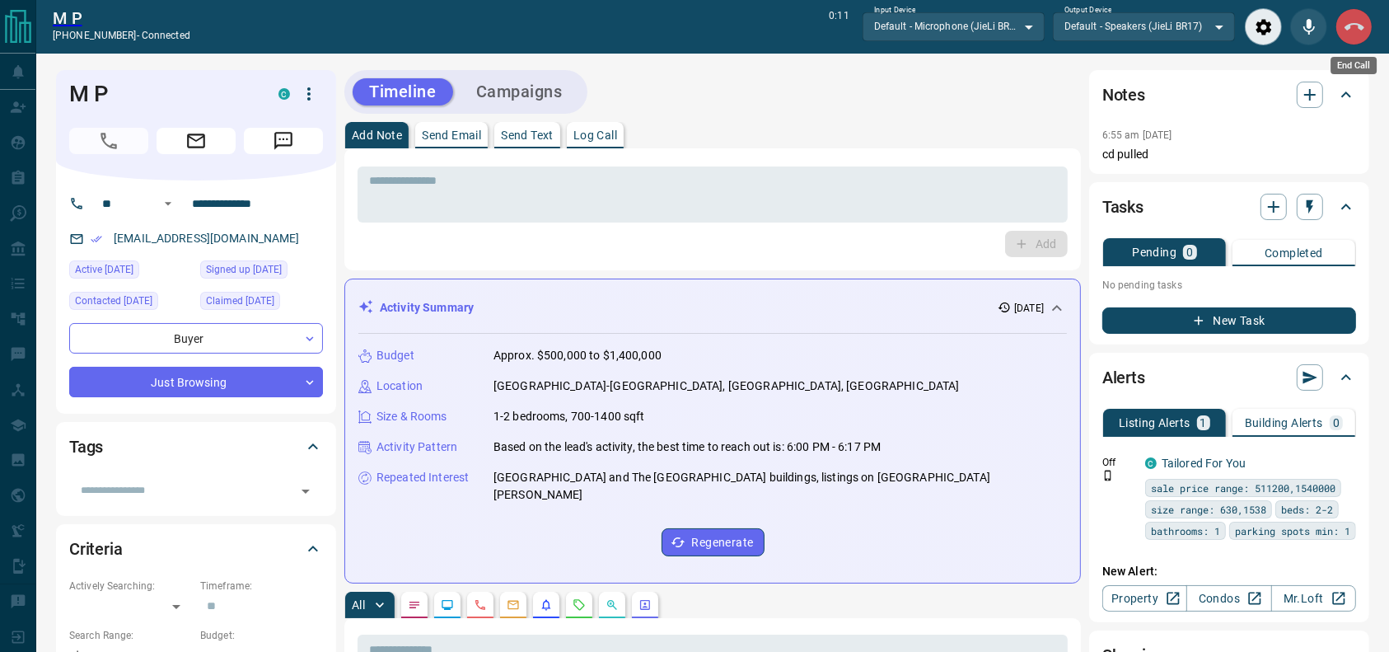
click at [1356, 23] on icon "End Call" at bounding box center [1355, 26] width 20 height 7
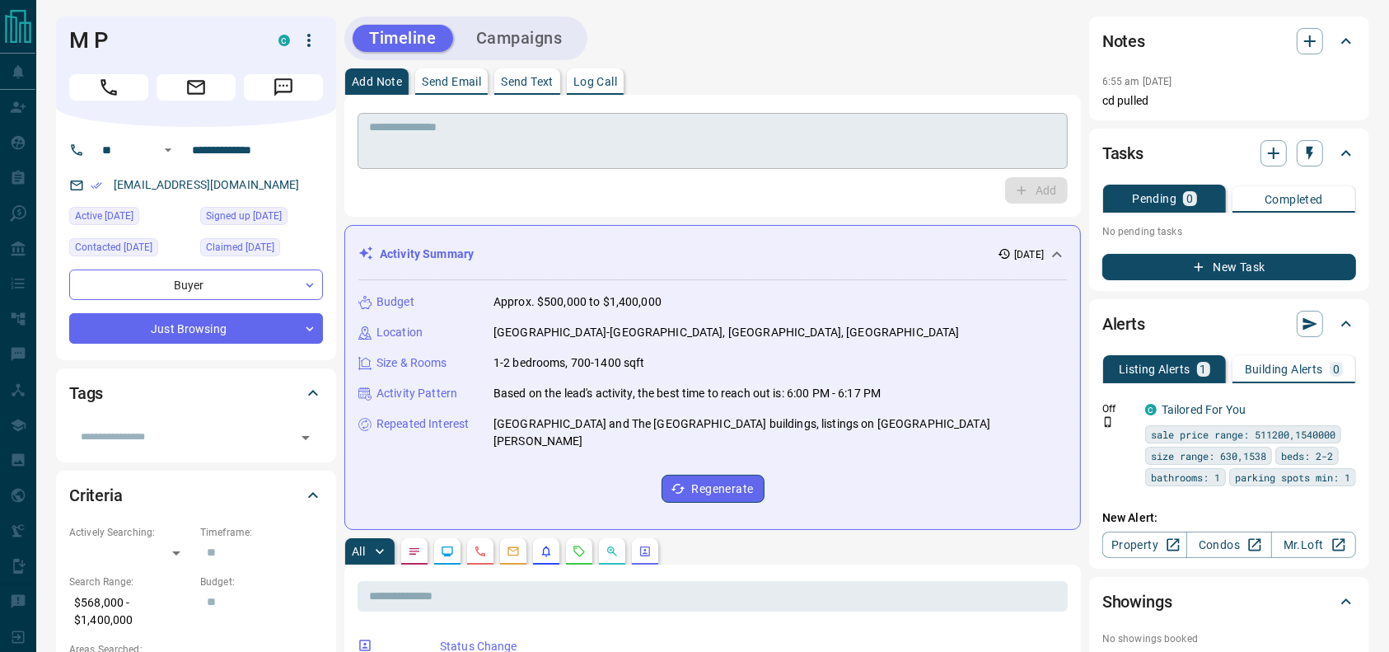
click at [844, 143] on textarea at bounding box center [712, 141] width 687 height 42
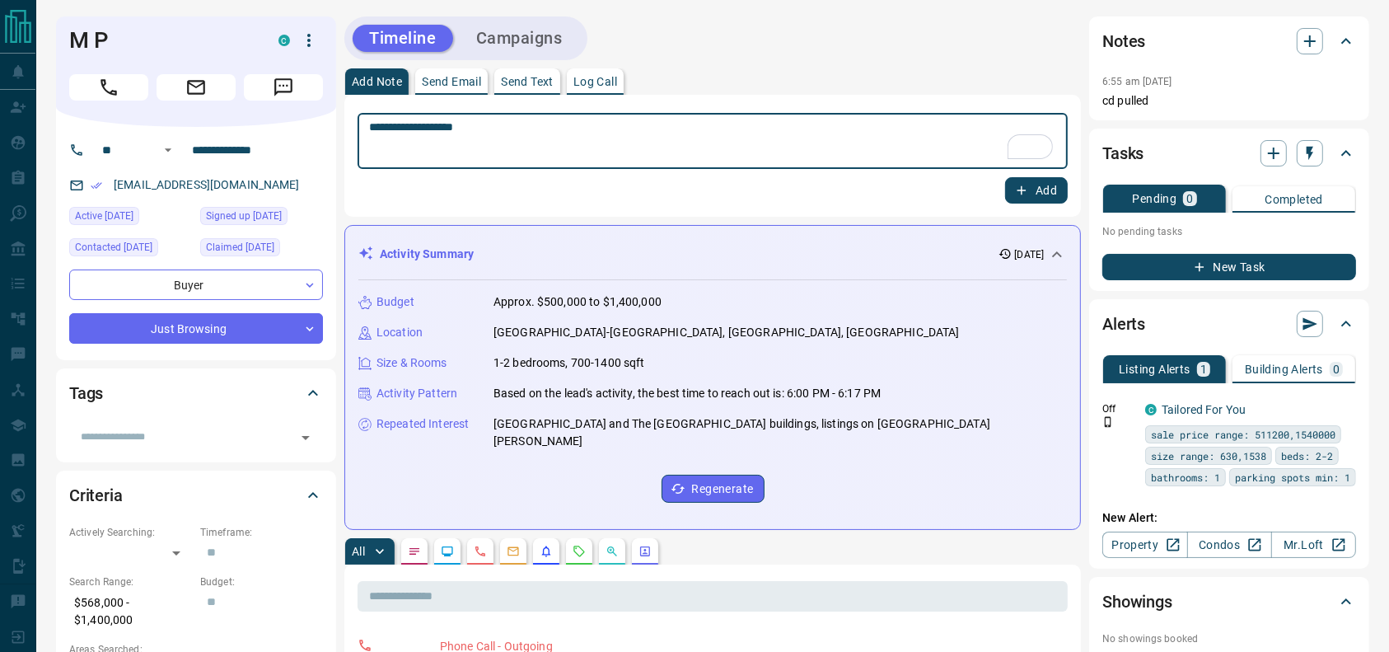
type textarea "**********"
click at [1023, 198] on button "Add" at bounding box center [1036, 190] width 63 height 26
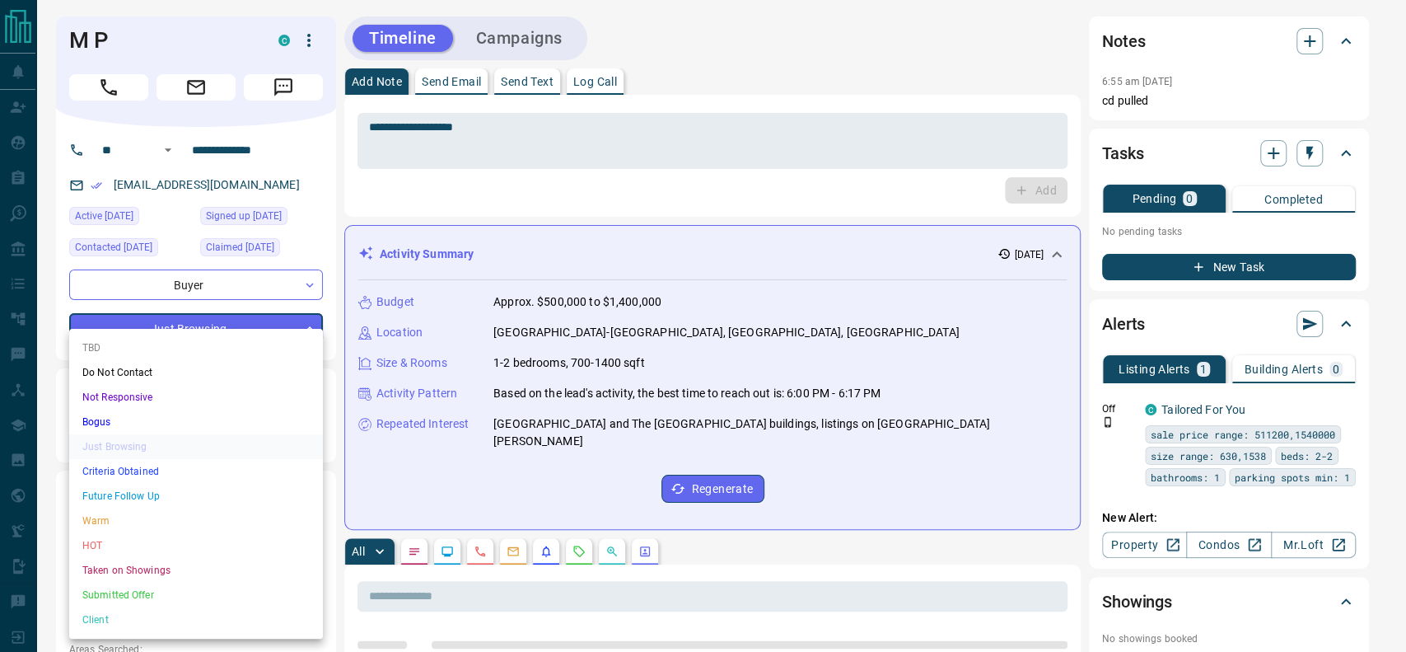
click at [151, 479] on li "Criteria Obtained" at bounding box center [196, 471] width 254 height 25
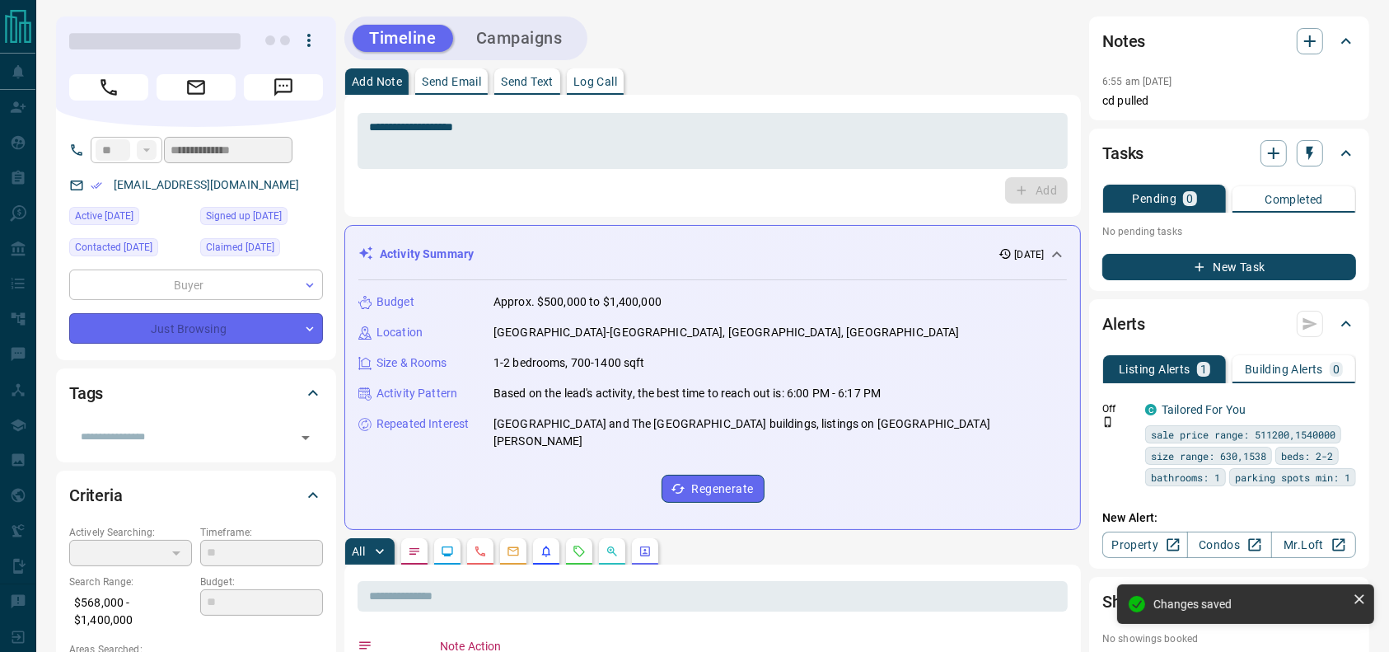
type input "*"
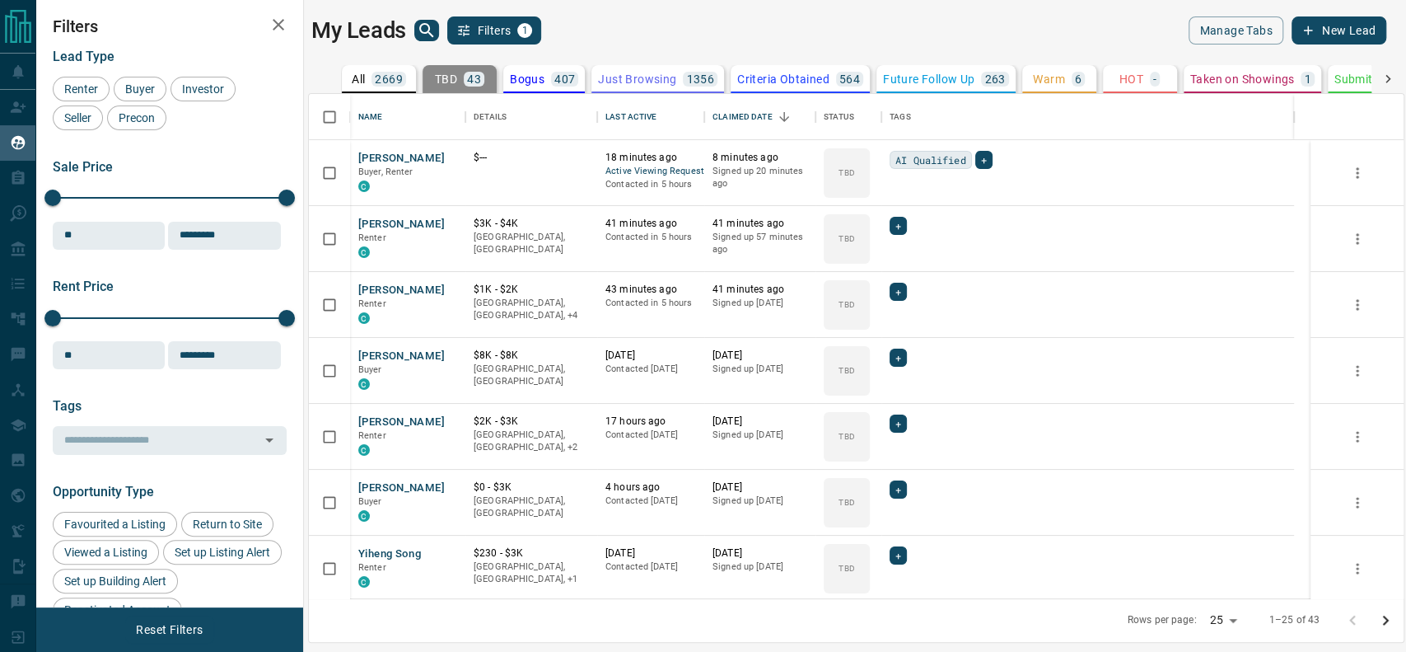
scroll to position [488, 1078]
click at [451, 153] on icon "Open in New Tab" at bounding box center [447, 157] width 10 height 10
click at [448, 218] on icon "Open in New Tab" at bounding box center [447, 223] width 10 height 10
click at [438, 287] on link "Open in New Tab" at bounding box center [446, 288] width 21 height 21
click at [437, 419] on link "Open in New Tab" at bounding box center [446, 420] width 21 height 21
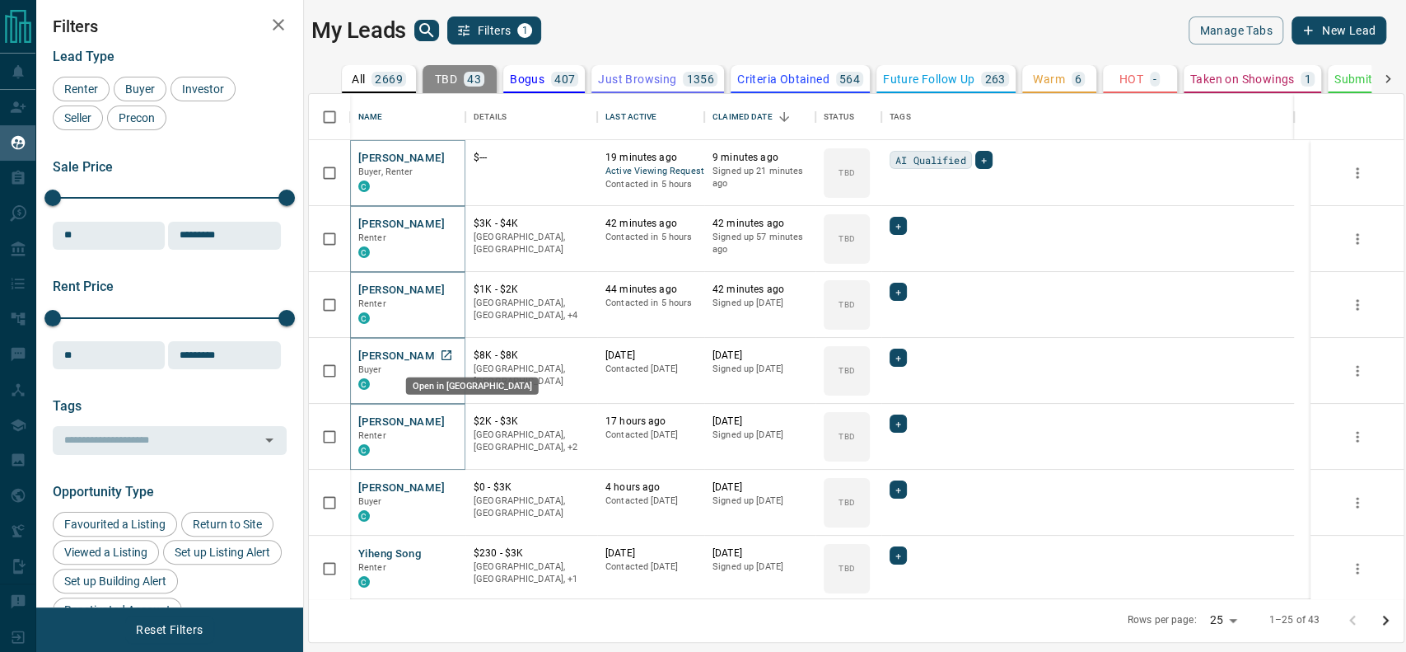
click at [451, 348] on icon "Open in New Tab" at bounding box center [446, 354] width 13 height 13
click at [447, 483] on icon "Open in New Tab" at bounding box center [446, 486] width 13 height 13
click at [442, 553] on icon "Open in New Tab" at bounding box center [446, 552] width 13 height 13
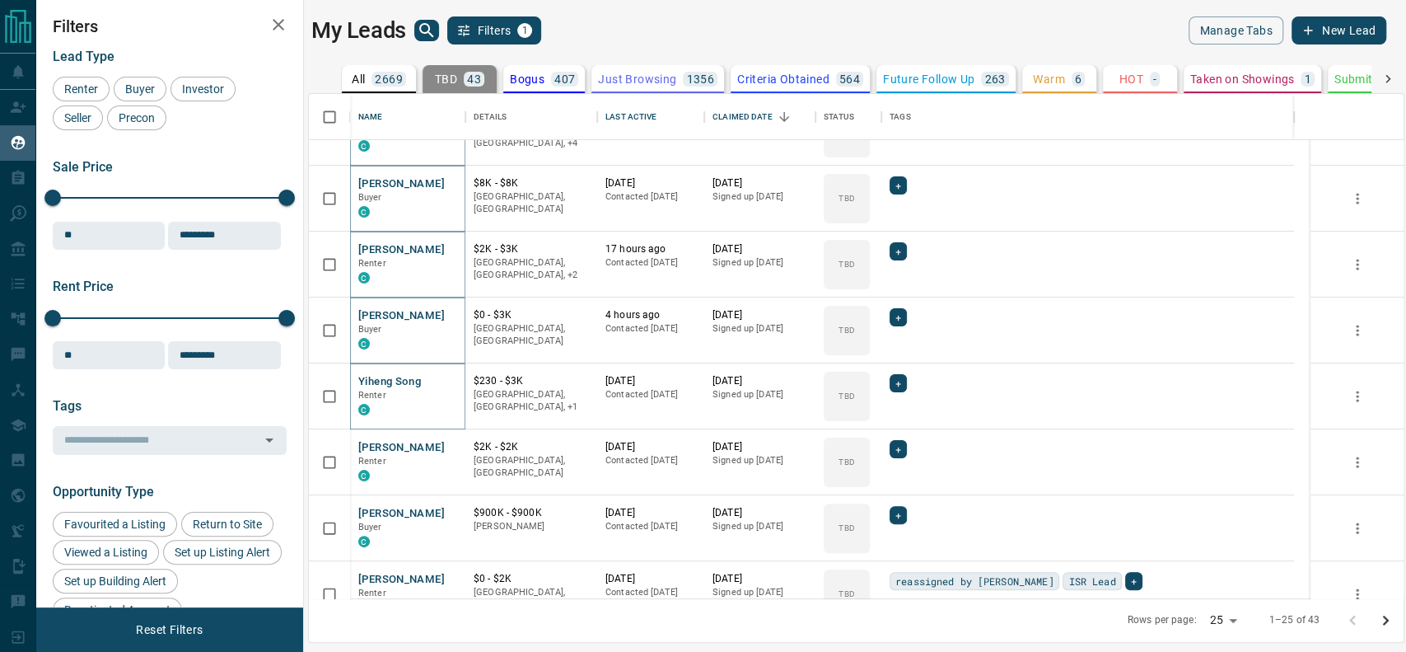
scroll to position [173, 0]
click at [447, 452] on link "Open in New Tab" at bounding box center [446, 445] width 21 height 21
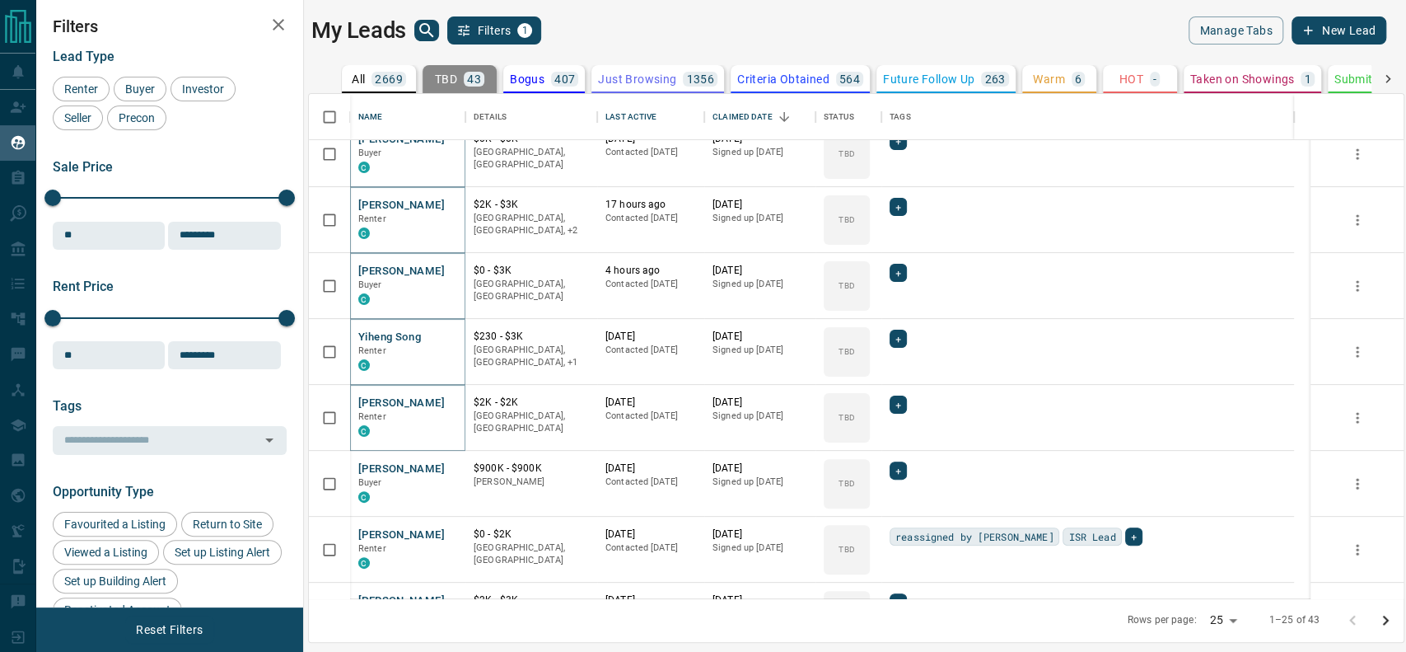
scroll to position [226, 0]
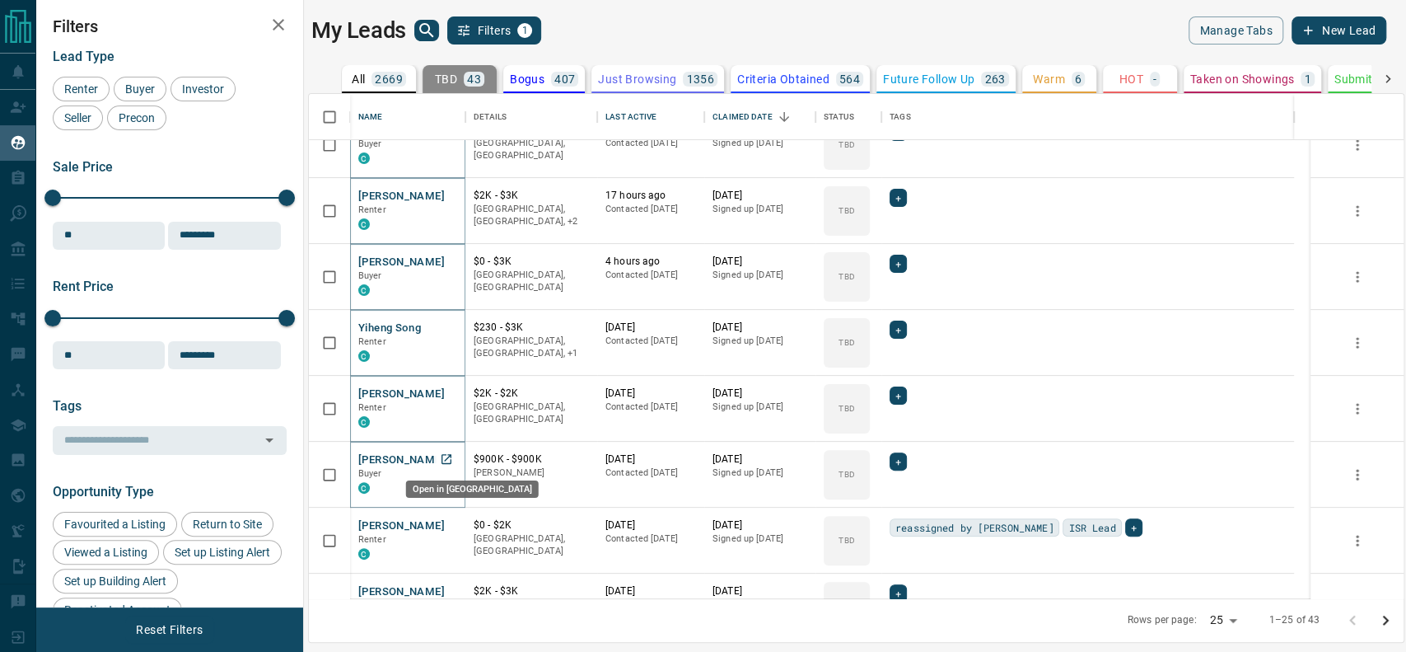
click at [449, 454] on icon "Open in New Tab" at bounding box center [447, 459] width 10 height 10
click at [437, 517] on link "Open in New Tab" at bounding box center [446, 524] width 21 height 21
